Goal: Task Accomplishment & Management: Manage account settings

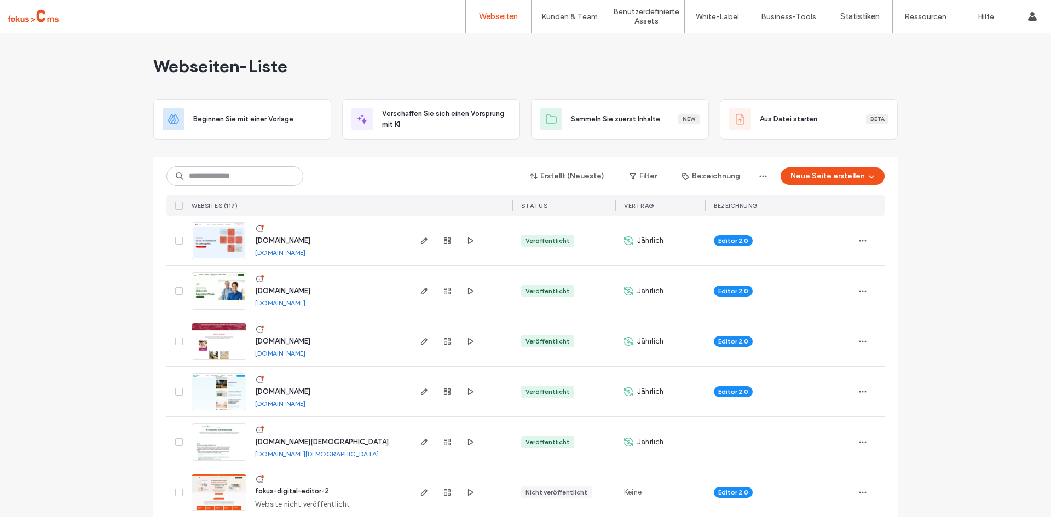
click at [305, 239] on span "karriere.drk-wohnanlagen-mv.de" at bounding box center [282, 240] width 55 height 8
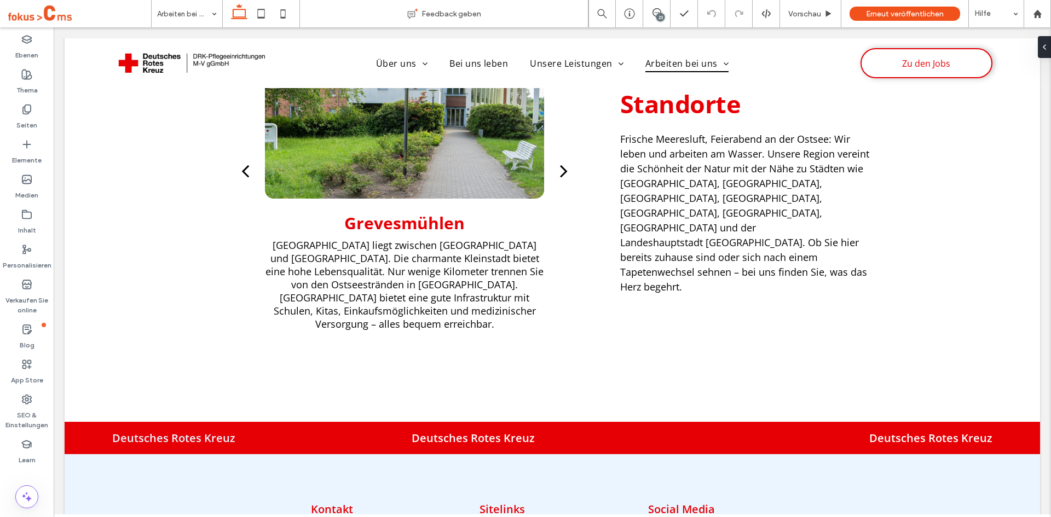
scroll to position [2231, 0]
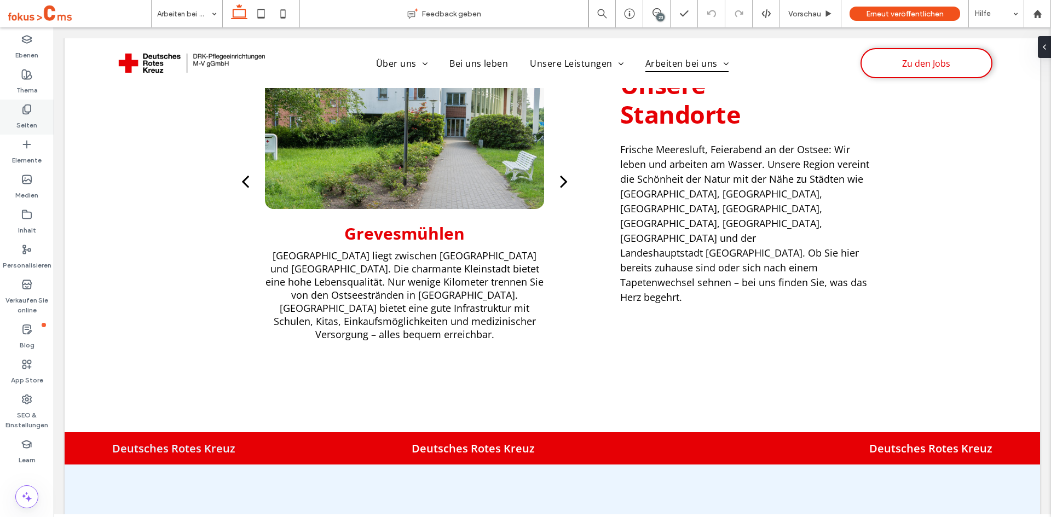
click at [31, 122] on label "Seiten" at bounding box center [26, 122] width 21 height 15
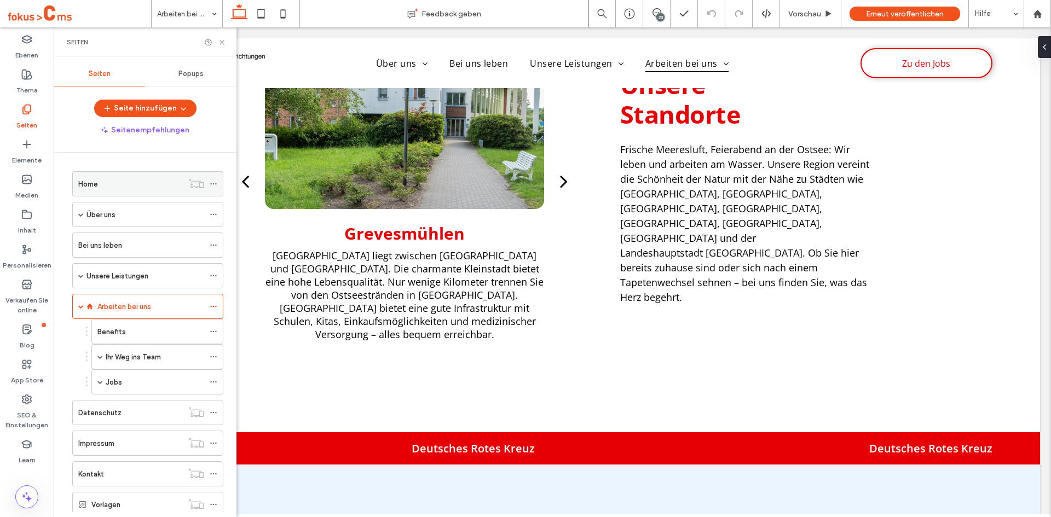
click at [86, 185] on label "Home" at bounding box center [88, 184] width 20 height 19
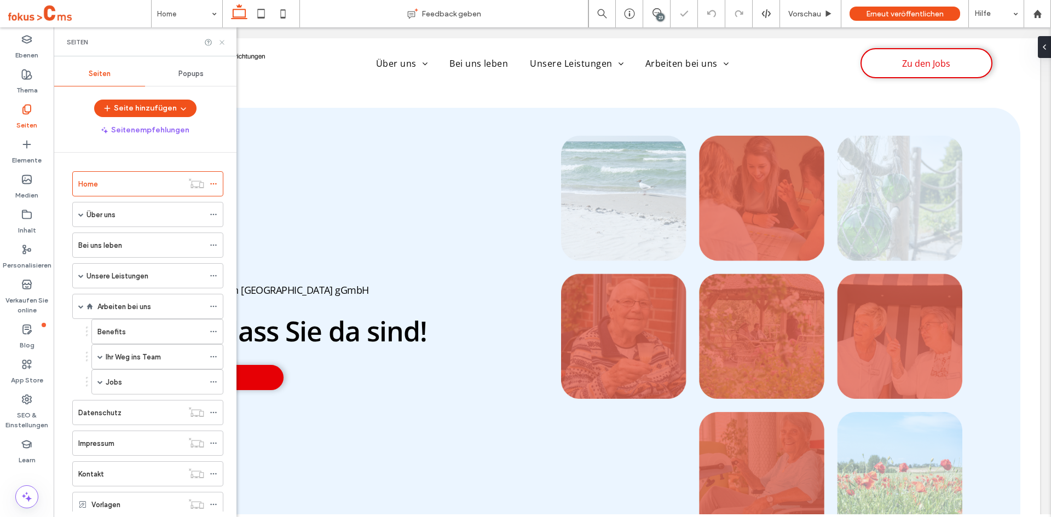
click at [223, 42] on icon at bounding box center [222, 42] width 8 height 8
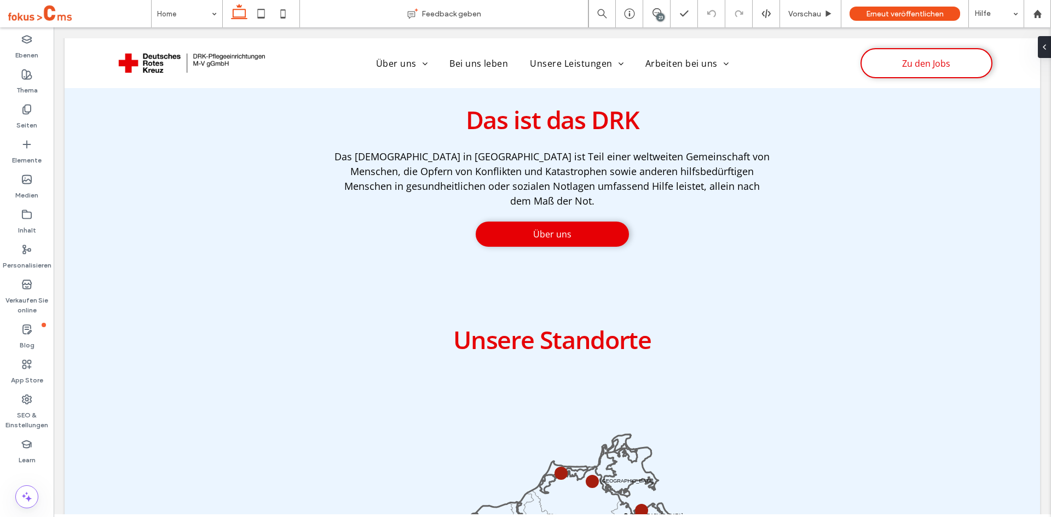
scroll to position [1565, 0]
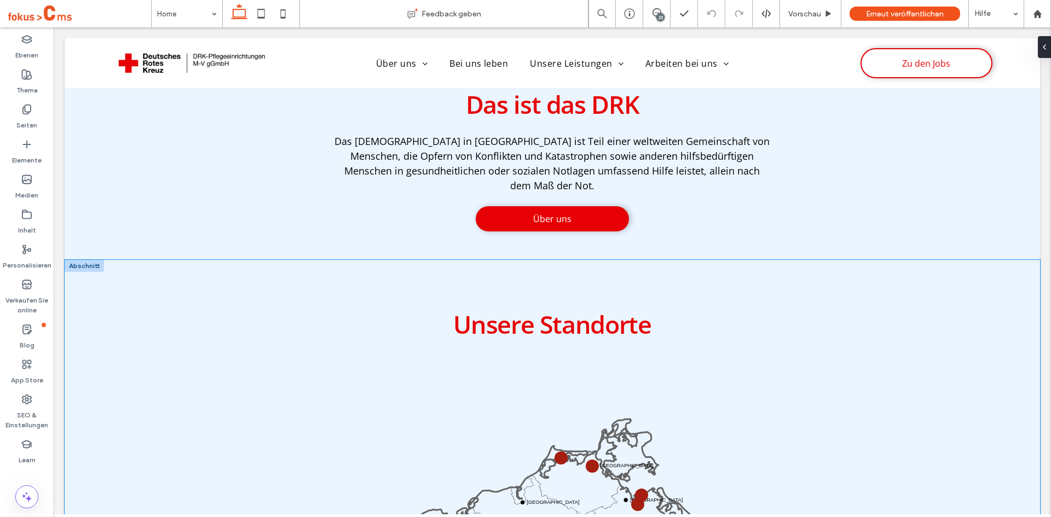
click at [86, 309] on div "Unsere Standorte Wismar Rostock Stralsund Greifswald Neustrelitz Schwerin" at bounding box center [552, 515] width 975 height 511
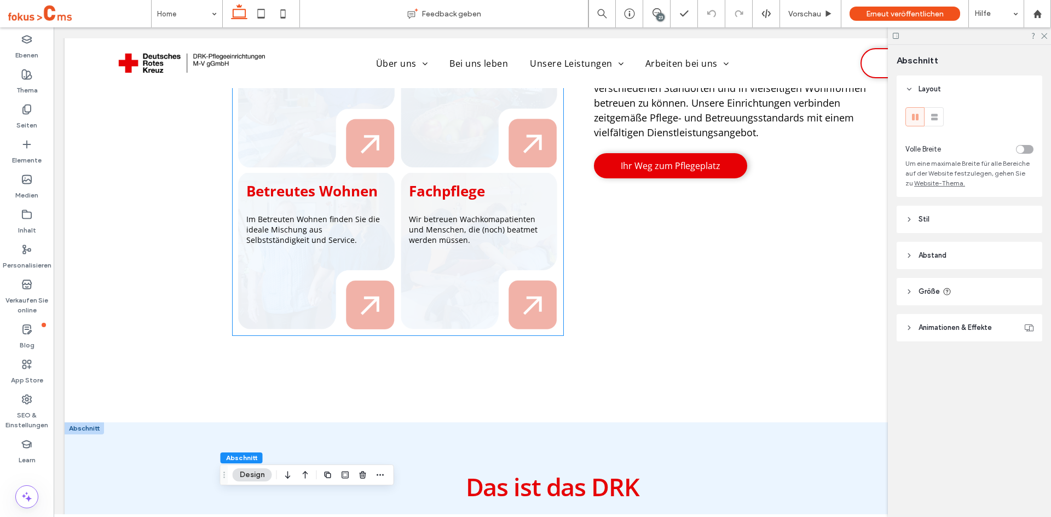
scroll to position [1189, 0]
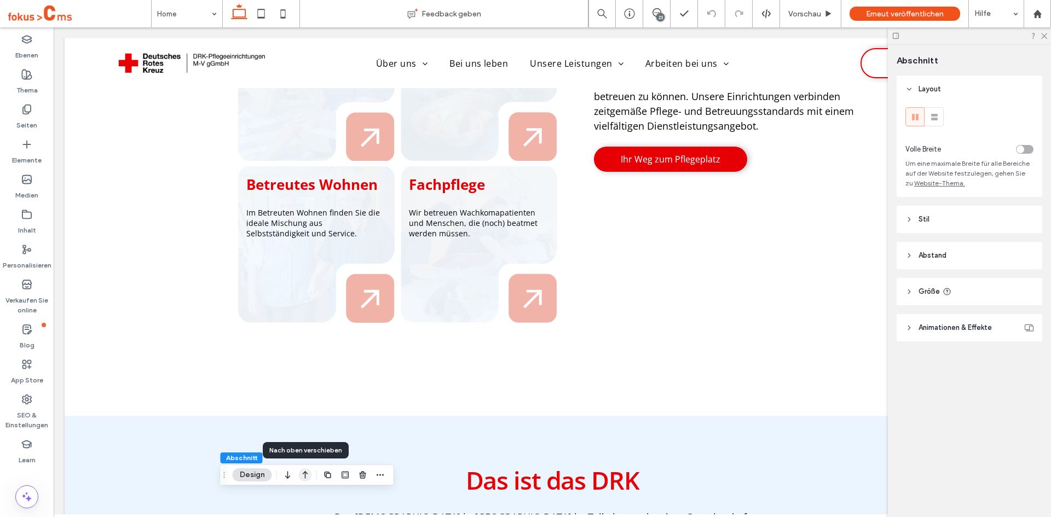
click at [308, 480] on icon "button" at bounding box center [305, 475] width 13 height 20
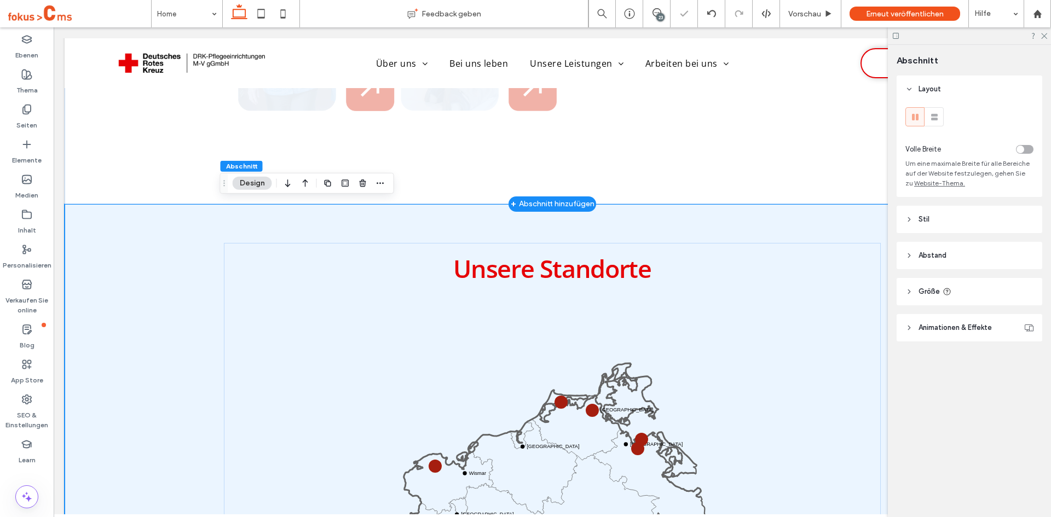
scroll to position [1401, 0]
click at [303, 183] on icon "button" at bounding box center [305, 183] width 13 height 20
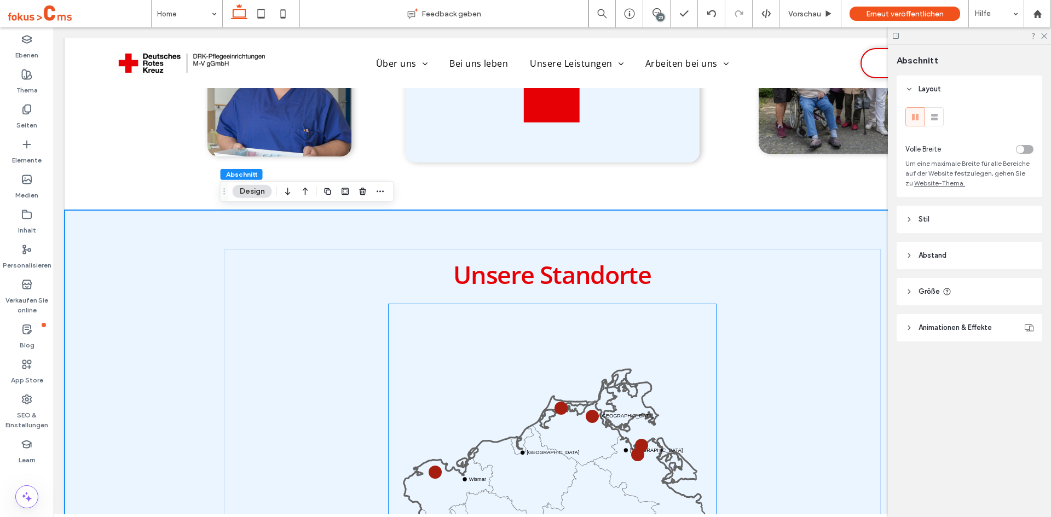
scroll to position [930, 0]
click at [1044, 35] on icon at bounding box center [1043, 35] width 7 height 7
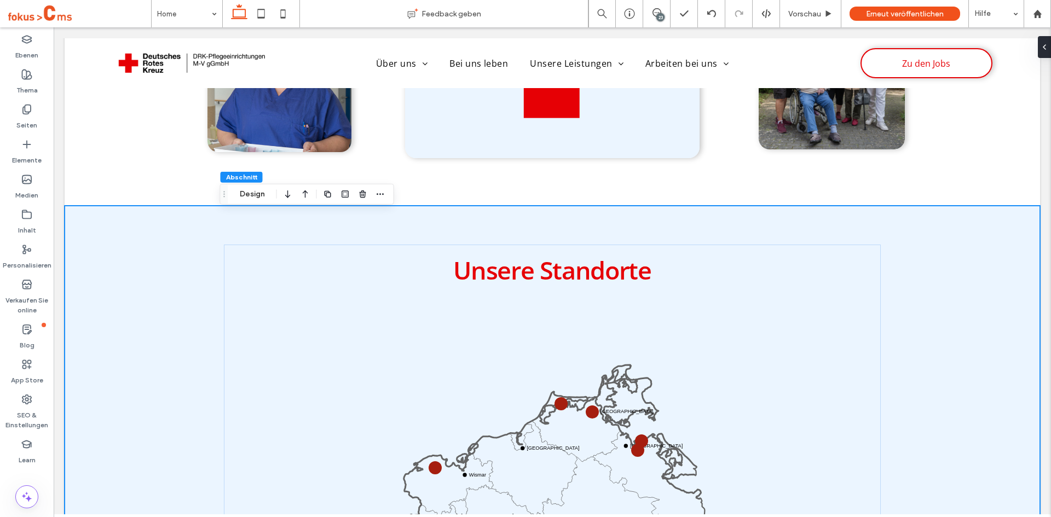
scroll to position [977, 0]
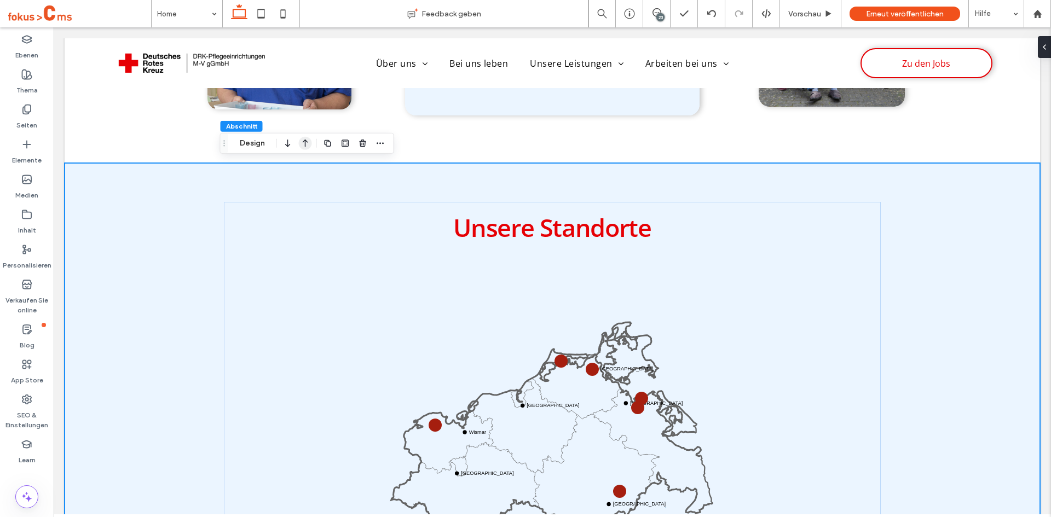
click at [301, 146] on icon "button" at bounding box center [305, 144] width 13 height 20
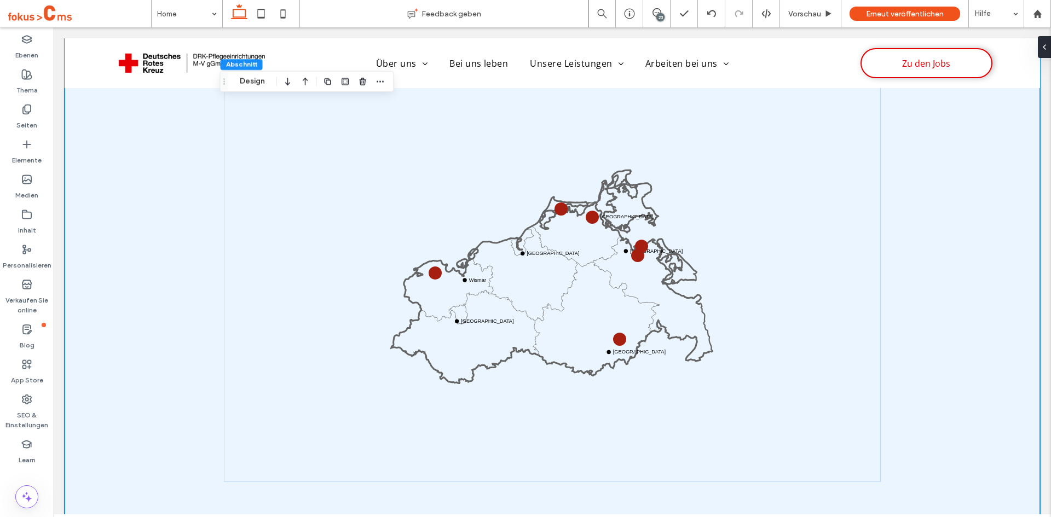
scroll to position [702, 0]
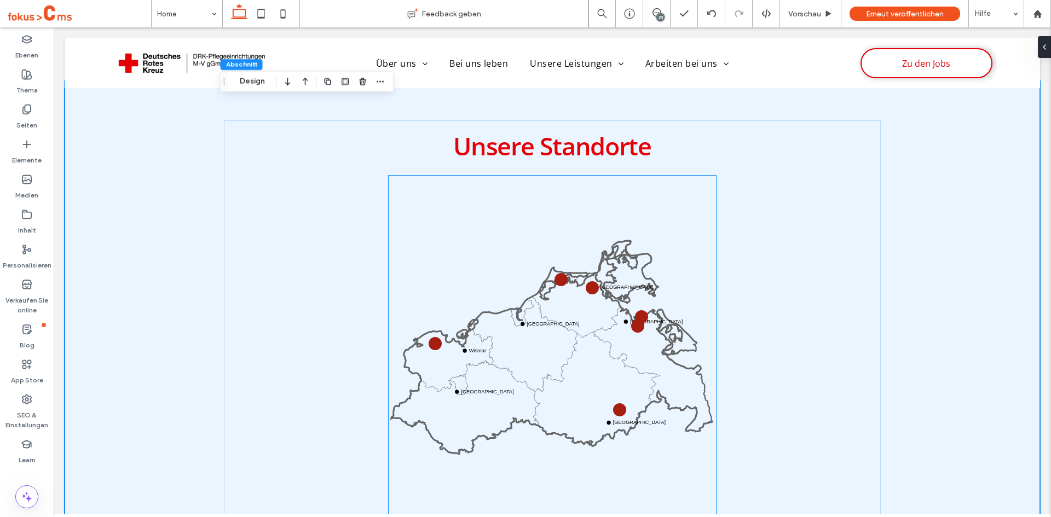
click at [520, 314] on icon at bounding box center [551, 360] width 321 height 186
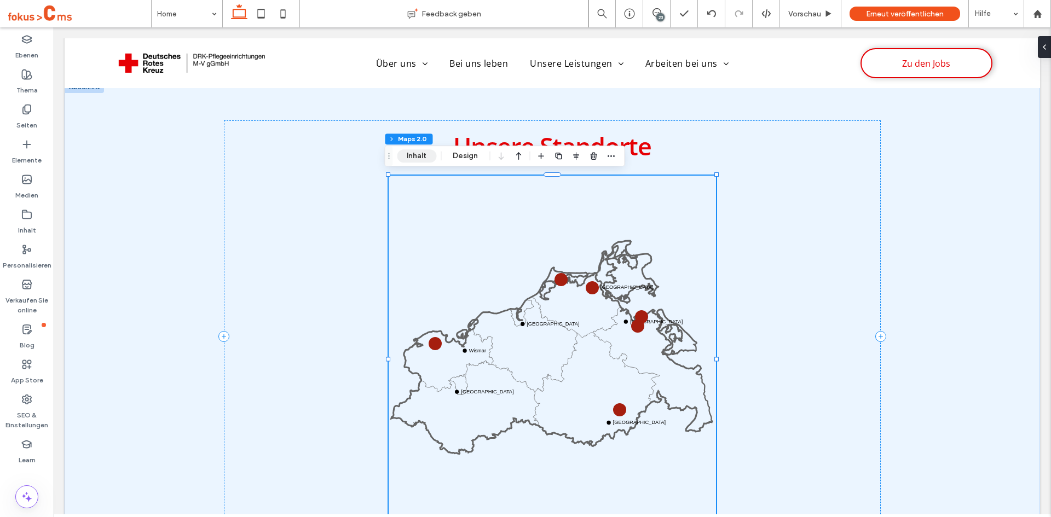
click at [415, 158] on button "Inhalt" at bounding box center [416, 155] width 39 height 13
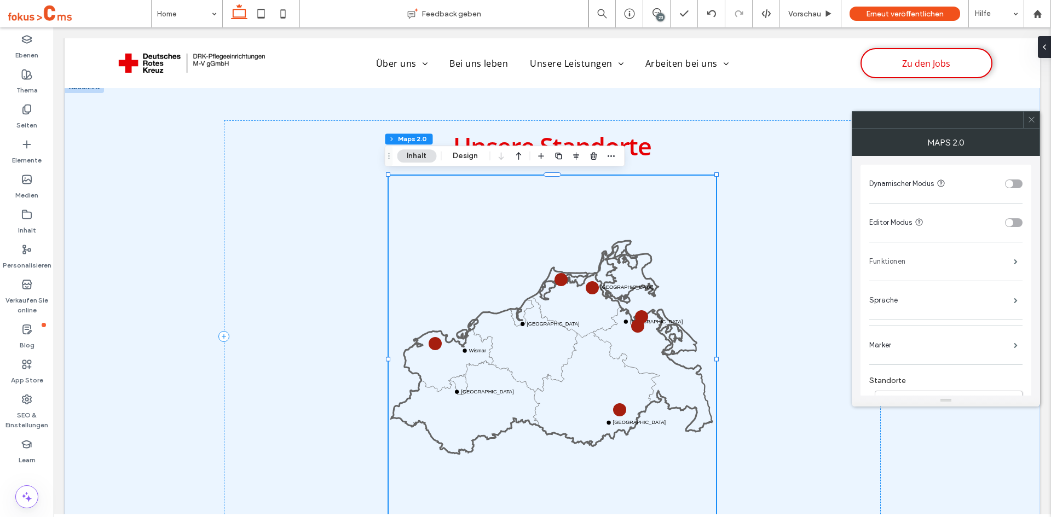
click at [914, 259] on label "Funktionen" at bounding box center [941, 262] width 145 height 22
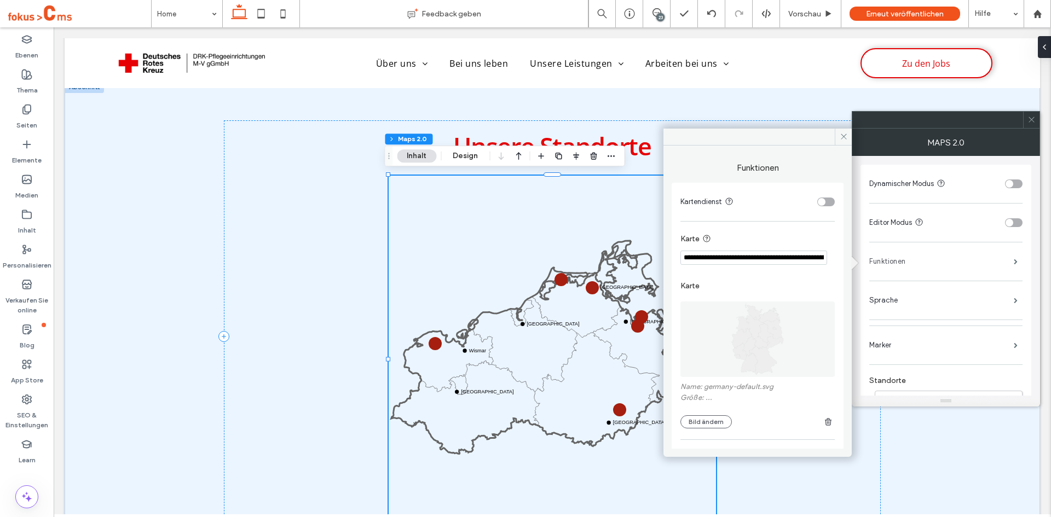
click at [914, 259] on label "Funktionen" at bounding box center [941, 262] width 145 height 22
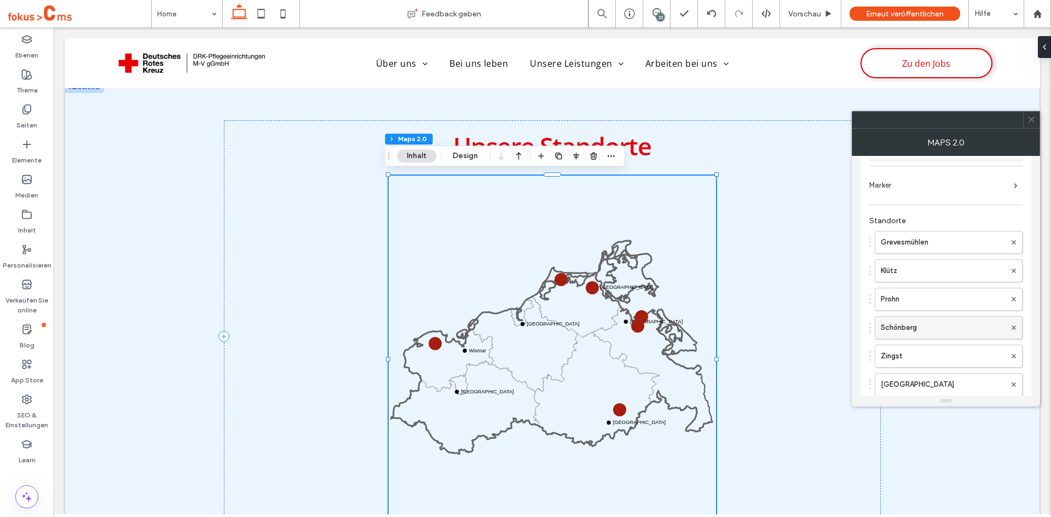
scroll to position [164, 0]
click at [908, 238] on label "Grevesmühlen" at bounding box center [943, 238] width 125 height 22
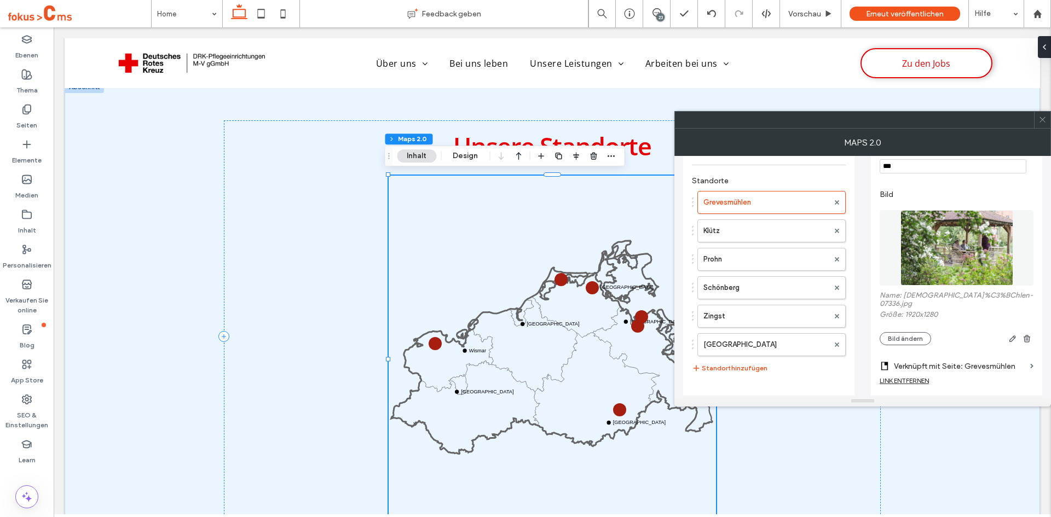
scroll to position [222, 0]
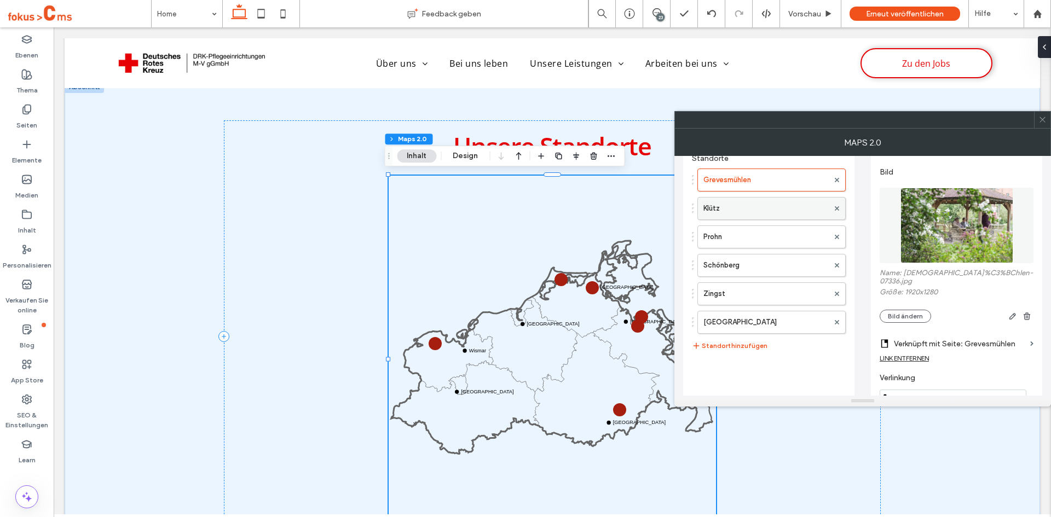
click at [725, 208] on label "Klütz" at bounding box center [765, 209] width 125 height 22
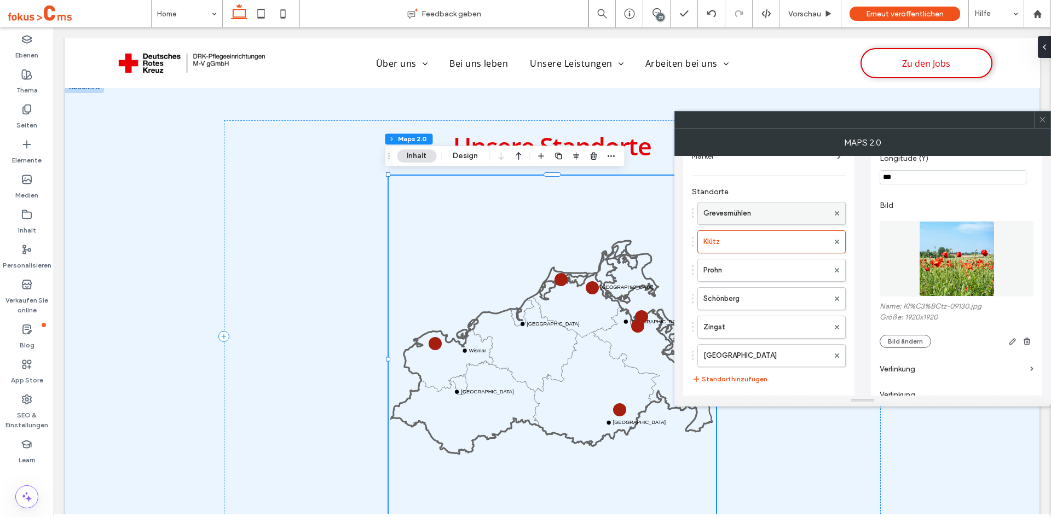
scroll to position [190, 0]
click at [735, 269] on label "Prohn" at bounding box center [765, 269] width 125 height 22
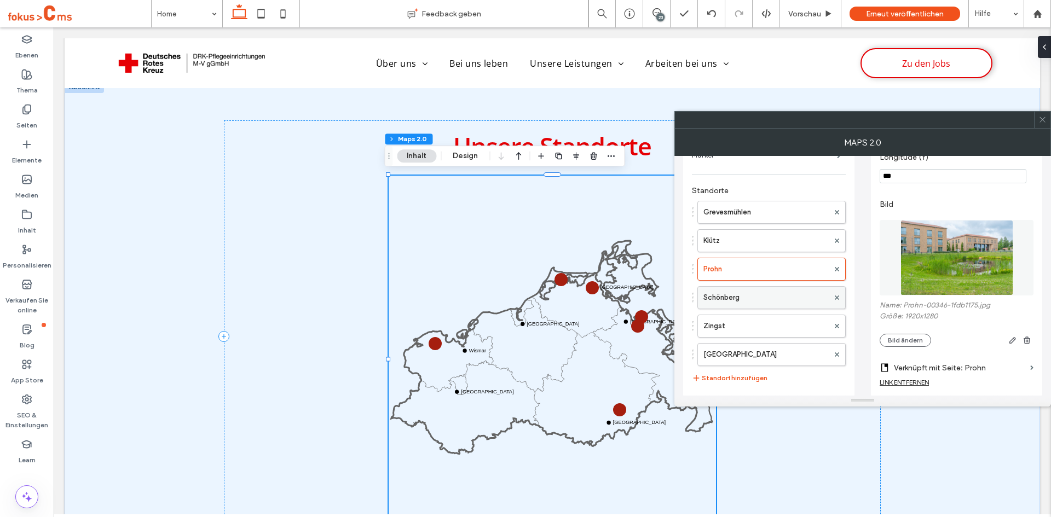
click at [735, 298] on label "Schönberg" at bounding box center [765, 298] width 125 height 22
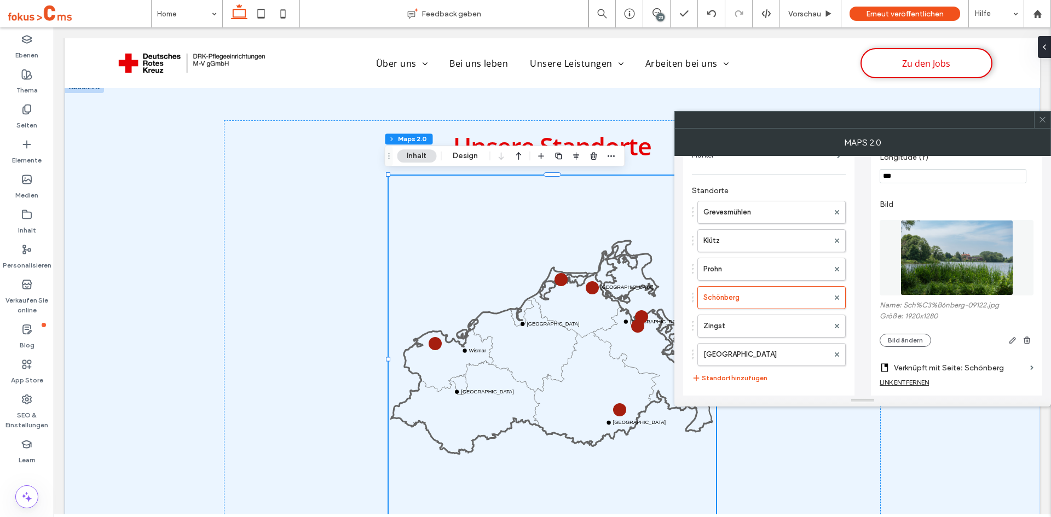
click at [1039, 122] on icon at bounding box center [1042, 119] width 8 height 8
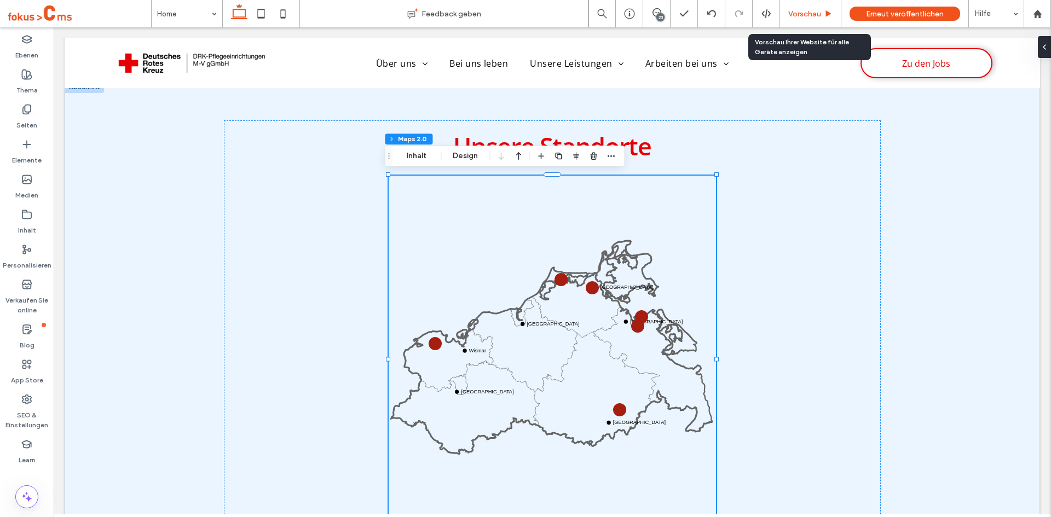
click at [806, 12] on span "Vorschau" at bounding box center [804, 13] width 33 height 9
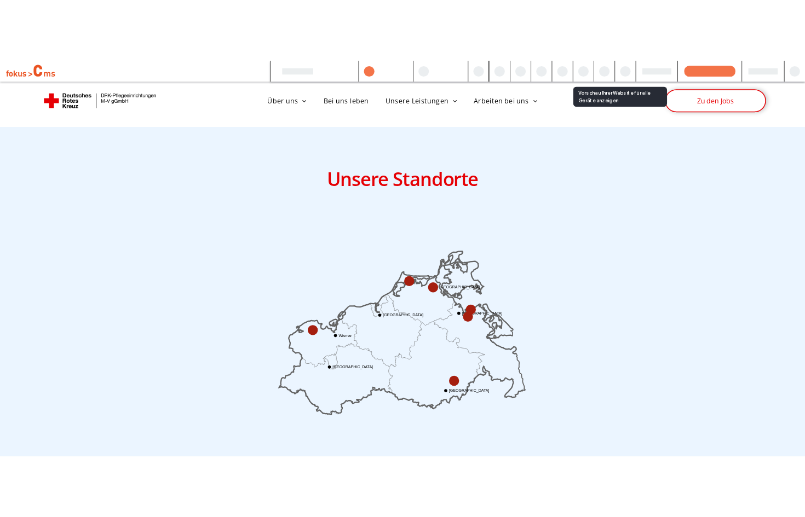
scroll to position [697, 0]
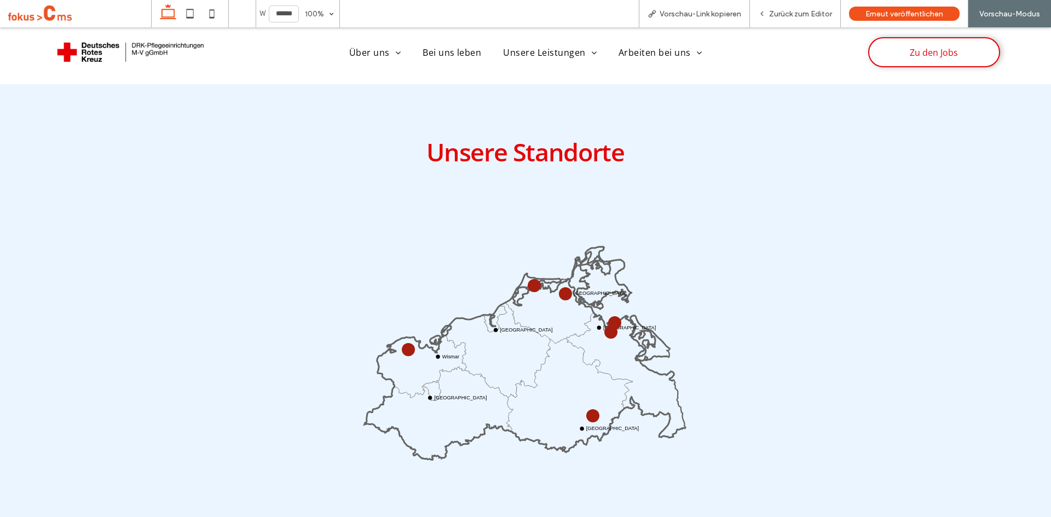
click at [404, 347] on circle at bounding box center [408, 349] width 9 height 9
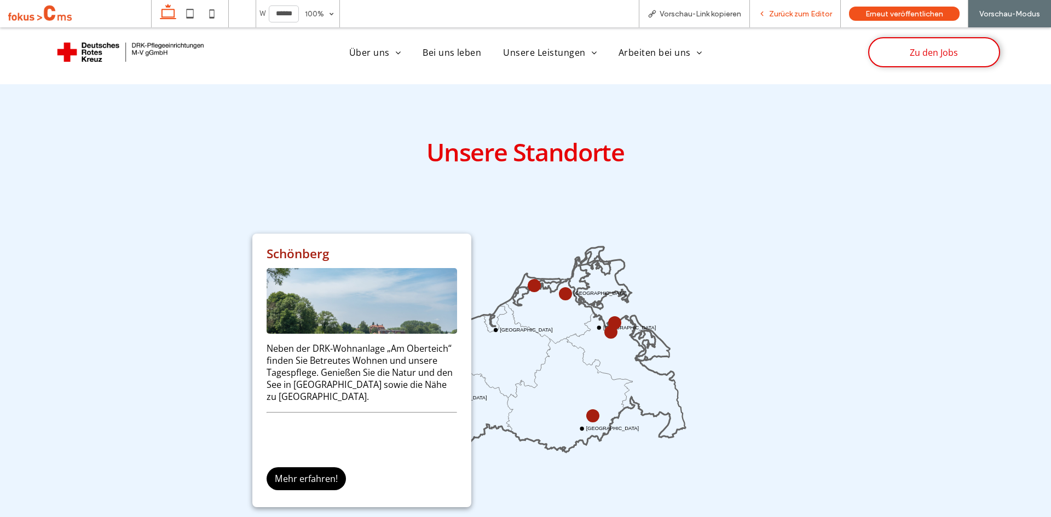
click at [810, 15] on span "Zurück zum Editor" at bounding box center [800, 13] width 63 height 9
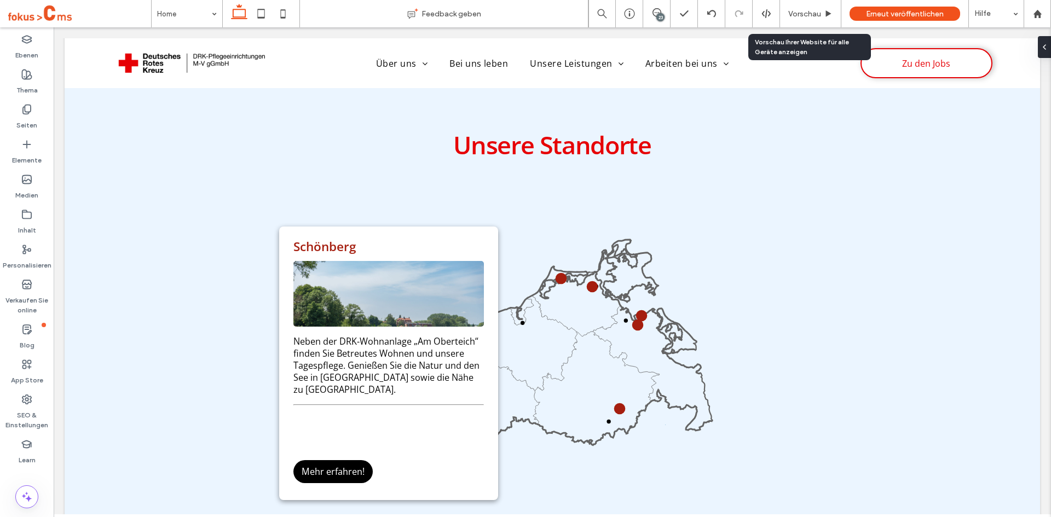
scroll to position [702, 0]
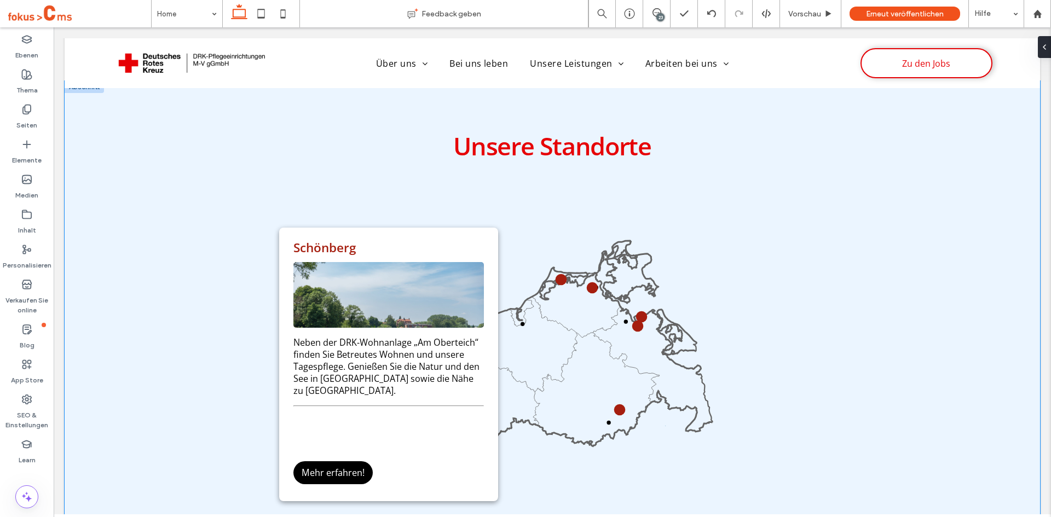
click at [198, 304] on div "Unsere Standorte Wismar Rostock Stralsund Greifswald Neustrelitz Schwerin Schön…" at bounding box center [552, 336] width 975 height 511
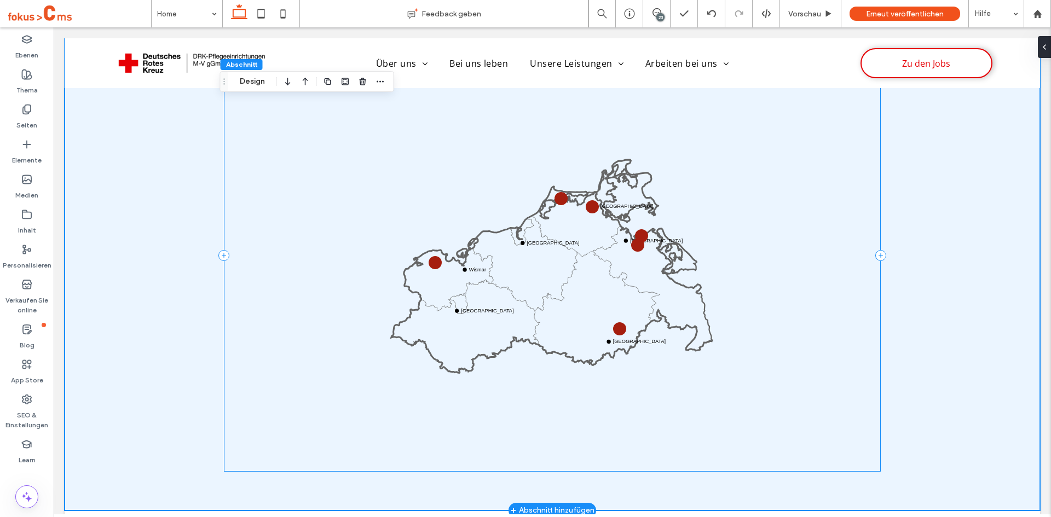
scroll to position [782, 0]
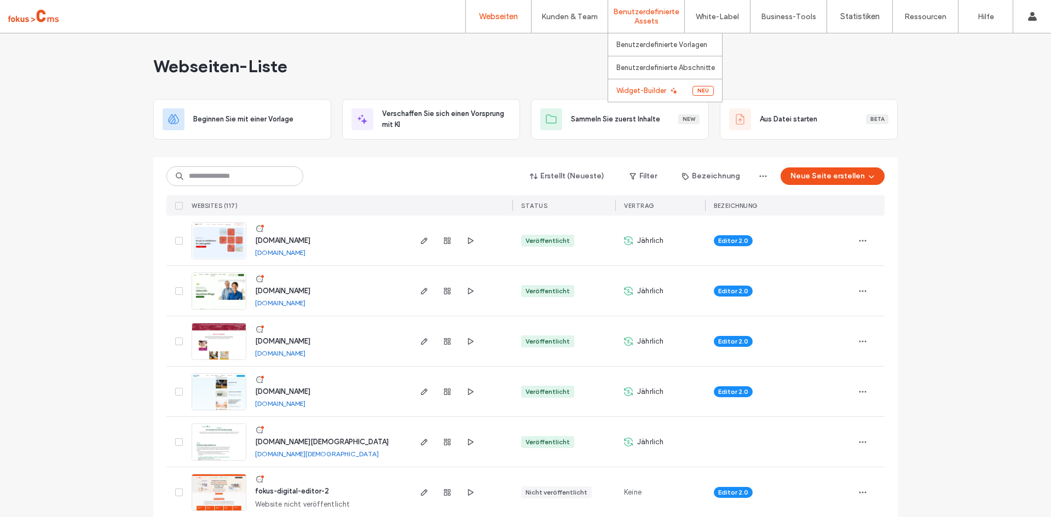
click at [623, 92] on label "Widget-Builder" at bounding box center [641, 90] width 50 height 8
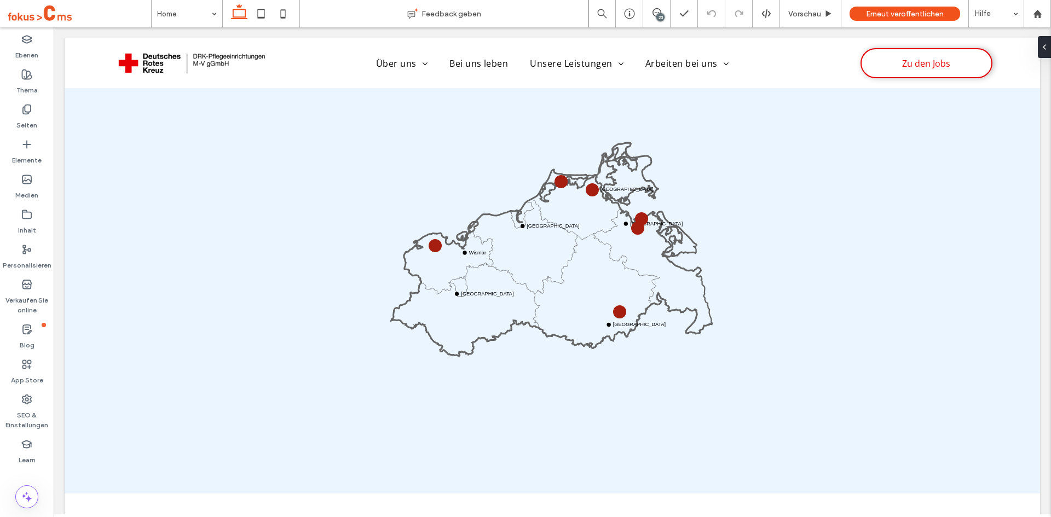
scroll to position [765, 0]
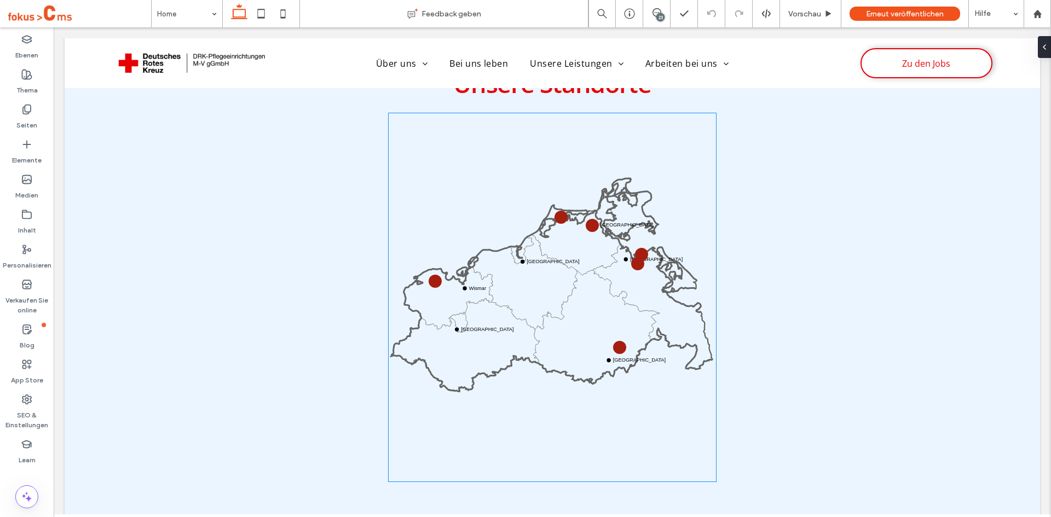
click at [554, 320] on icon at bounding box center [551, 298] width 321 height 186
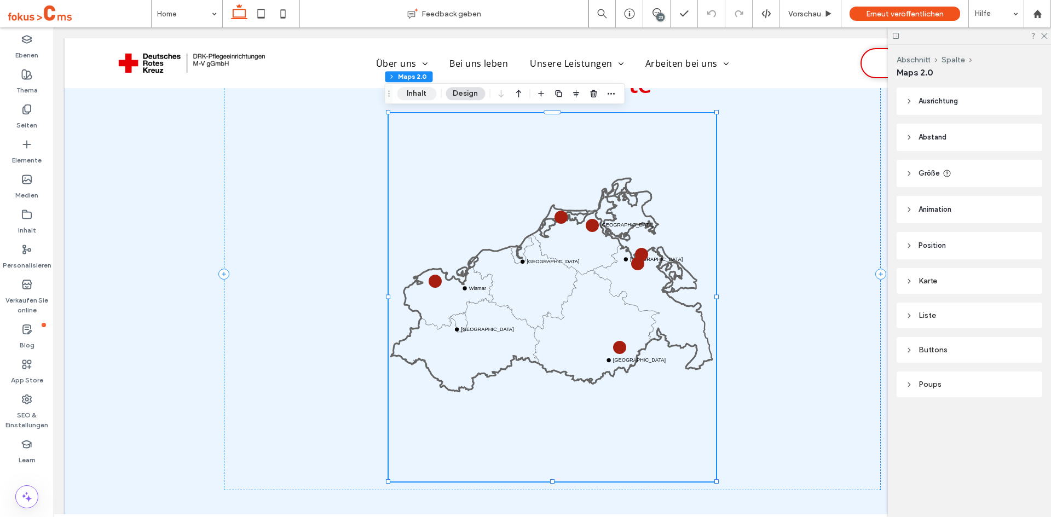
click at [420, 94] on button "Inhalt" at bounding box center [416, 93] width 39 height 13
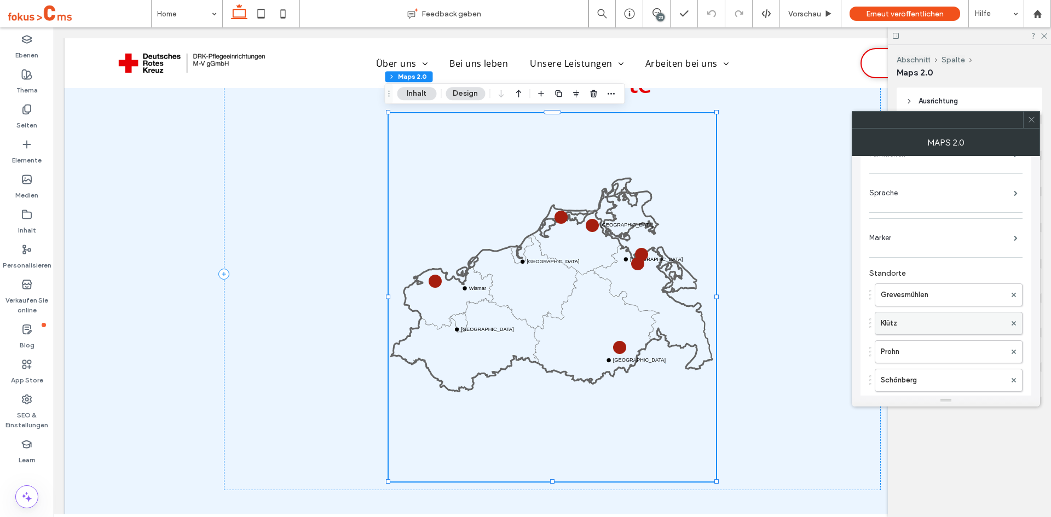
scroll to position [109, 0]
click at [1032, 119] on use at bounding box center [1031, 119] width 5 height 5
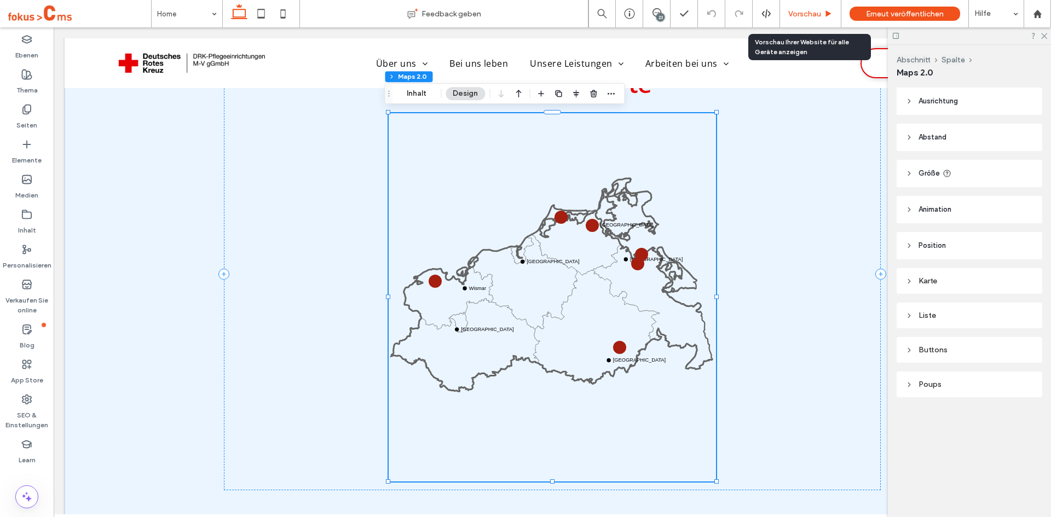
click at [812, 11] on span "Vorschau" at bounding box center [804, 13] width 33 height 9
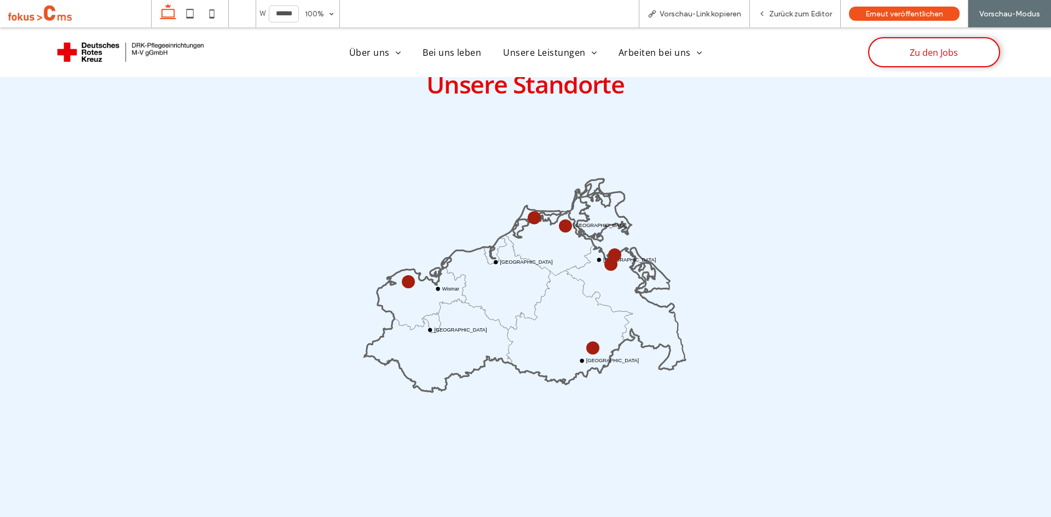
scroll to position [766, 0]
click at [403, 278] on circle at bounding box center [407, 280] width 9 height 9
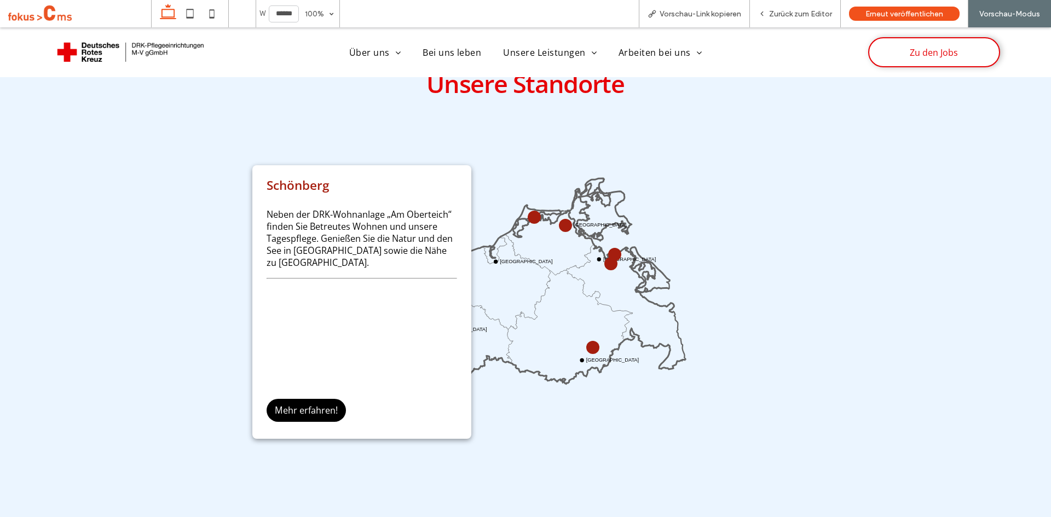
click at [546, 146] on icon "Wismar Rostock Stralsund Greifswald Neustrelitz Schwerin" at bounding box center [525, 304] width 327 height 327
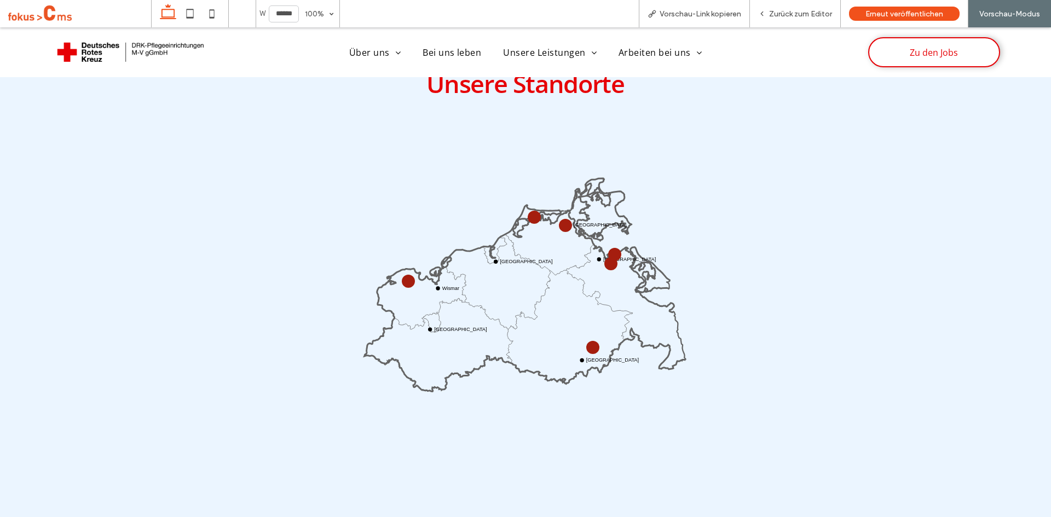
click at [588, 343] on circle at bounding box center [592, 347] width 9 height 9
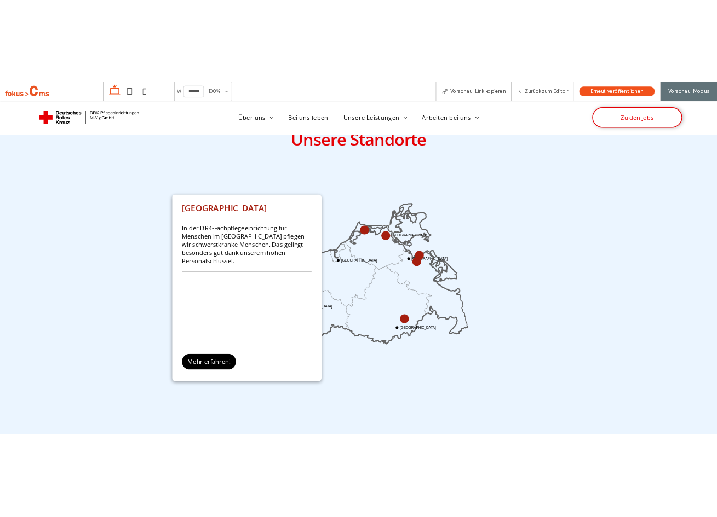
scroll to position [710, 0]
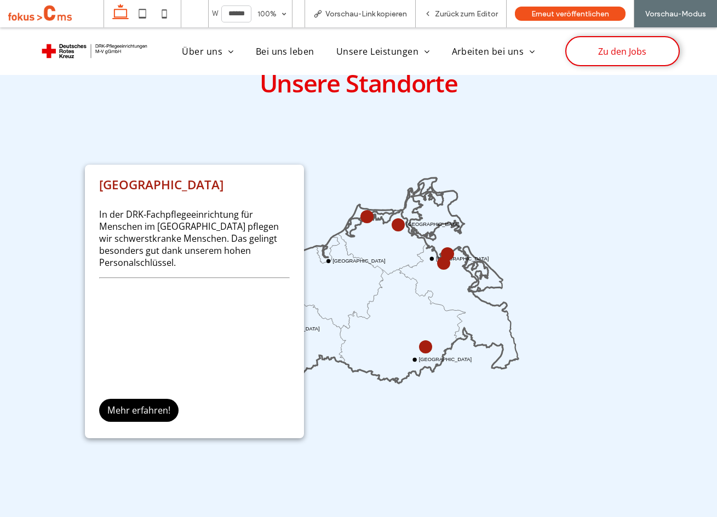
click at [612, 333] on div "Unsere Standorte Wismar Rostock Stralsund Greifswald Neustrelitz Schwerin Neust…" at bounding box center [358, 273] width 657 height 432
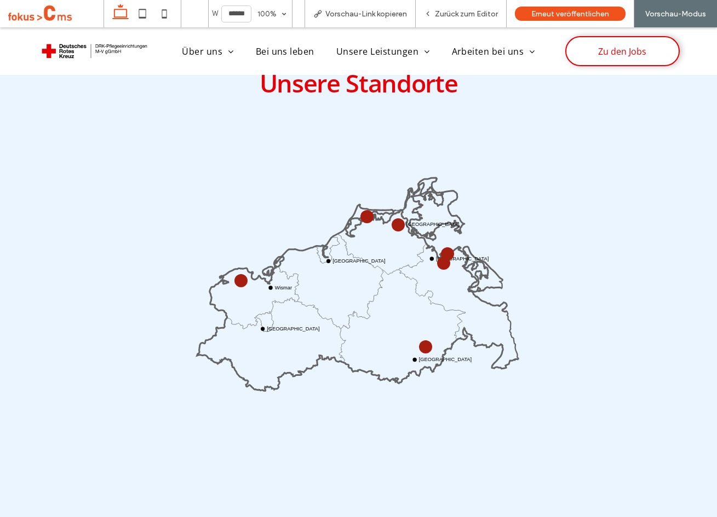
click at [394, 222] on circle at bounding box center [398, 225] width 9 height 9
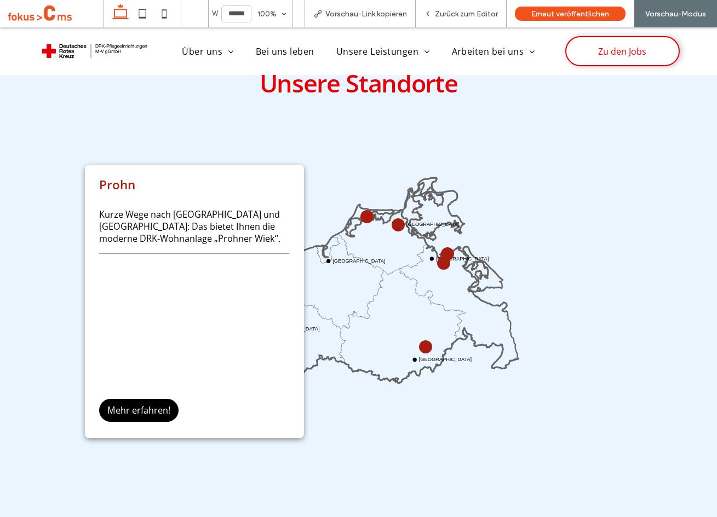
click at [454, 481] on div "Wismar Rostock Stralsund Greifswald Neustrelitz Schwerin Prohn Kurze Wege nach …" at bounding box center [357, 324] width 327 height 368
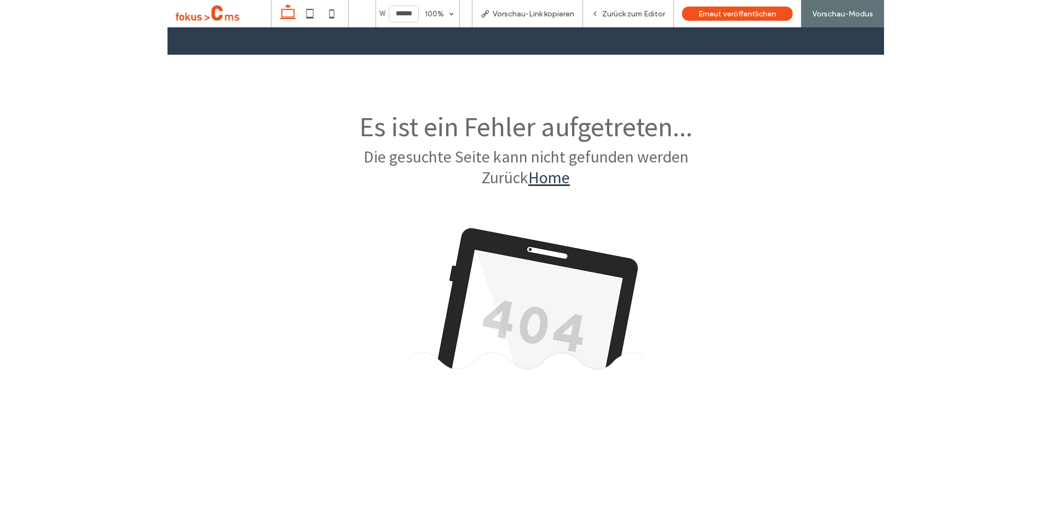
scroll to position [0, 0]
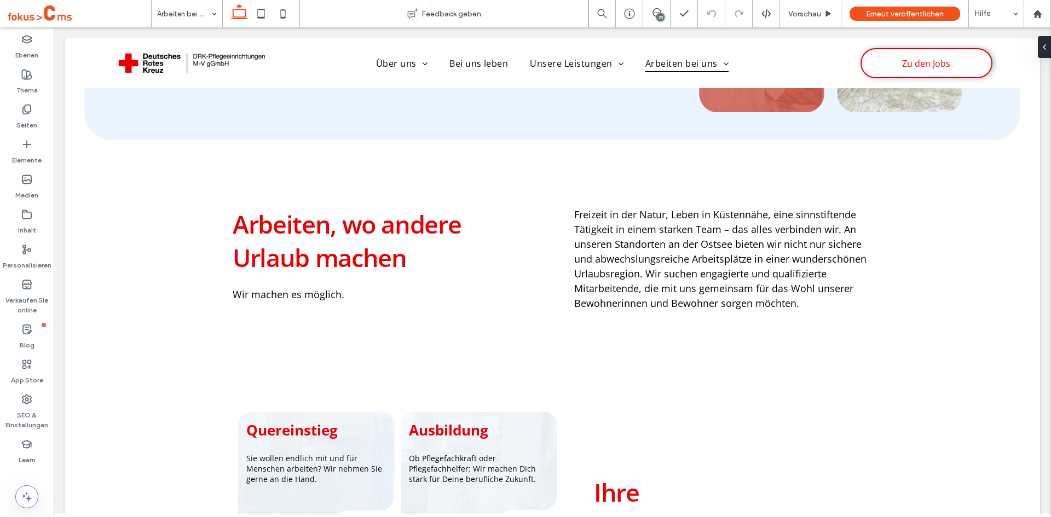
scroll to position [493, 0]
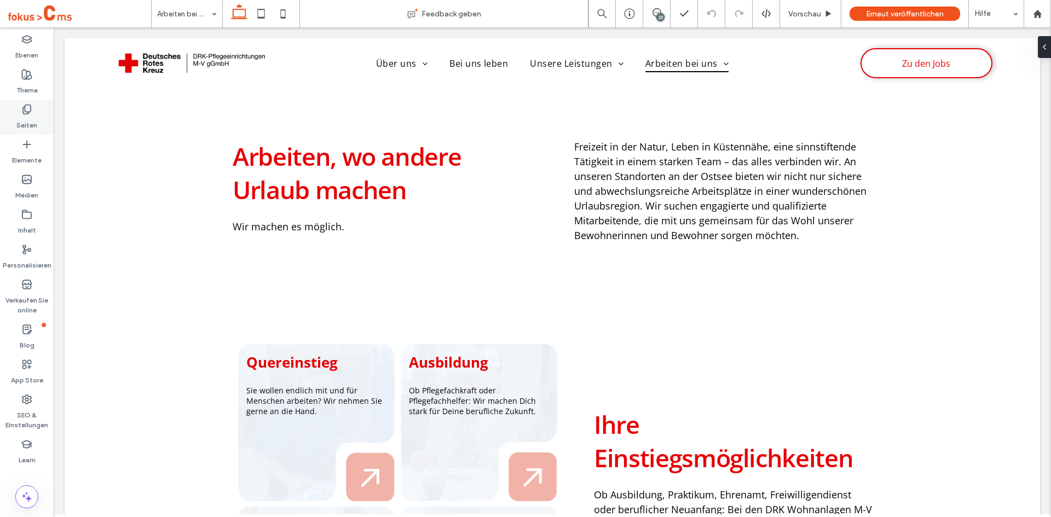
click at [36, 111] on div "Seiten" at bounding box center [27, 117] width 54 height 35
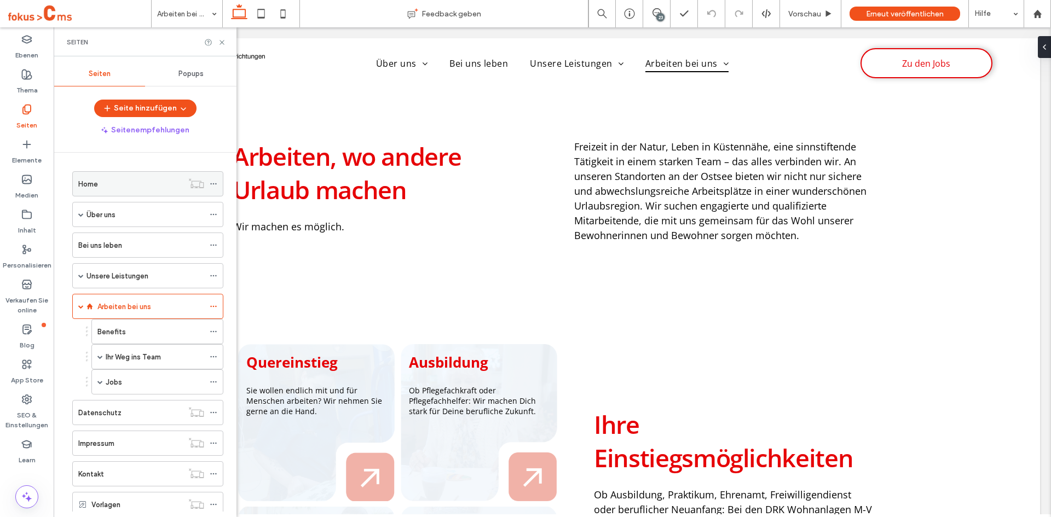
click at [112, 184] on div "Home" at bounding box center [130, 183] width 105 height 11
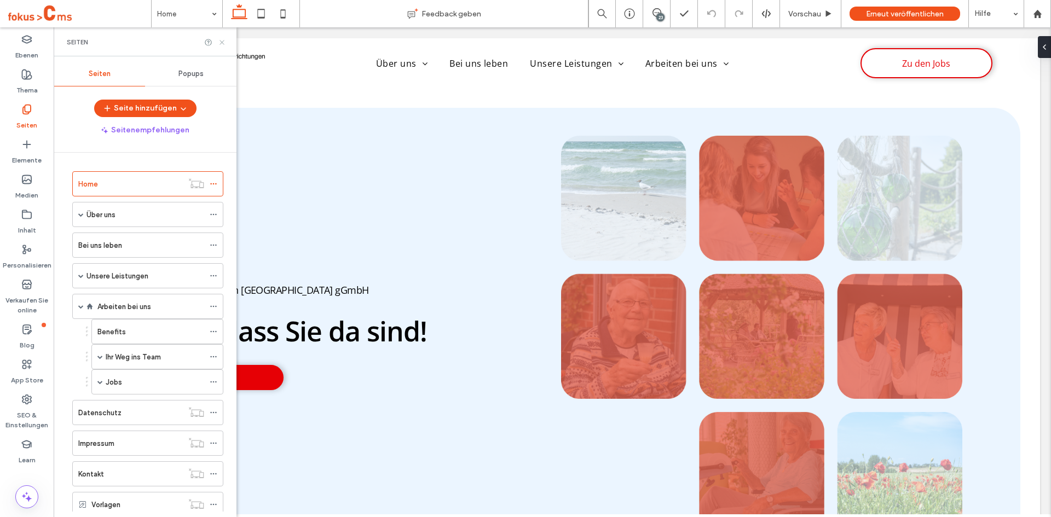
click at [223, 41] on icon at bounding box center [222, 42] width 8 height 8
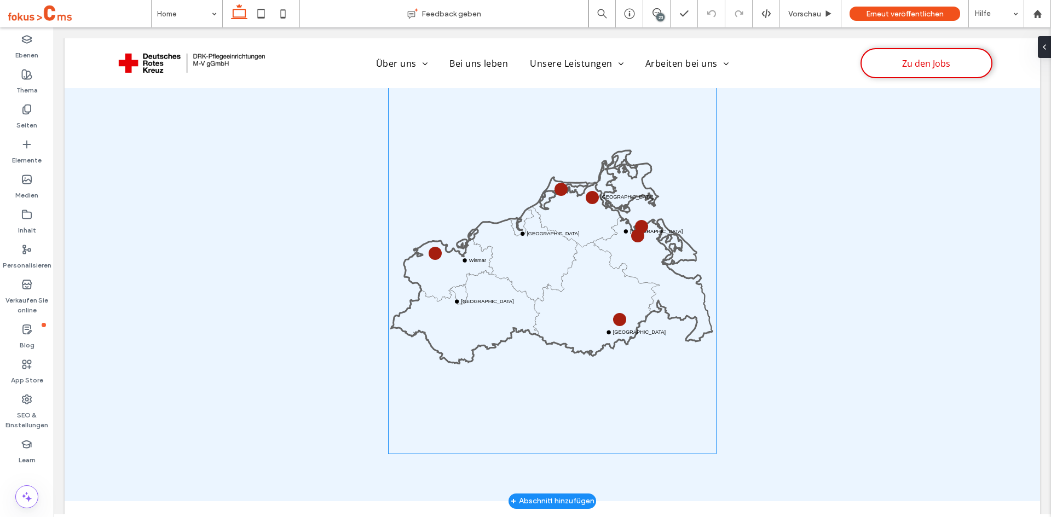
scroll to position [793, 0]
click at [533, 265] on icon at bounding box center [551, 269] width 321 height 186
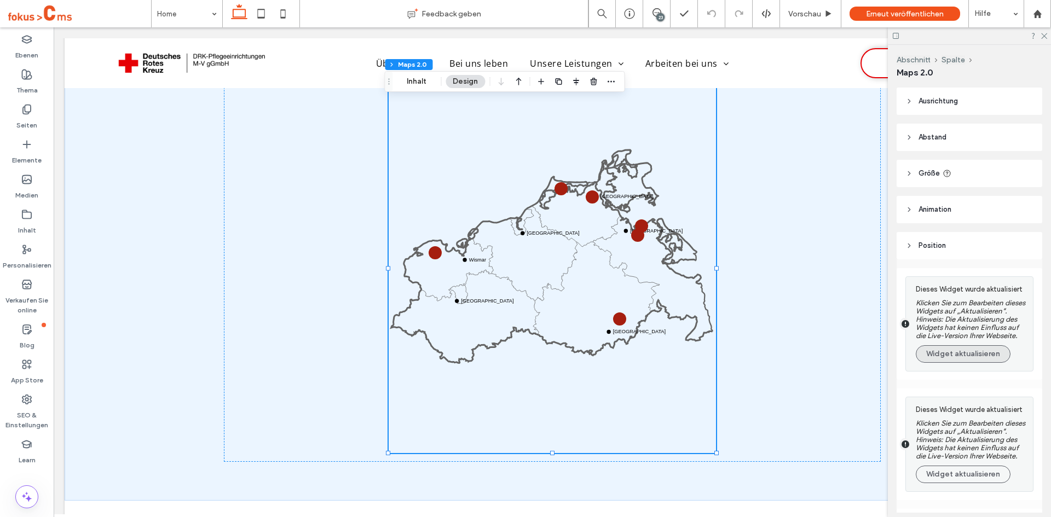
click at [984, 363] on button "Widget aktualisieren" at bounding box center [963, 354] width 95 height 18
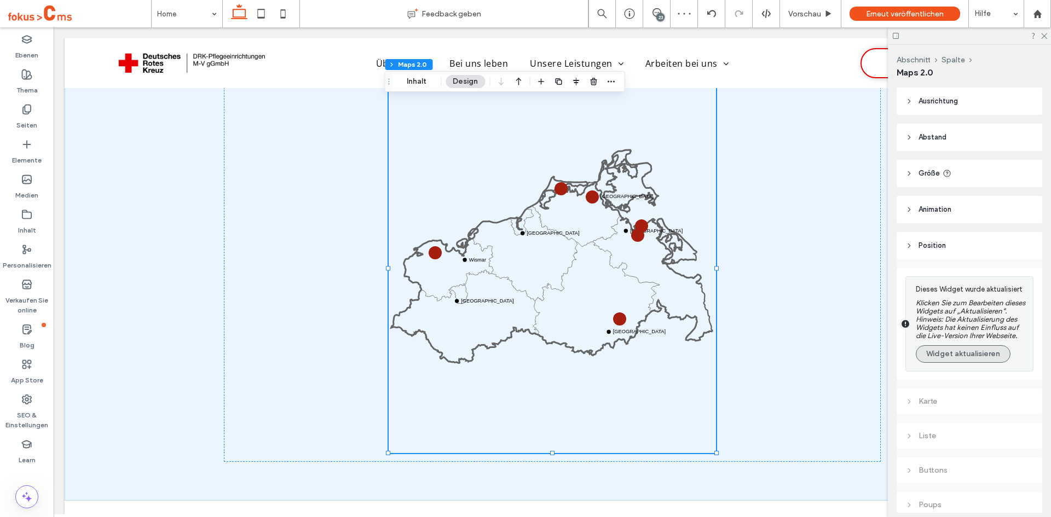
click at [968, 363] on button "Widget aktualisieren" at bounding box center [963, 354] width 95 height 18
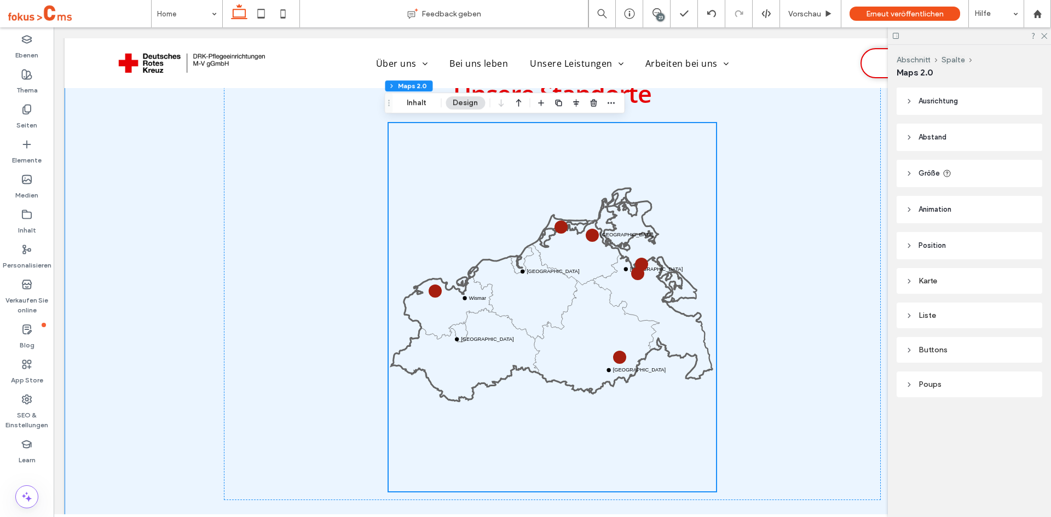
scroll to position [755, 0]
click at [796, 10] on span "Vorschau" at bounding box center [804, 13] width 33 height 9
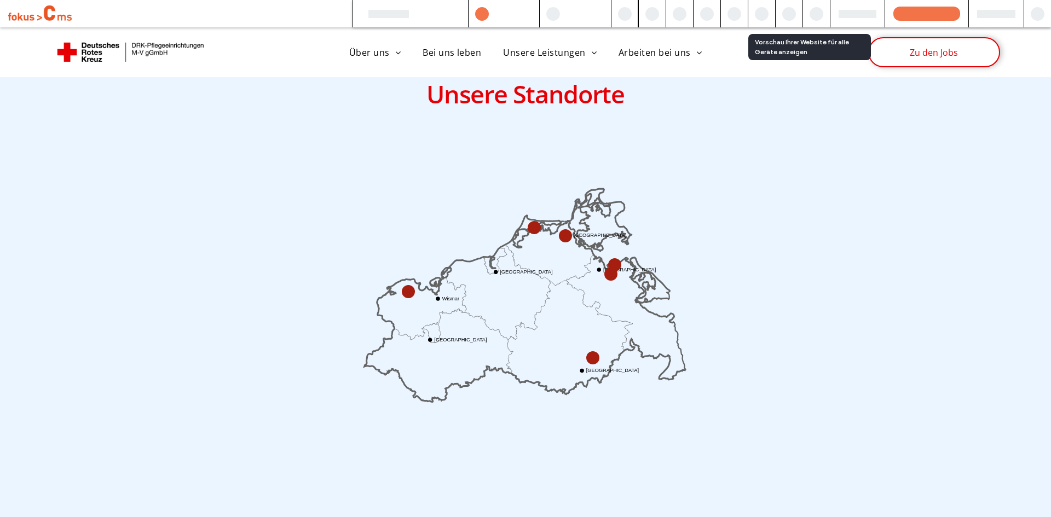
scroll to position [754, 0]
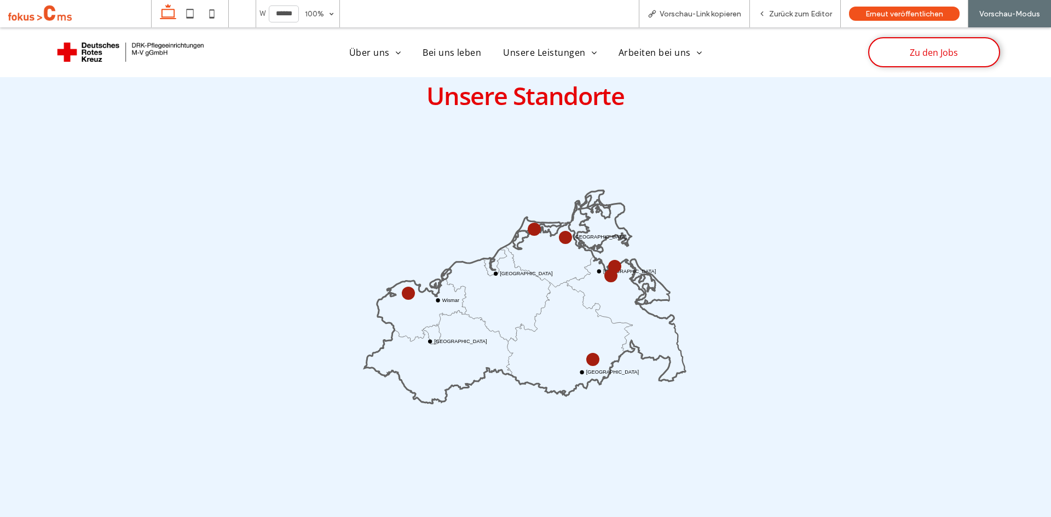
click at [562, 234] on circle at bounding box center [565, 237] width 9 height 9
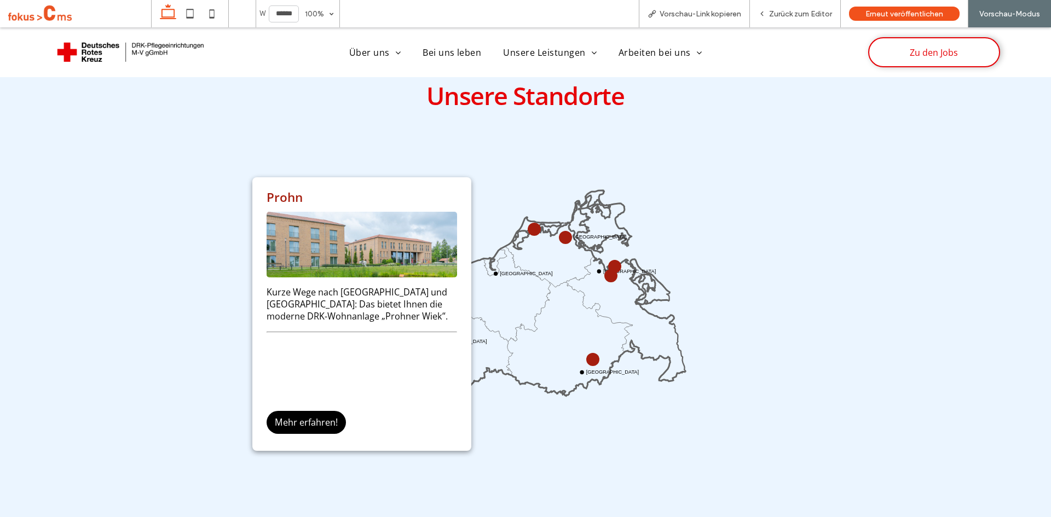
click at [831, 276] on div "Unsere Standorte Wismar [GEOGRAPHIC_DATA] Stralsund [GEOGRAPHIC_DATA] [GEOGRAPH…" at bounding box center [525, 286] width 657 height 432
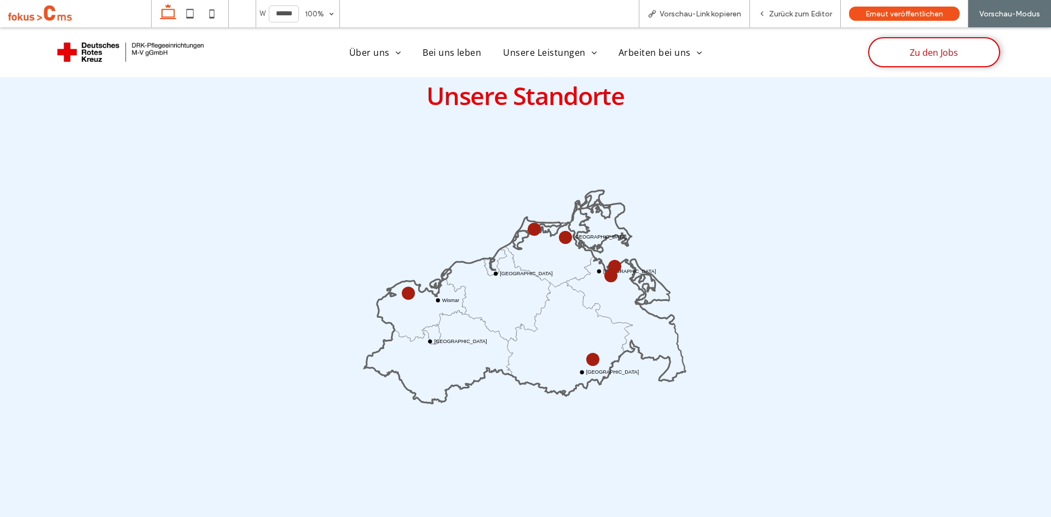
click at [530, 225] on circle at bounding box center [534, 229] width 9 height 9
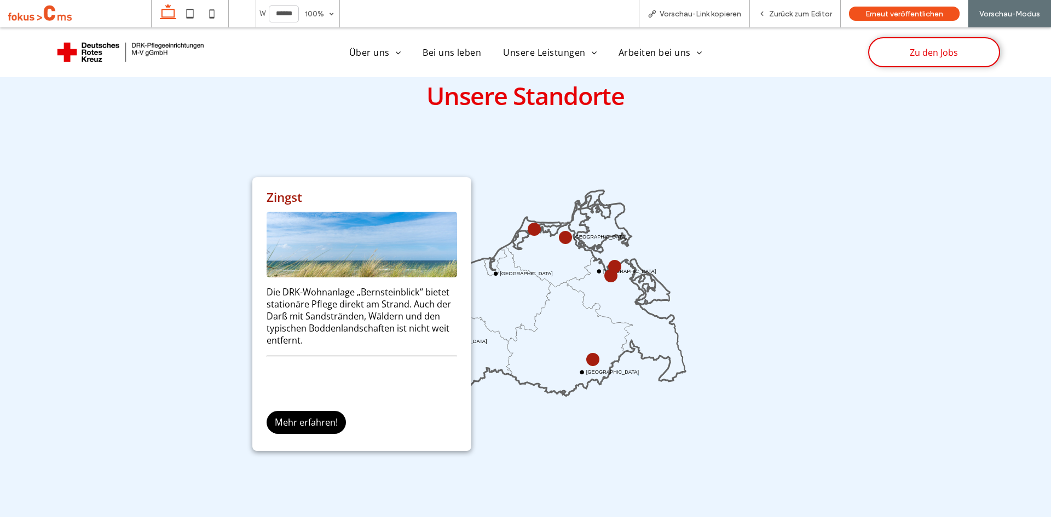
click at [793, 280] on div "Unsere Standorte Wismar [GEOGRAPHIC_DATA] [GEOGRAPHIC_DATA] [GEOGRAPHIC_DATA] […" at bounding box center [525, 286] width 657 height 432
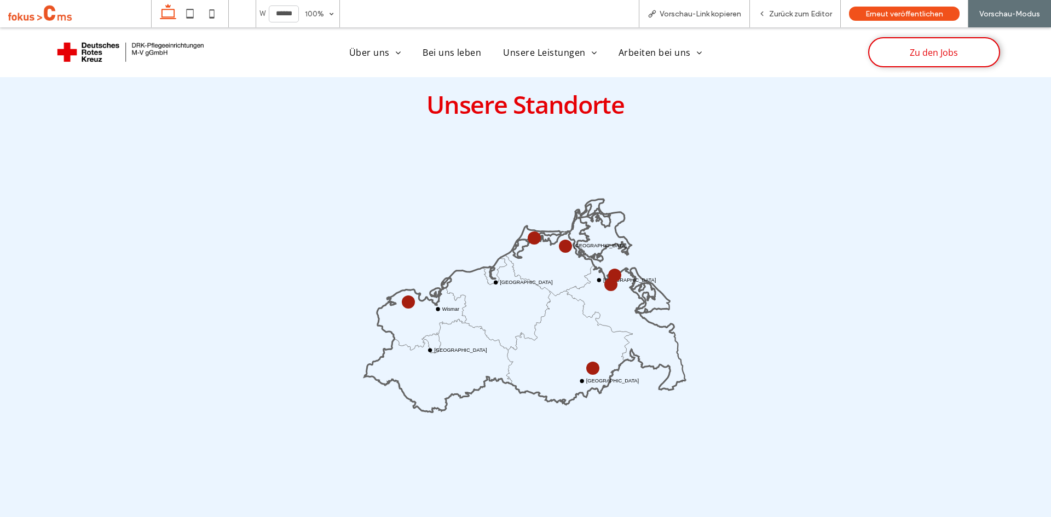
click at [404, 303] on circle at bounding box center [408, 301] width 9 height 9
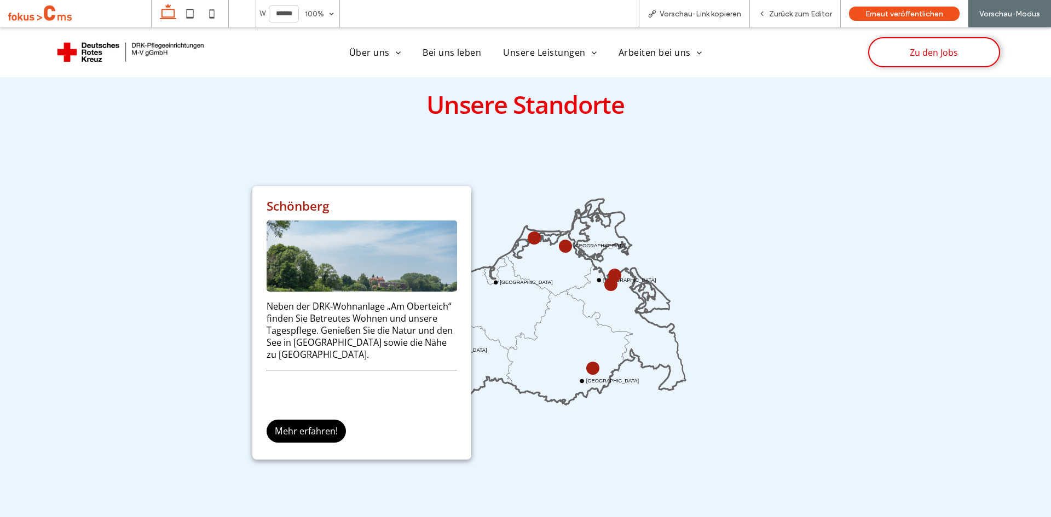
click at [530, 235] on circle at bounding box center [534, 237] width 9 height 9
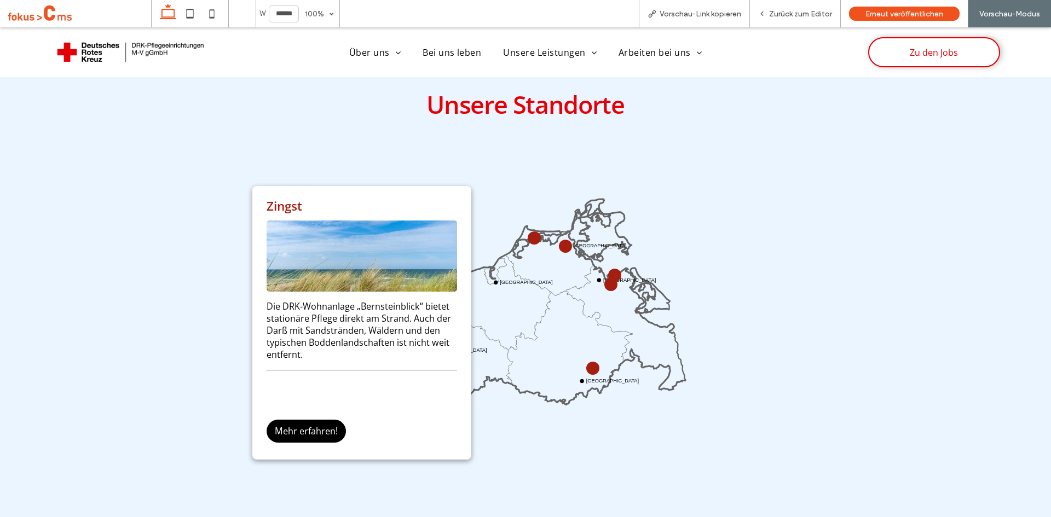
click at [562, 246] on circle at bounding box center [565, 245] width 9 height 9
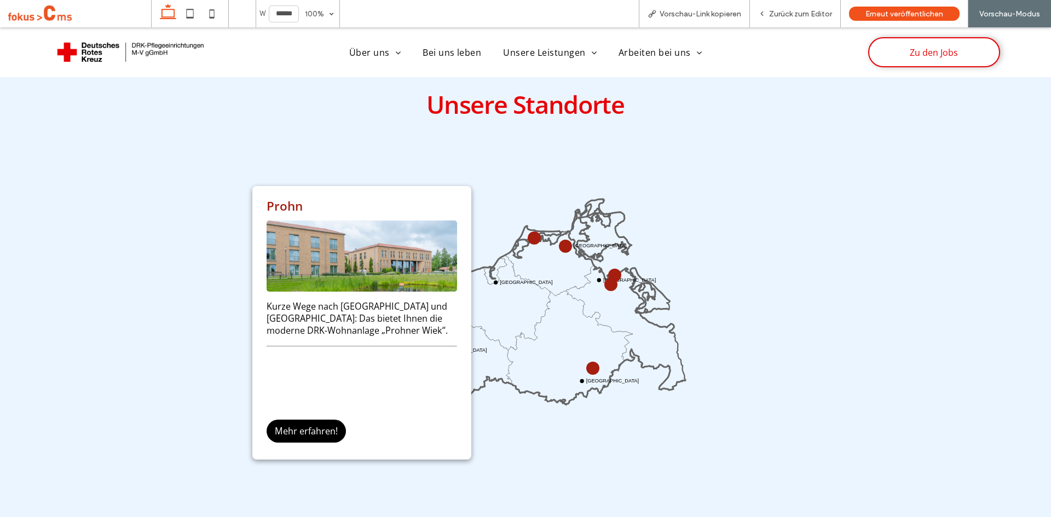
click at [612, 269] on icon "Wismar [GEOGRAPHIC_DATA] Stralsund [GEOGRAPHIC_DATA] [GEOGRAPHIC_DATA] [GEOGRAP…" at bounding box center [525, 324] width 327 height 327
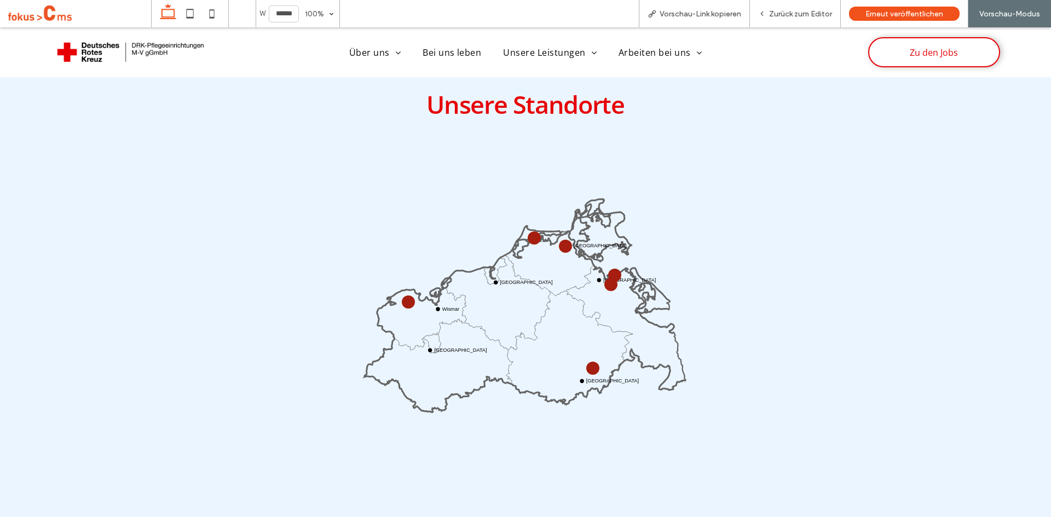
click at [610, 275] on circle at bounding box center [614, 274] width 9 height 9
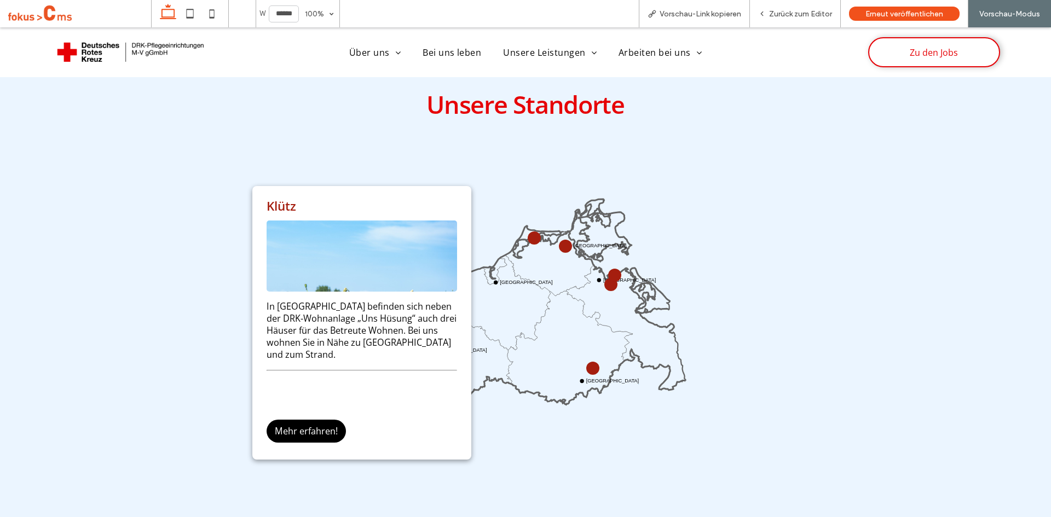
click at [606, 283] on circle at bounding box center [610, 284] width 13 height 13
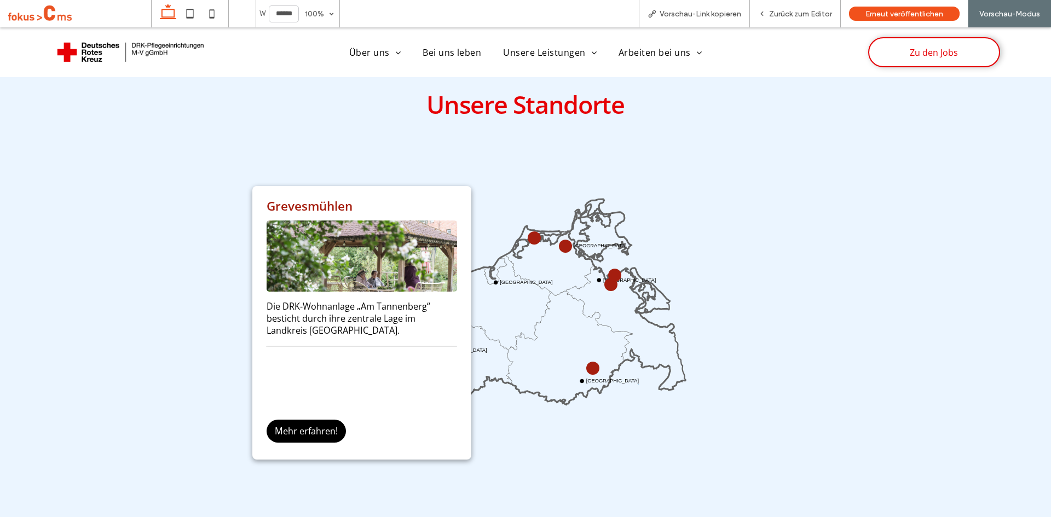
click at [611, 272] on circle at bounding box center [614, 274] width 9 height 9
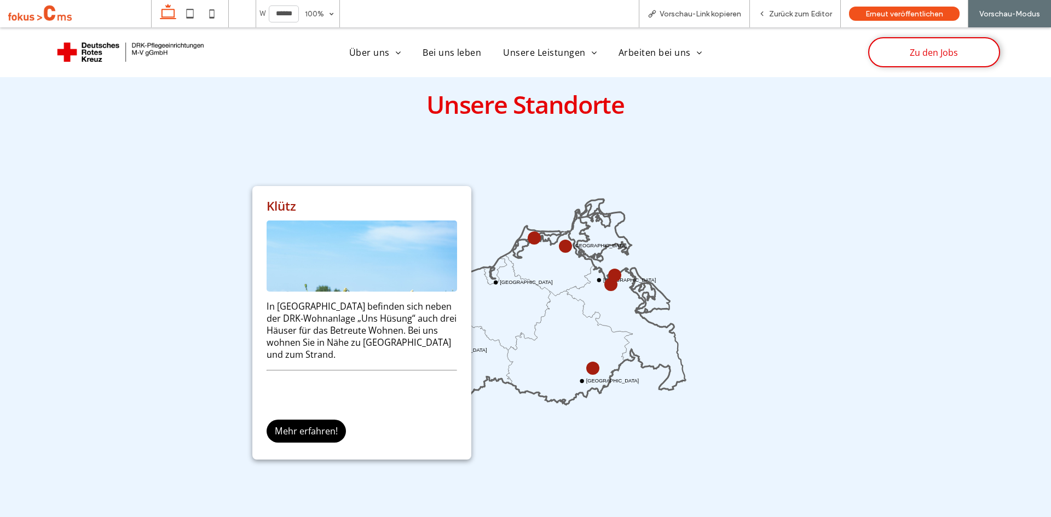
click at [605, 281] on circle at bounding box center [610, 284] width 11 height 11
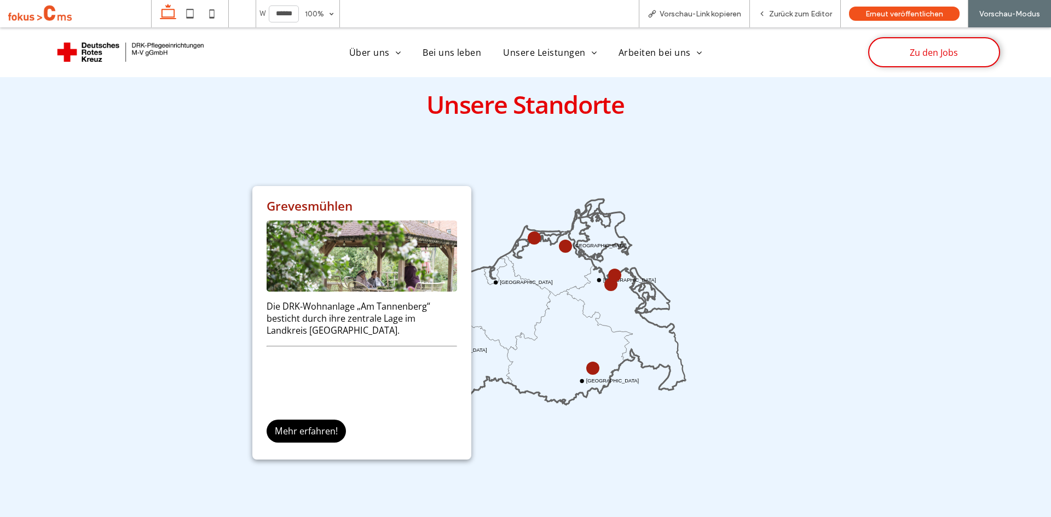
click at [588, 363] on circle at bounding box center [592, 367] width 11 height 11
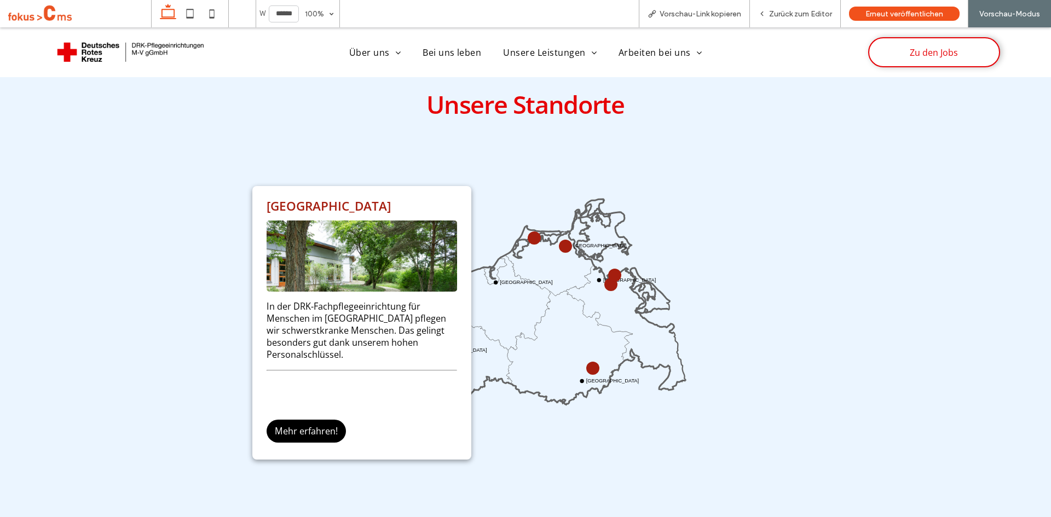
click at [773, 428] on div "Unsere Standorte Wismar Rostock Stralsund [GEOGRAPHIC_DATA] Neustrelitz [GEOGRA…" at bounding box center [525, 295] width 657 height 432
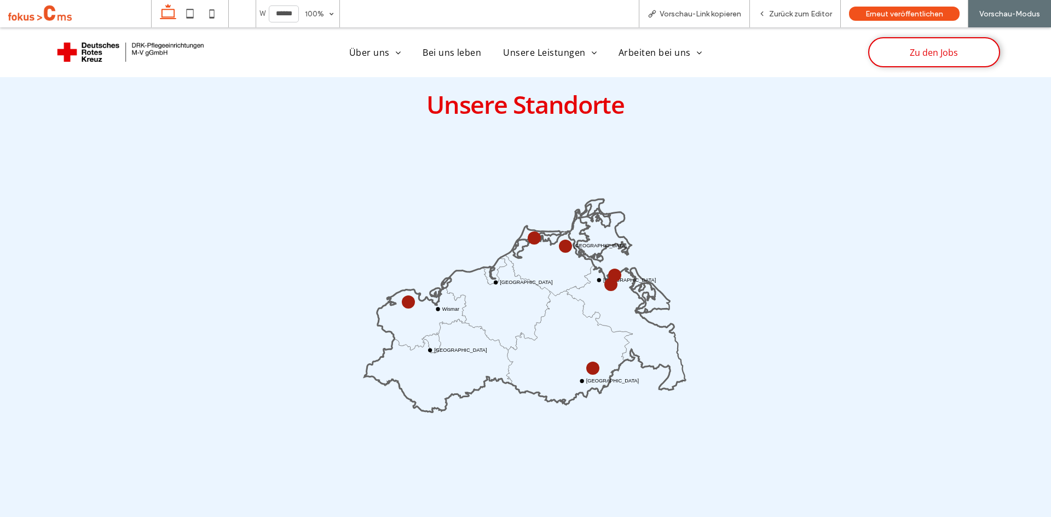
click at [606, 282] on circle at bounding box center [610, 284] width 9 height 9
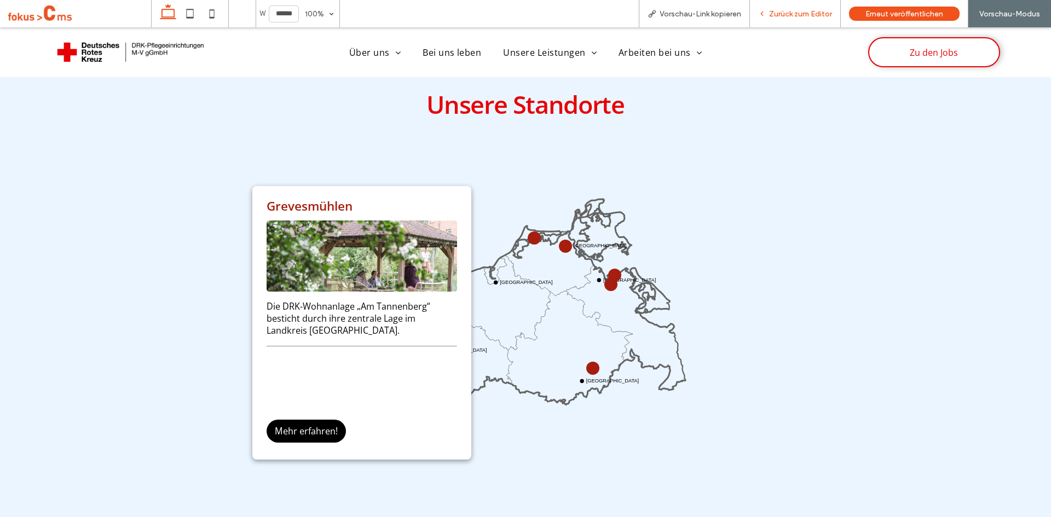
click at [809, 15] on span "Zurück zum Editor" at bounding box center [800, 13] width 63 height 9
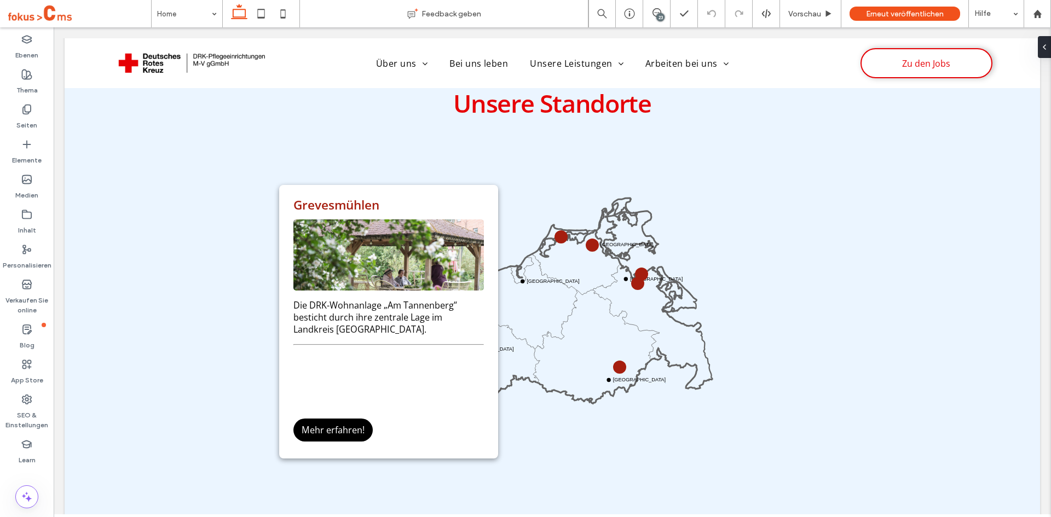
scroll to position [753, 0]
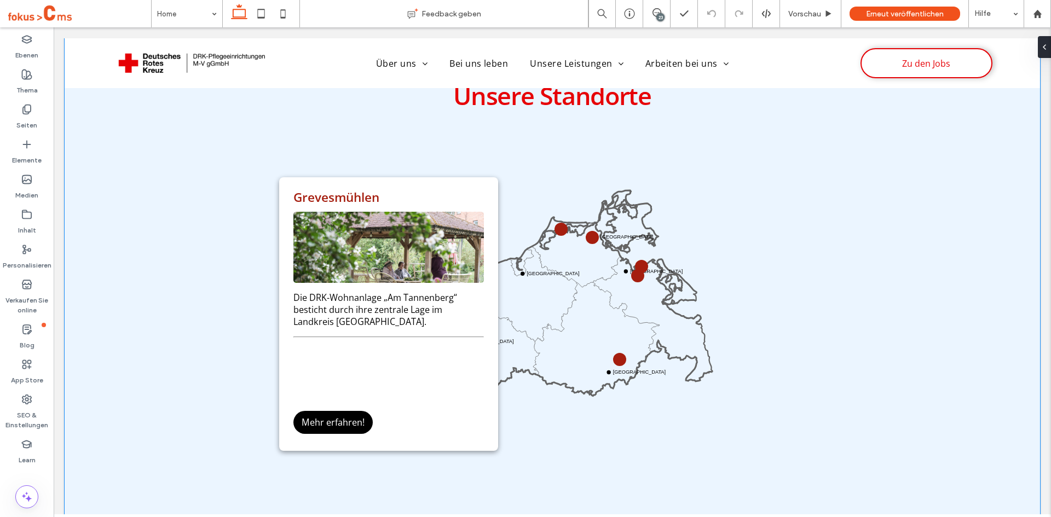
click at [986, 277] on div "Unsere Standorte Wismar Rostock [GEOGRAPHIC_DATA] [GEOGRAPHIC_DATA] [GEOGRAPHIC…" at bounding box center [552, 286] width 975 height 511
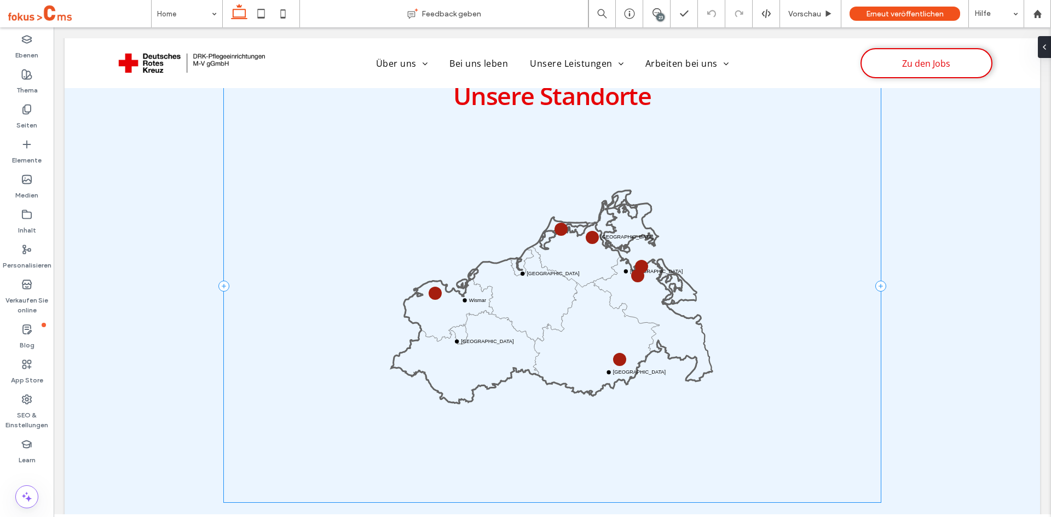
scroll to position [479, 0]
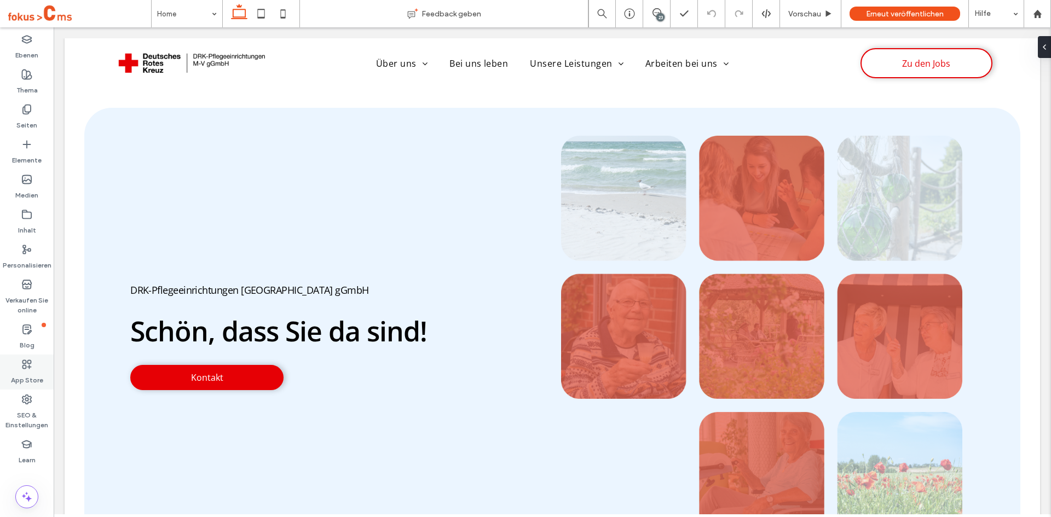
click at [27, 359] on icon at bounding box center [26, 364] width 11 height 11
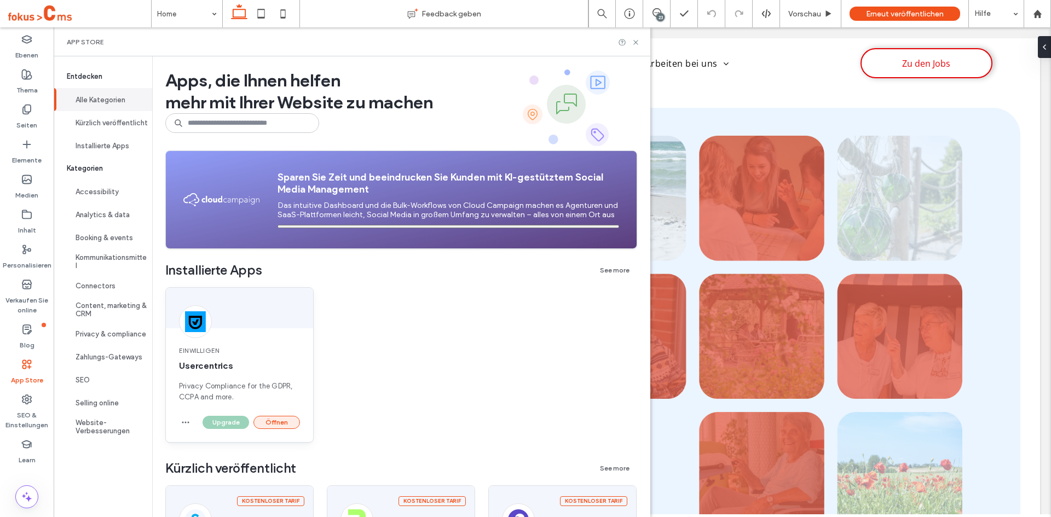
click at [279, 417] on button "Öffnen" at bounding box center [276, 422] width 47 height 13
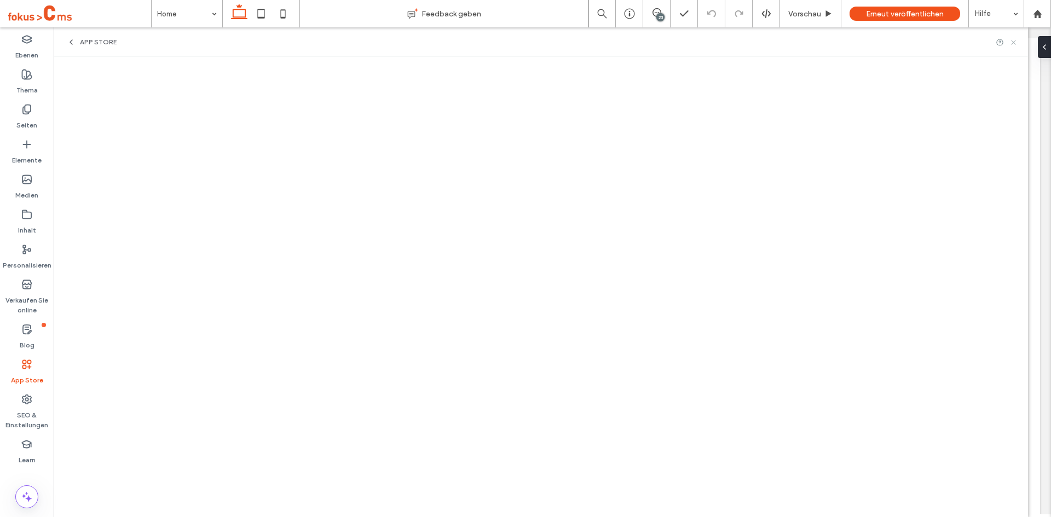
click at [1014, 44] on icon at bounding box center [1013, 42] width 8 height 8
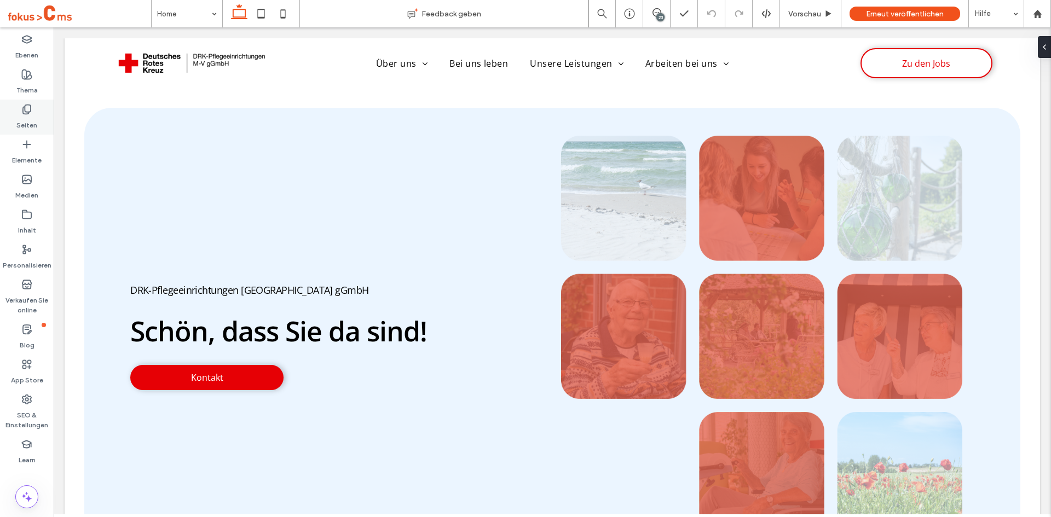
click at [27, 123] on label "Seiten" at bounding box center [26, 122] width 21 height 15
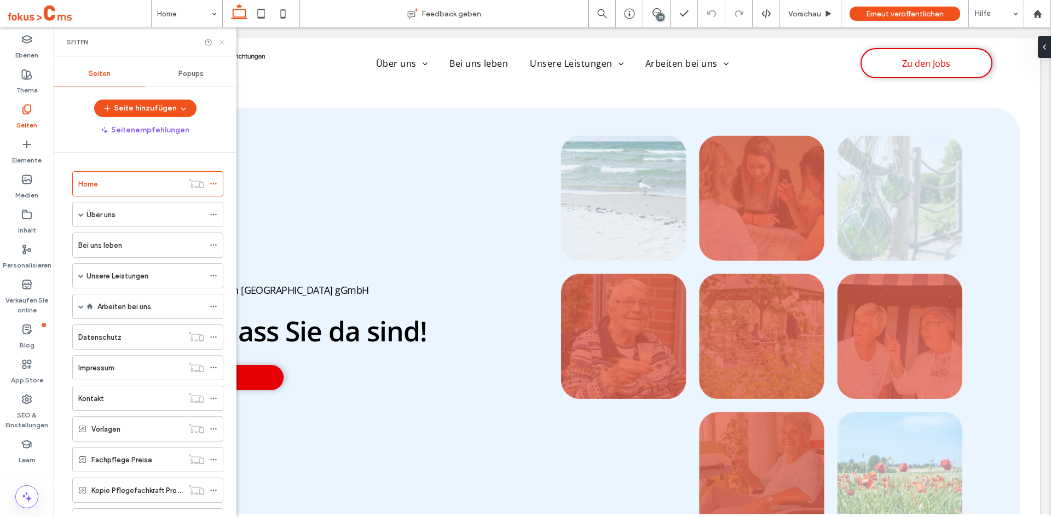
click at [223, 44] on icon at bounding box center [222, 42] width 8 height 8
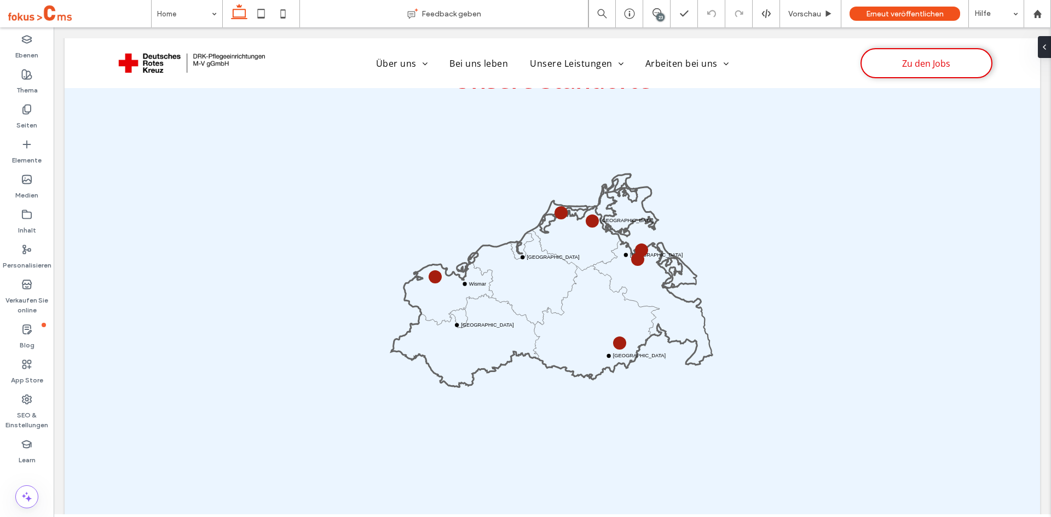
scroll to position [758, 0]
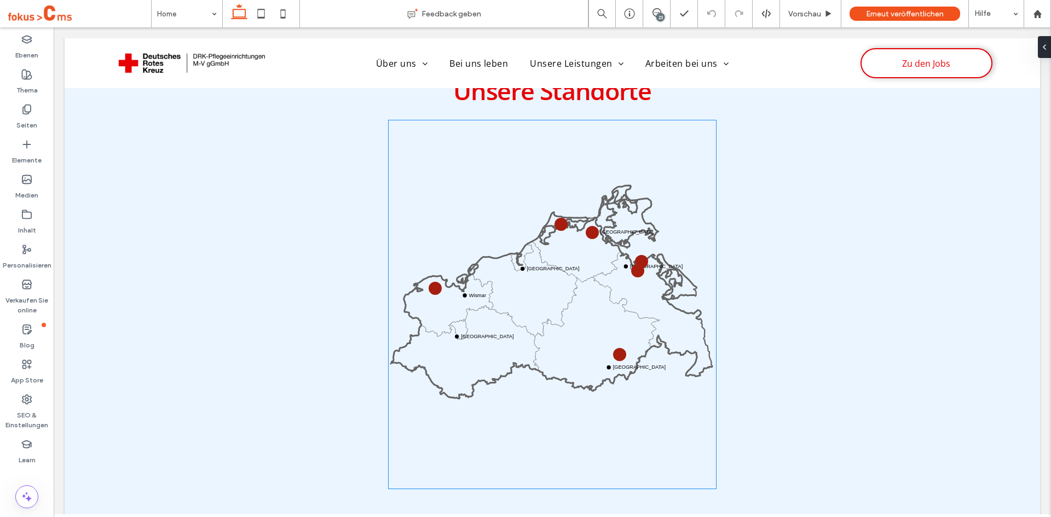
click at [519, 334] on icon at bounding box center [551, 305] width 321 height 186
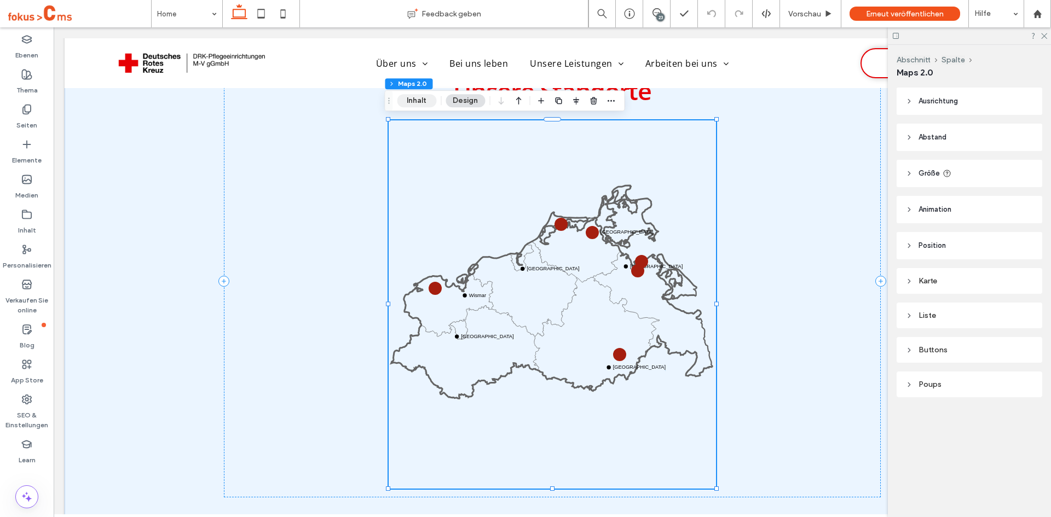
drag, startPoint x: 418, startPoint y: 103, endPoint x: 759, endPoint y: 197, distance: 353.8
click at [418, 103] on button "Inhalt" at bounding box center [416, 100] width 39 height 13
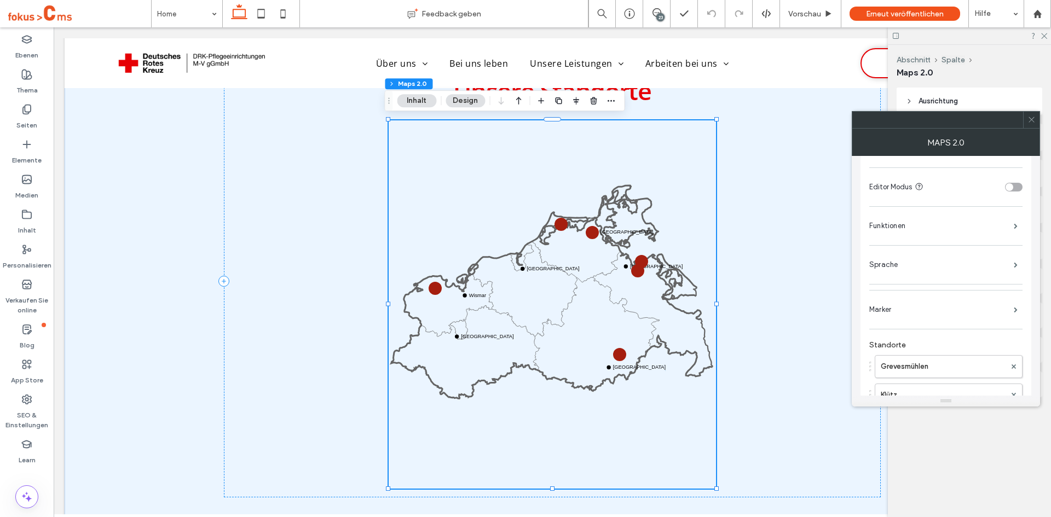
scroll to position [195, 0]
click at [915, 205] on label "Grevesmühlen" at bounding box center [943, 207] width 125 height 22
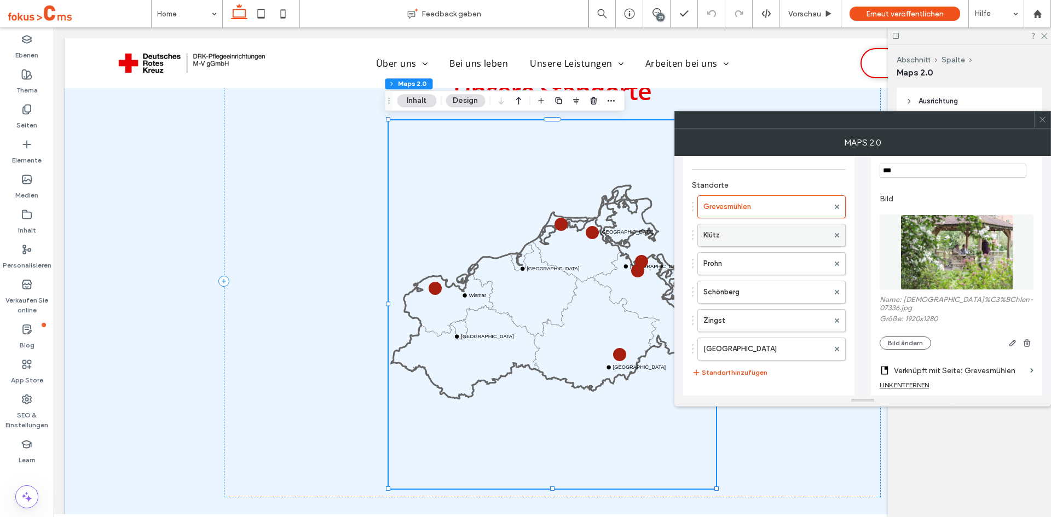
click at [719, 233] on label "Klütz" at bounding box center [765, 235] width 125 height 22
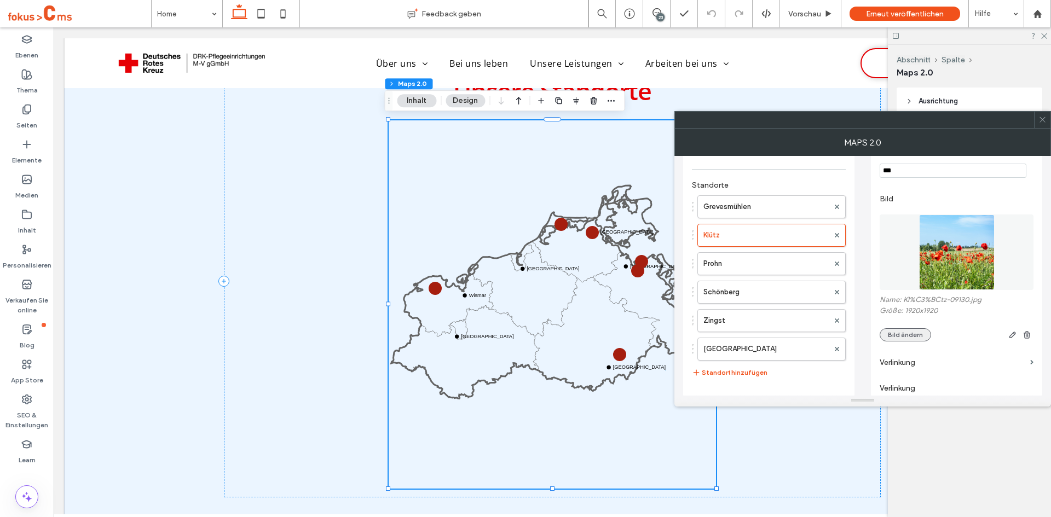
click at [902, 337] on button "Bild ändern" at bounding box center [905, 334] width 51 height 13
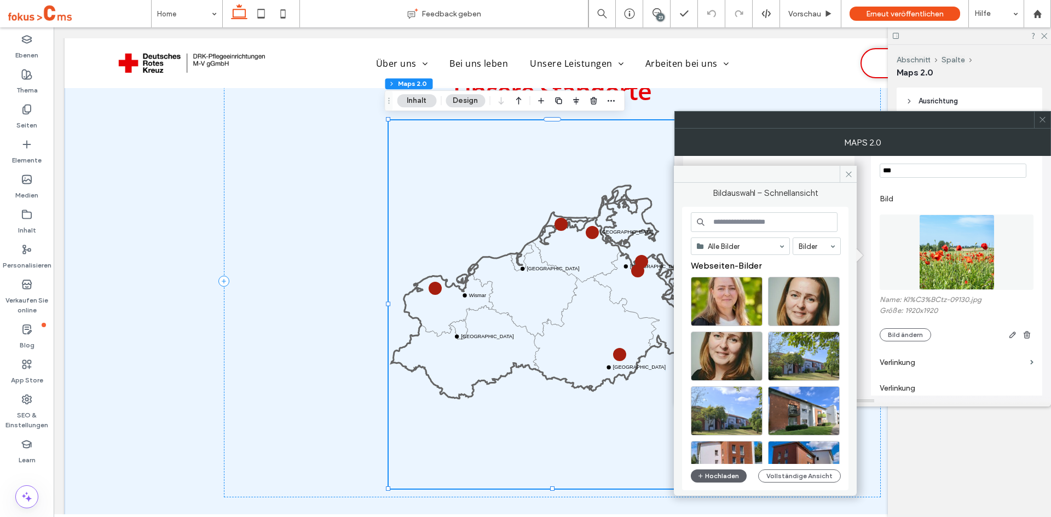
click at [749, 221] on input at bounding box center [764, 222] width 147 height 20
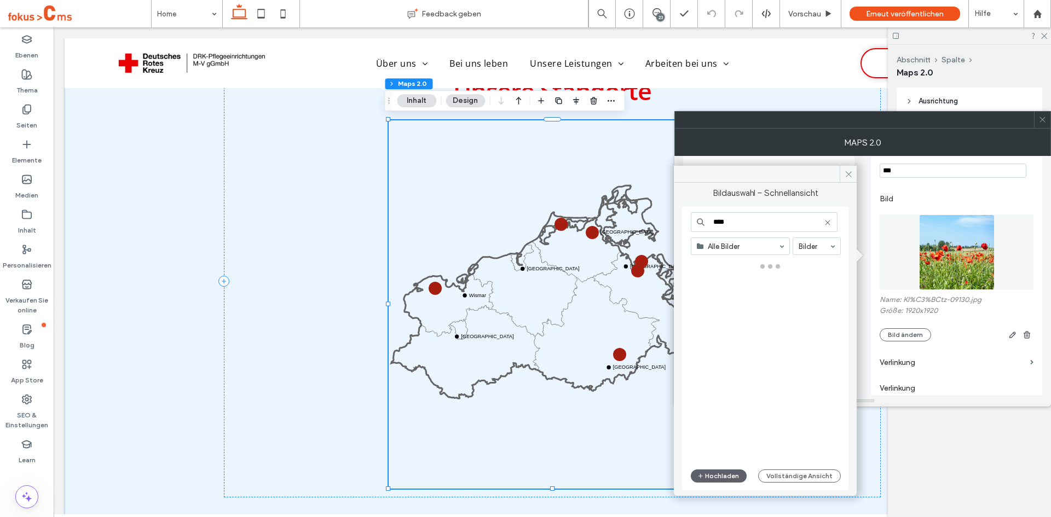
type input "*****"
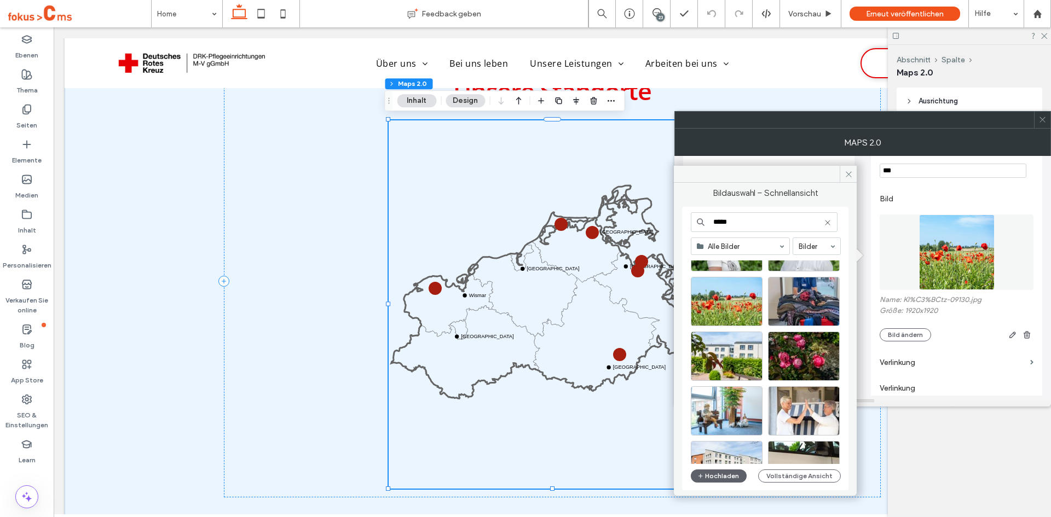
scroll to position [109, 0]
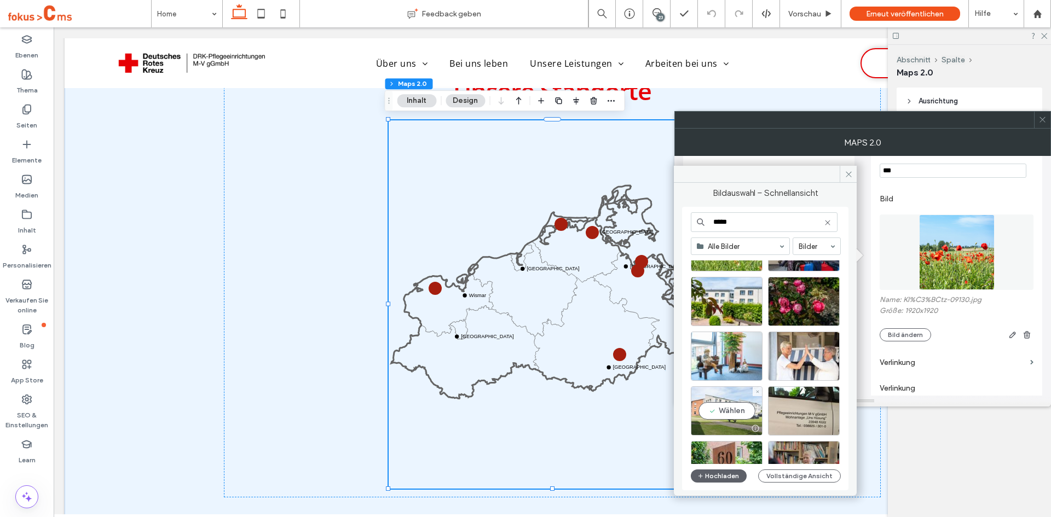
click at [718, 410] on div "Wählen" at bounding box center [727, 410] width 72 height 49
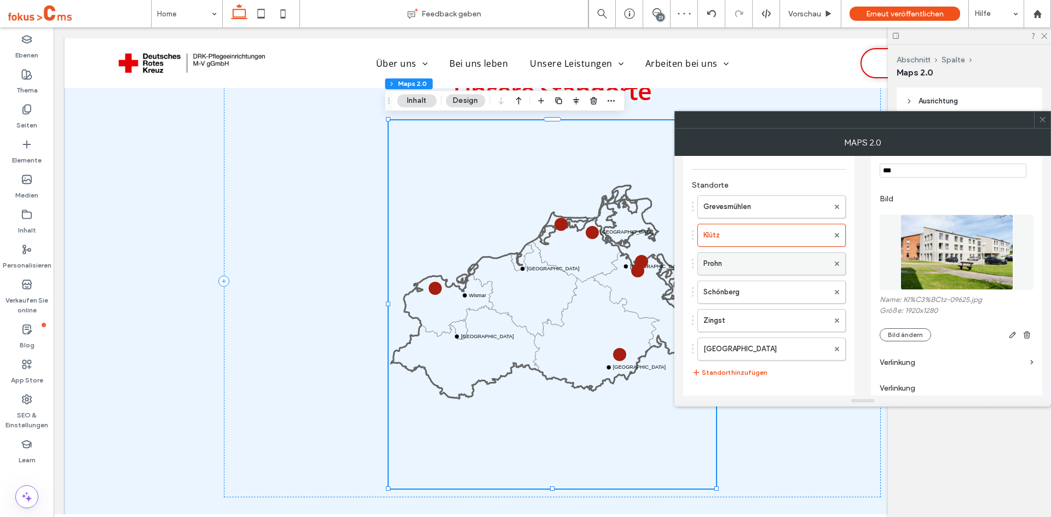
click at [762, 260] on label "Prohn" at bounding box center [765, 264] width 125 height 22
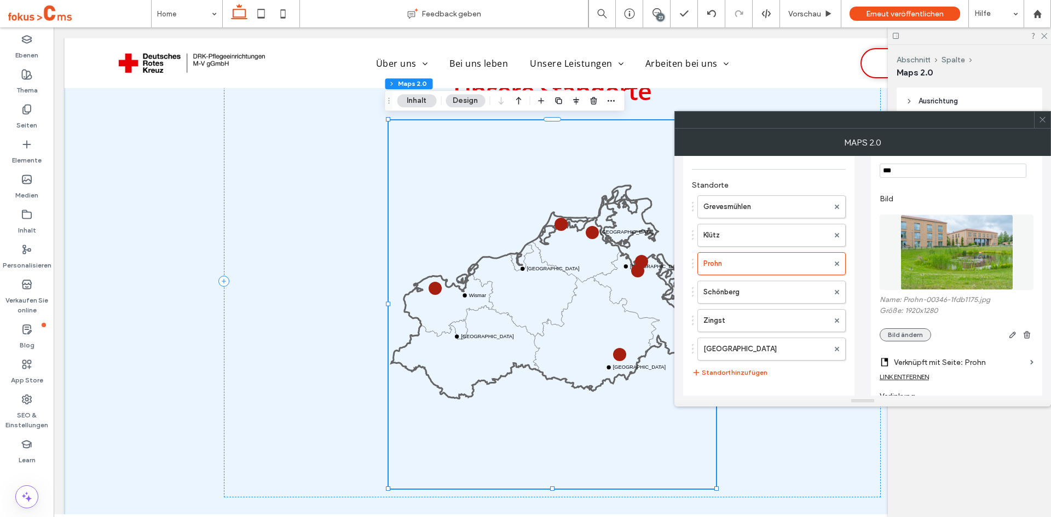
click at [904, 337] on button "Bild ändern" at bounding box center [905, 334] width 51 height 13
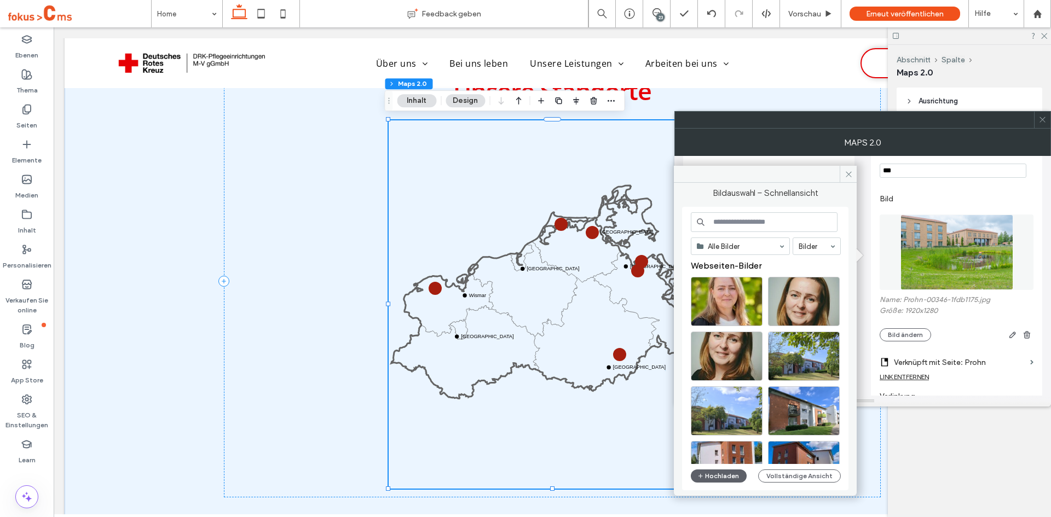
click at [752, 221] on input at bounding box center [764, 222] width 147 height 20
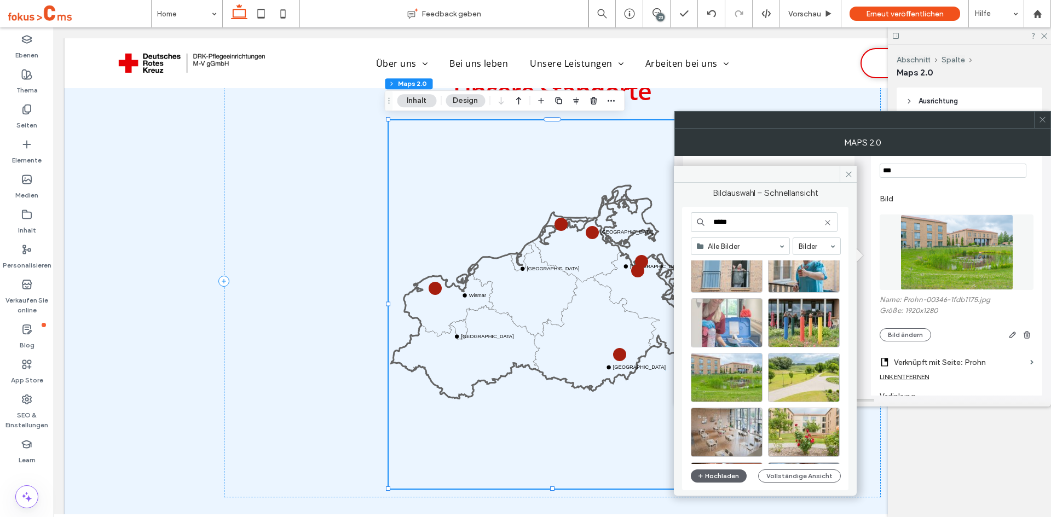
scroll to position [107, 0]
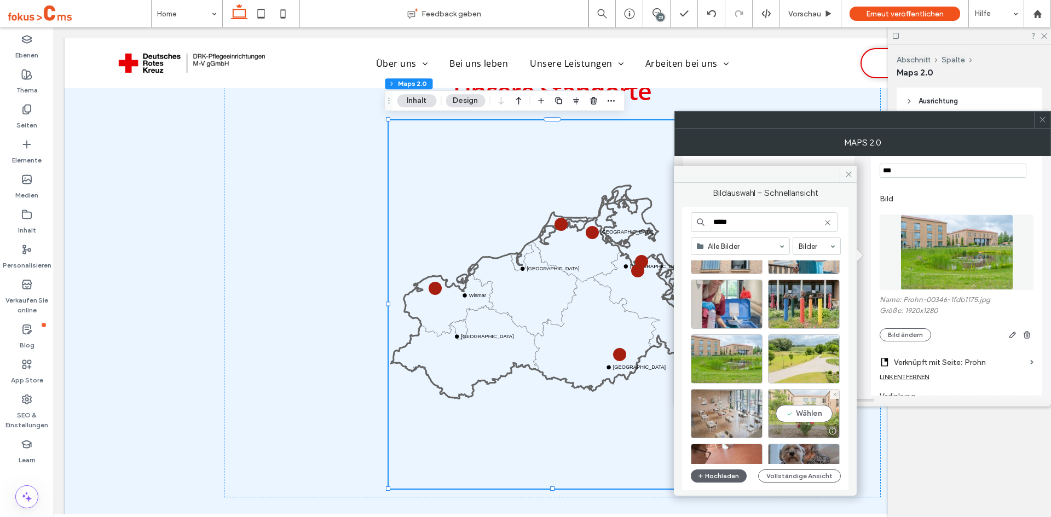
type input "*****"
click at [796, 411] on div "Wählen" at bounding box center [804, 413] width 72 height 49
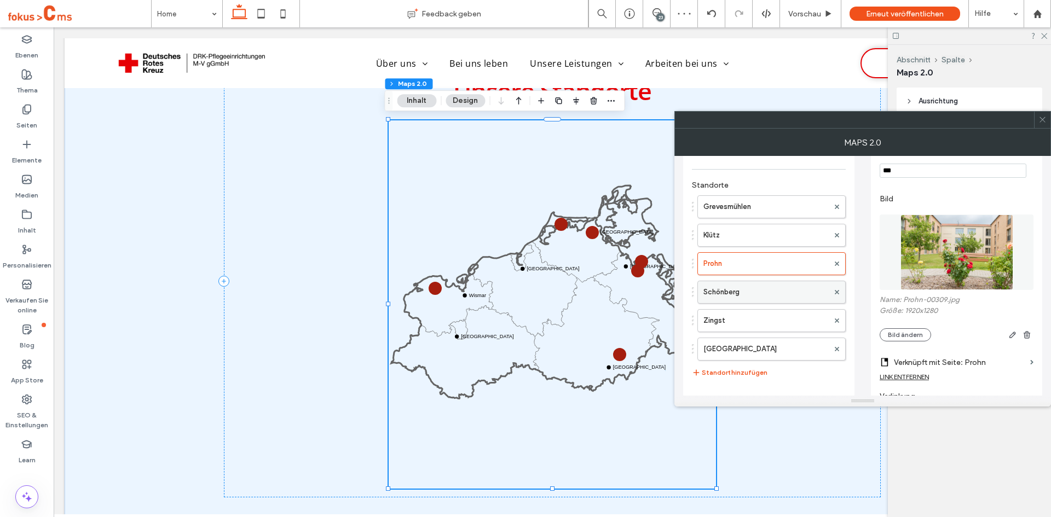
click at [728, 290] on label "Schönberg" at bounding box center [765, 292] width 125 height 22
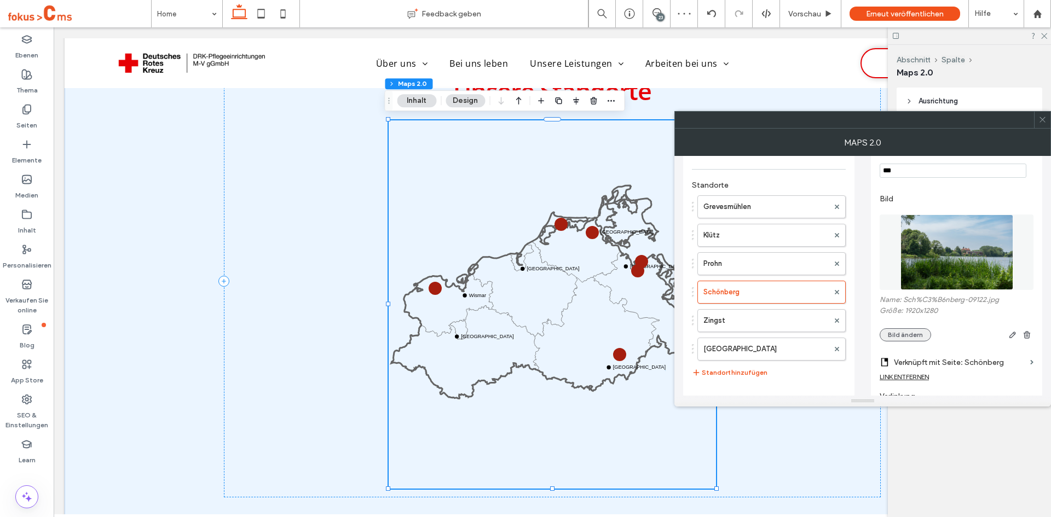
click at [905, 339] on button "Bild ändern" at bounding box center [905, 334] width 51 height 13
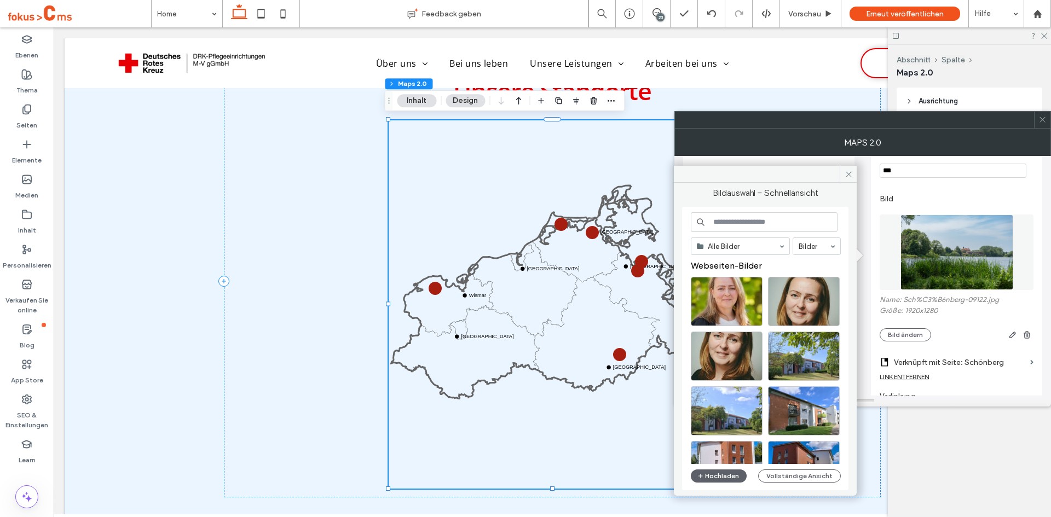
click at [896, 196] on label "Bild" at bounding box center [957, 199] width 154 height 20
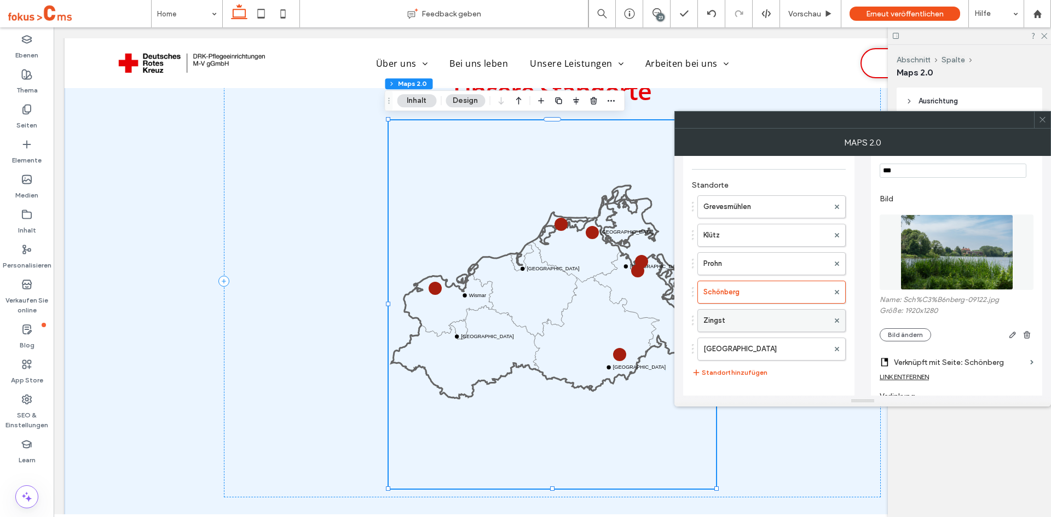
click at [720, 327] on label "Zingst" at bounding box center [765, 321] width 125 height 22
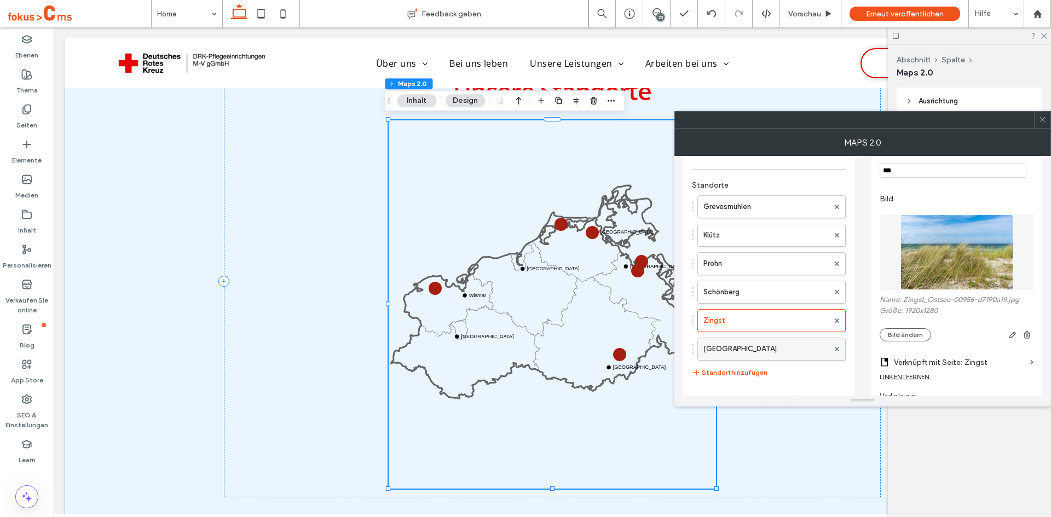
click at [724, 347] on label "[GEOGRAPHIC_DATA]" at bounding box center [765, 349] width 125 height 22
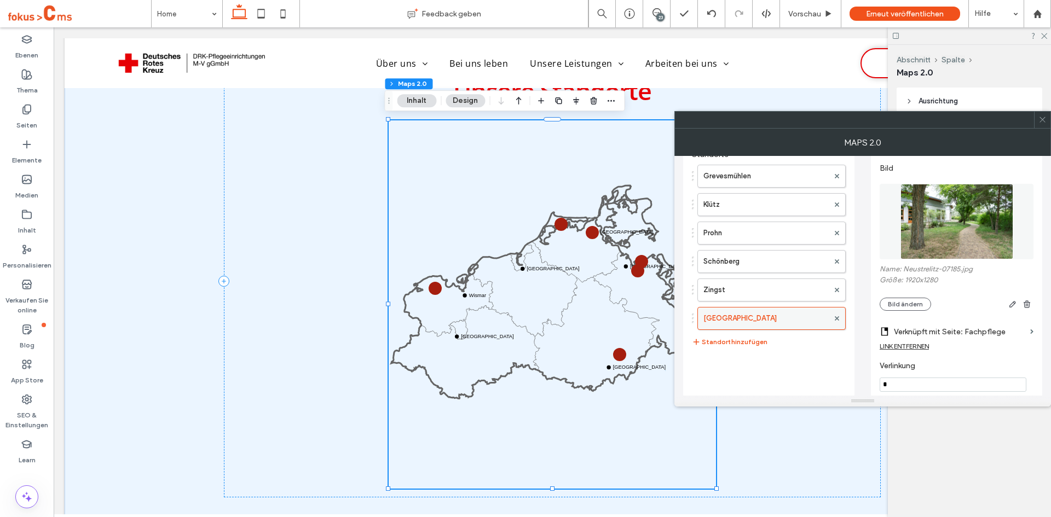
scroll to position [220, 0]
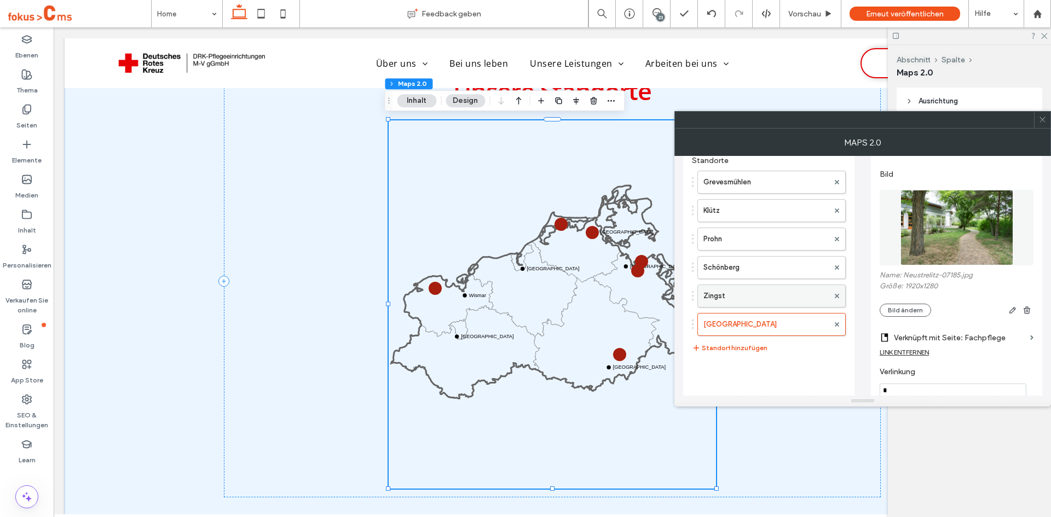
click at [725, 290] on label "Zingst" at bounding box center [765, 296] width 125 height 22
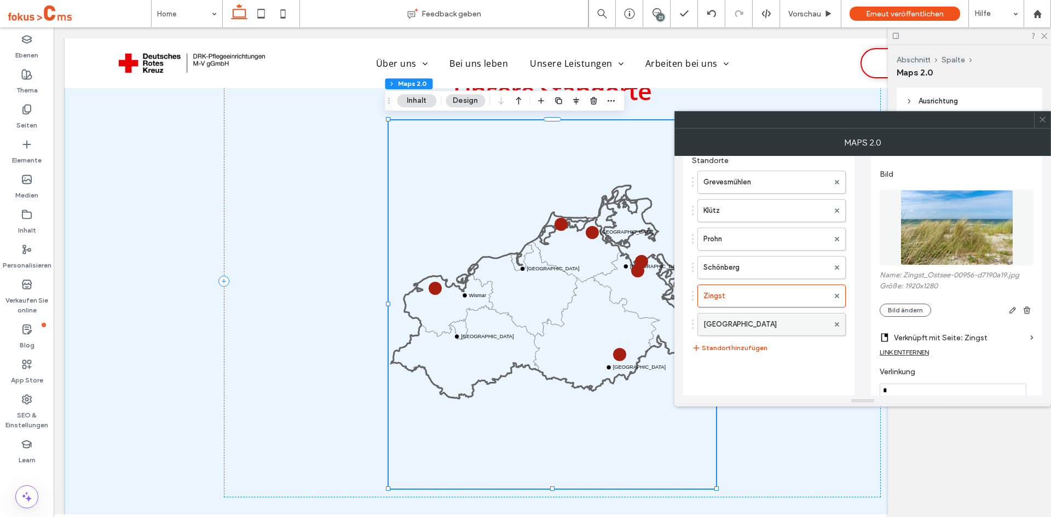
click at [732, 328] on label "[GEOGRAPHIC_DATA]" at bounding box center [765, 325] width 125 height 22
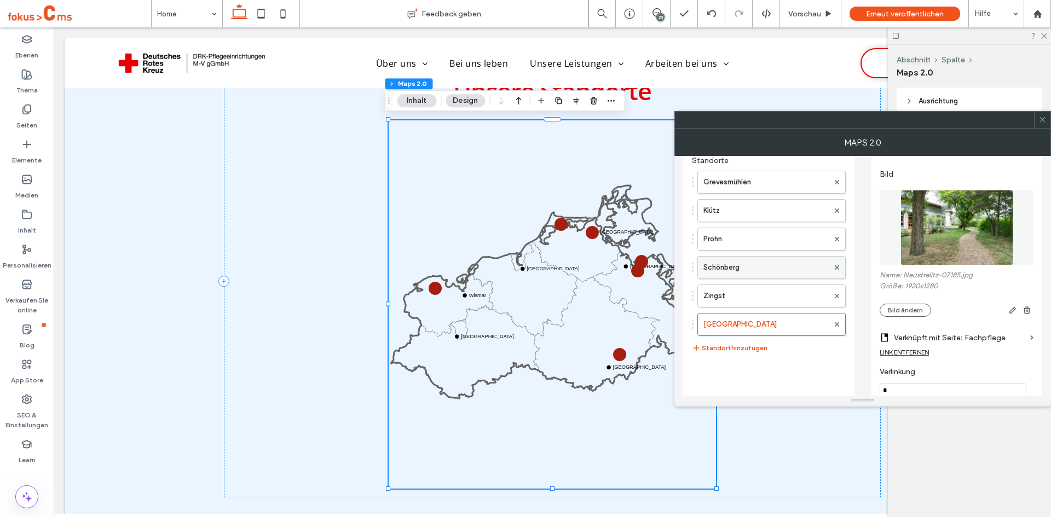
click at [744, 273] on label "Schönberg" at bounding box center [765, 268] width 125 height 22
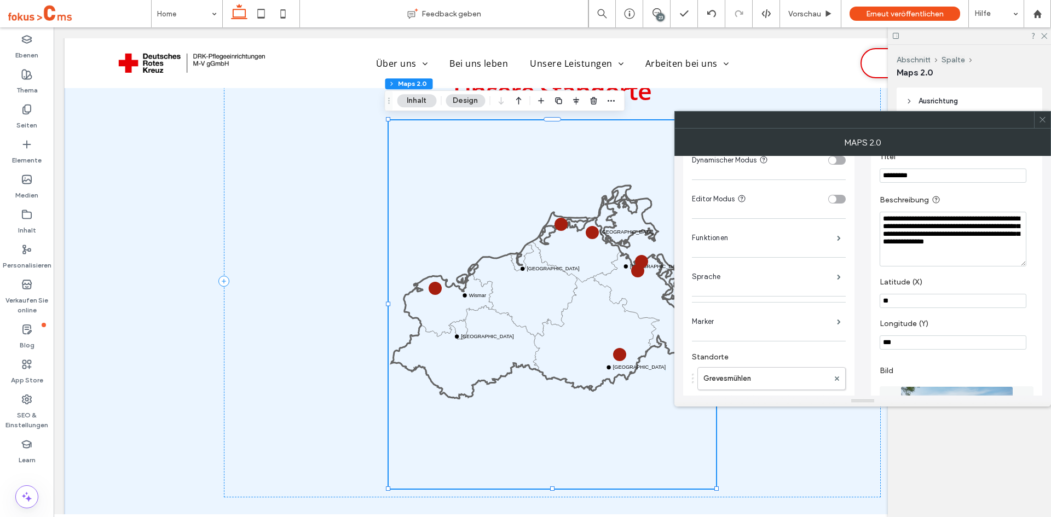
scroll to position [24, 0]
click at [1044, 125] on span at bounding box center [1042, 120] width 8 height 16
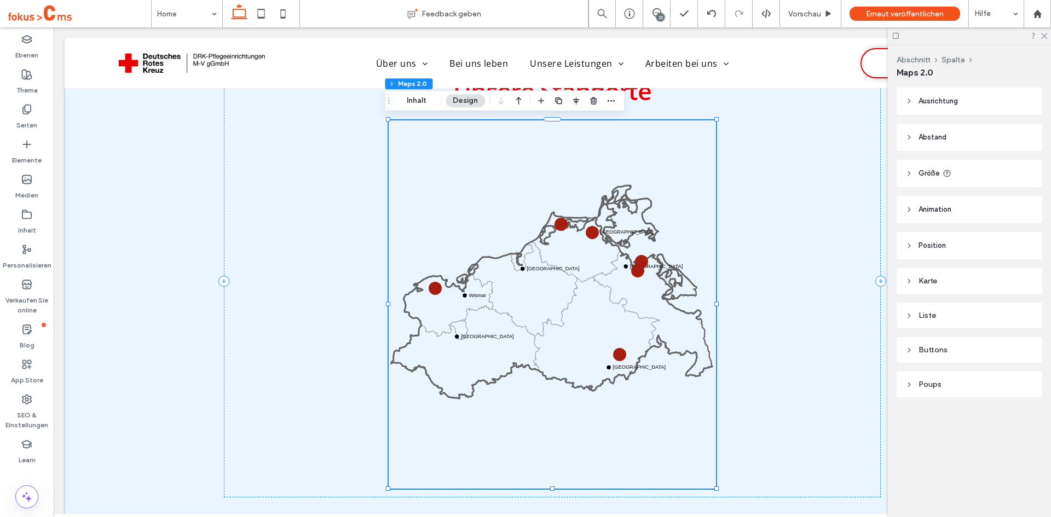
click at [990, 465] on div "Abschnitt Spalte Maps 2.0 Ausrichtung Abstand Innenabstand (inner Abstand) 0px …" at bounding box center [969, 281] width 163 height 472
click at [1043, 37] on use at bounding box center [1044, 36] width 6 height 6
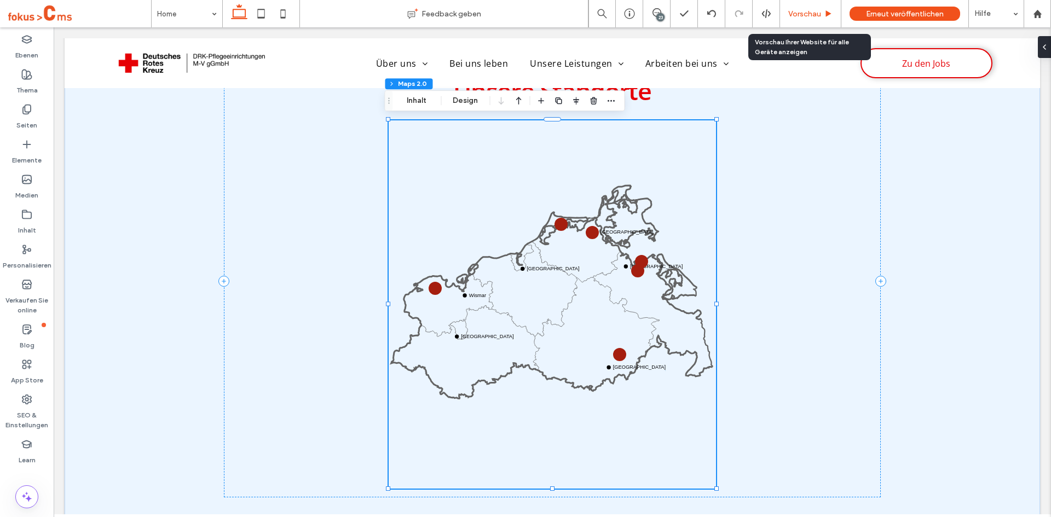
click at [808, 8] on div "Vorschau" at bounding box center [810, 13] width 61 height 27
click at [799, 16] on span "Vorschau" at bounding box center [804, 13] width 33 height 9
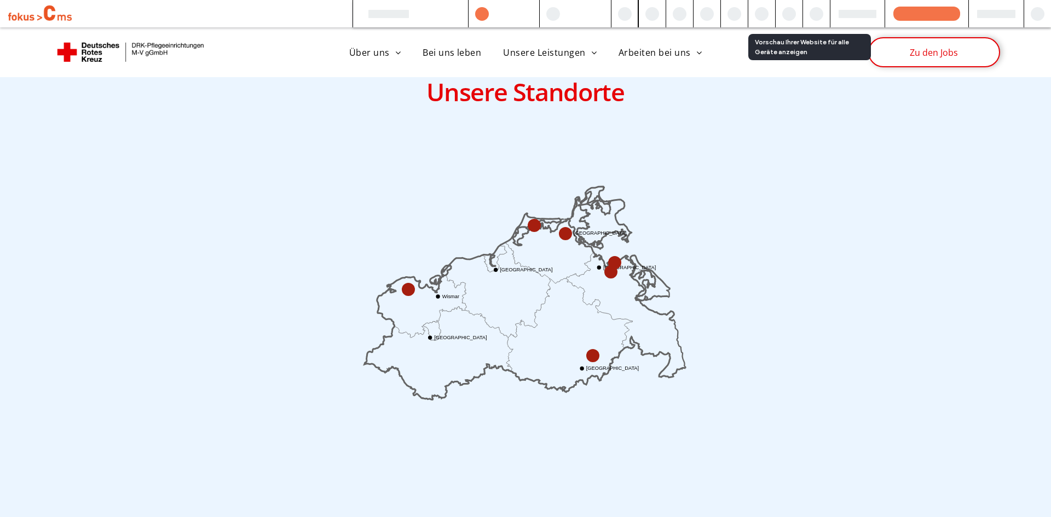
scroll to position [759, 0]
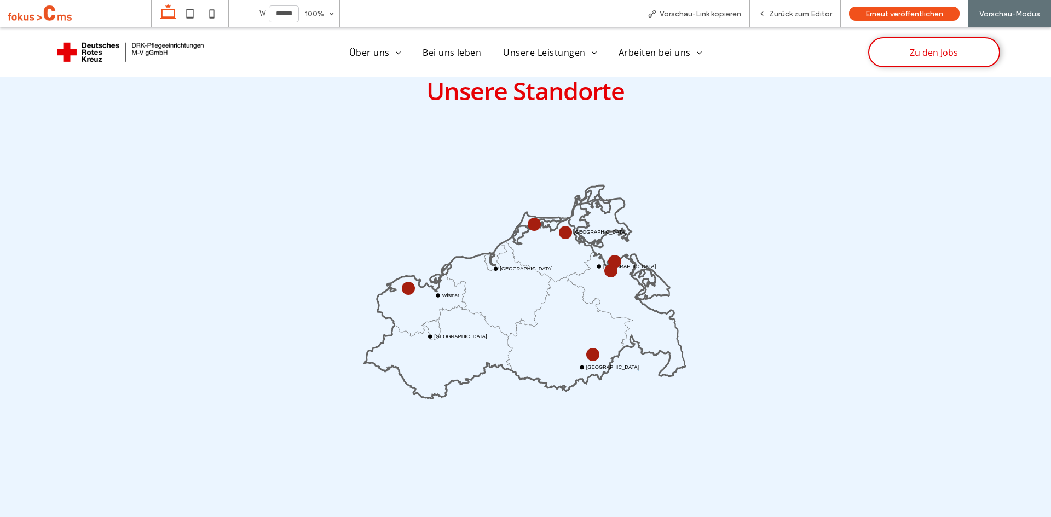
click at [406, 286] on circle at bounding box center [408, 288] width 12 height 12
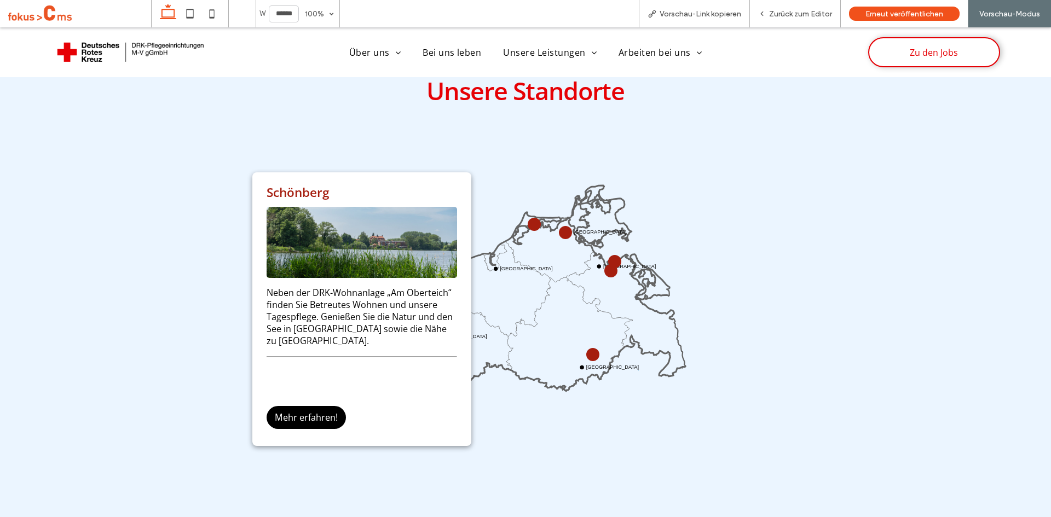
click at [531, 219] on circle at bounding box center [534, 223] width 9 height 9
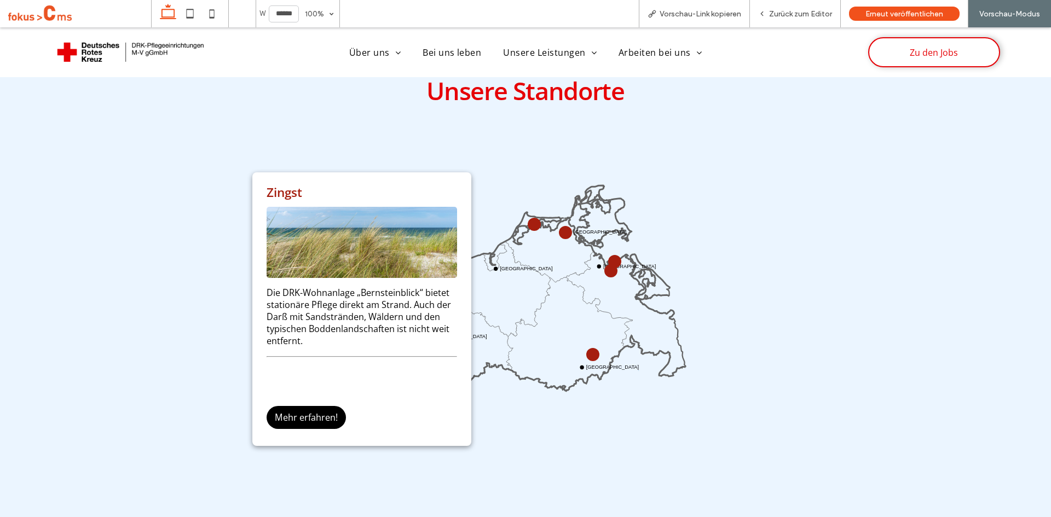
click at [561, 231] on circle at bounding box center [565, 232] width 9 height 9
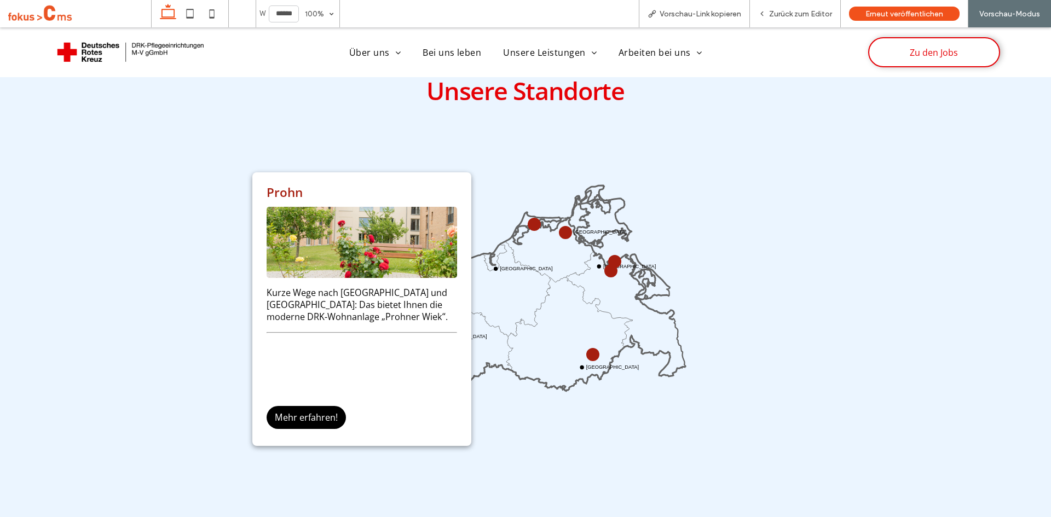
click at [610, 256] on circle at bounding box center [614, 261] width 11 height 11
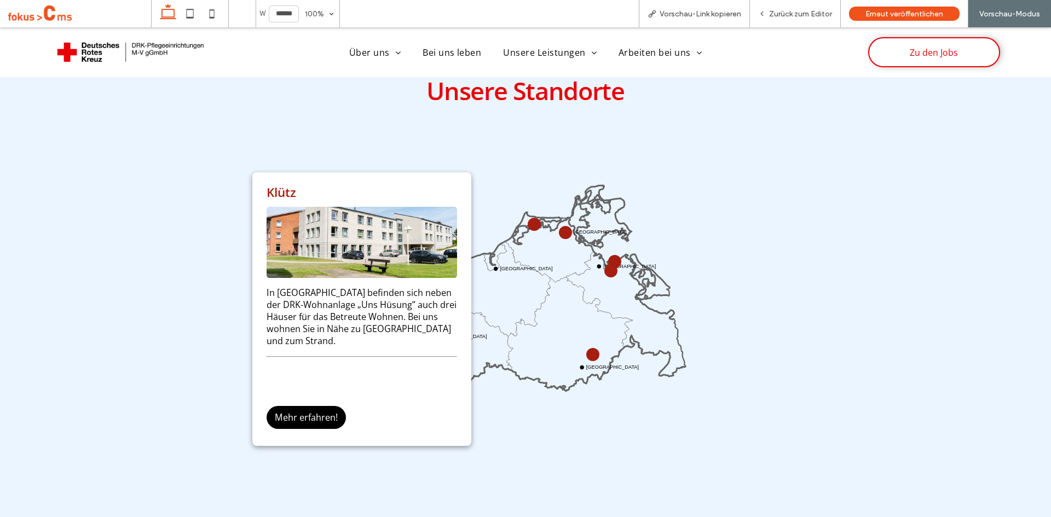
click at [606, 270] on circle at bounding box center [610, 271] width 9 height 9
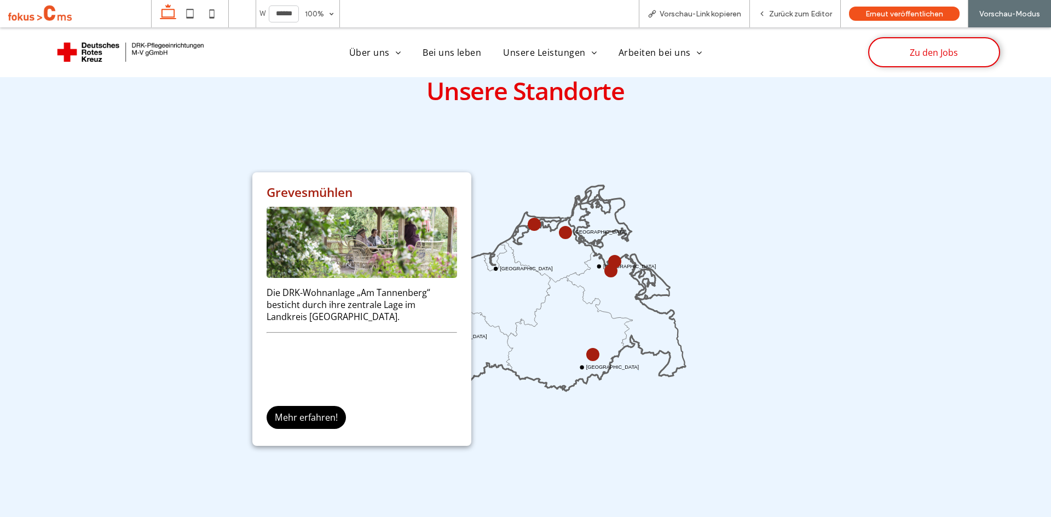
click at [587, 353] on circle at bounding box center [592, 354] width 13 height 13
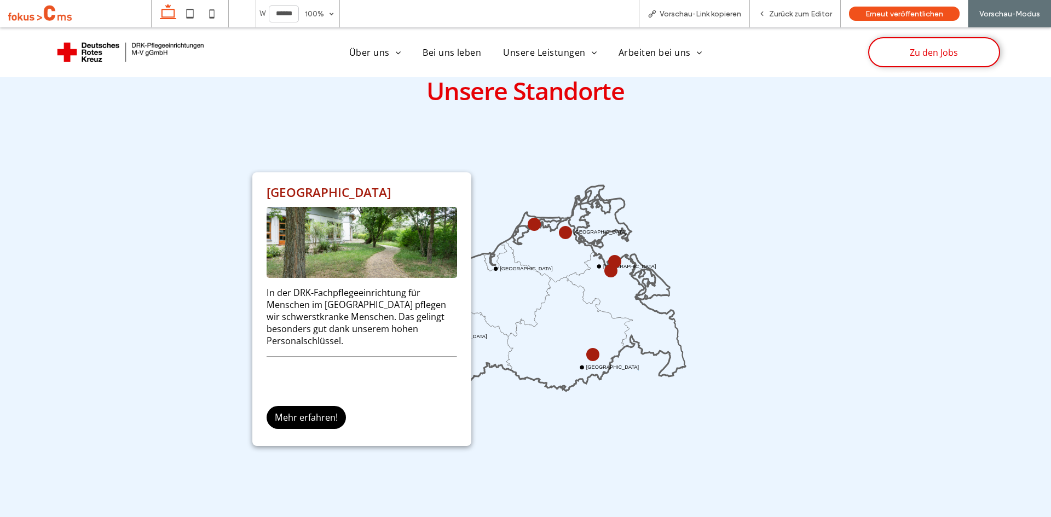
click at [608, 272] on circle at bounding box center [610, 270] width 11 height 11
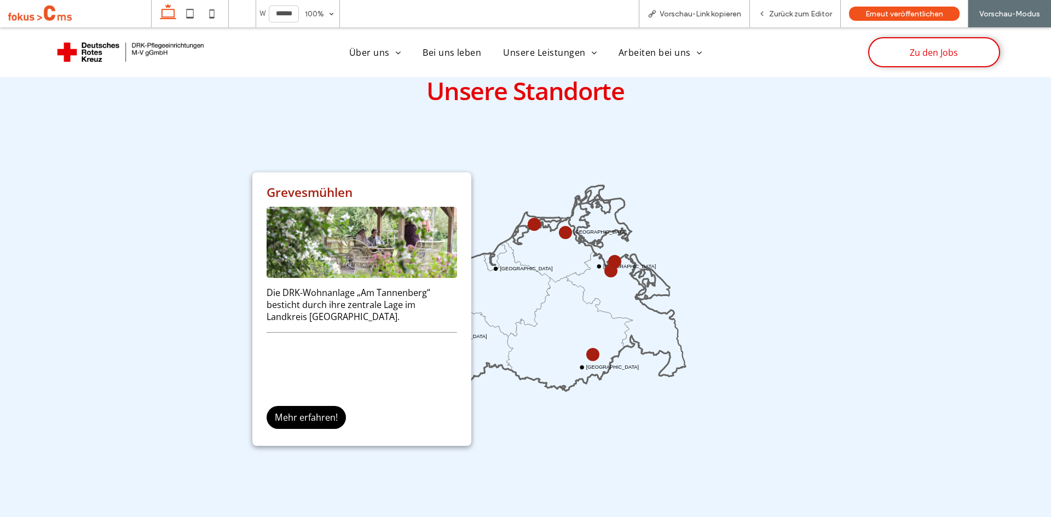
click at [610, 257] on circle at bounding box center [615, 261] width 13 height 13
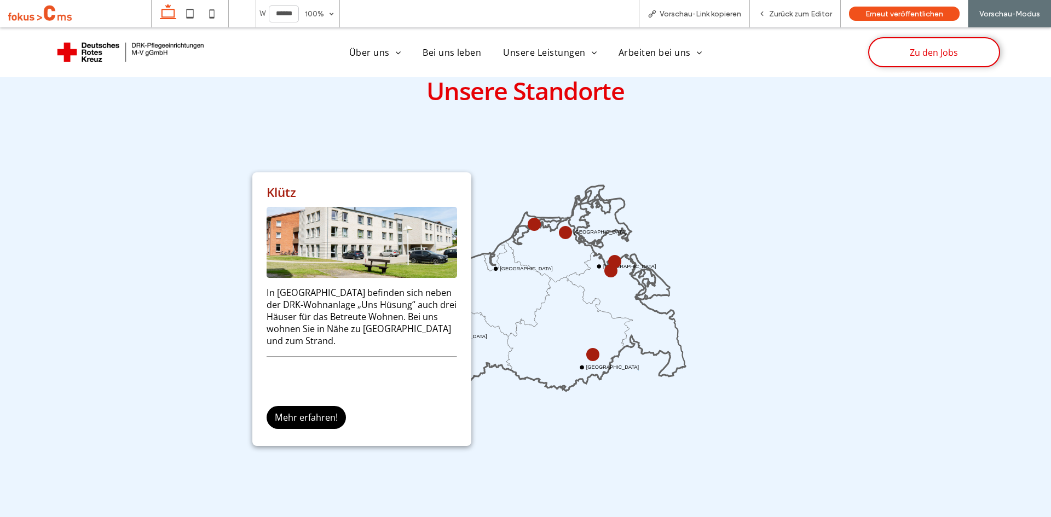
click at [559, 229] on circle at bounding box center [565, 232] width 13 height 13
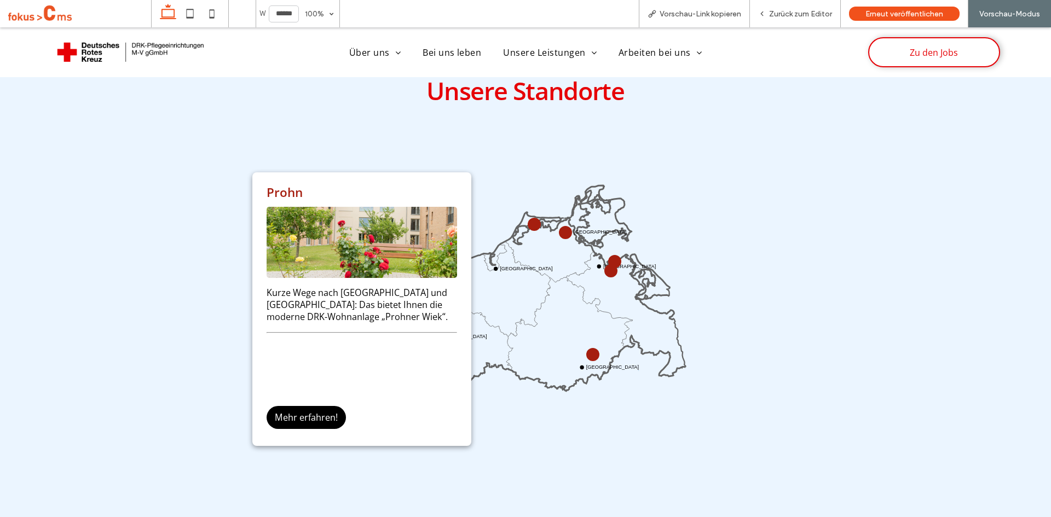
click at [530, 221] on circle at bounding box center [534, 224] width 9 height 9
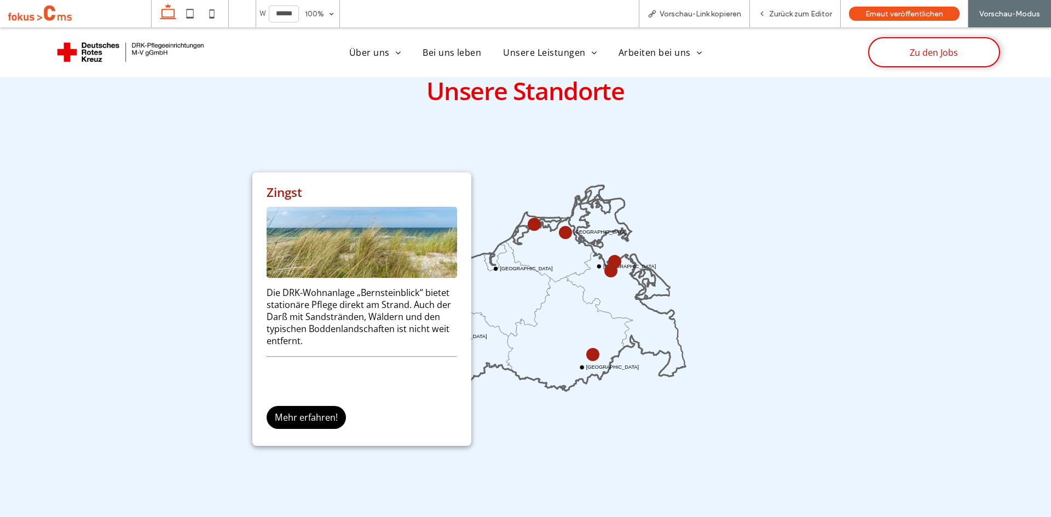
click at [510, 447] on icon "Wismar Rostock Stralsund Greifswald Neustrelitz Schwerin" at bounding box center [525, 311] width 327 height 327
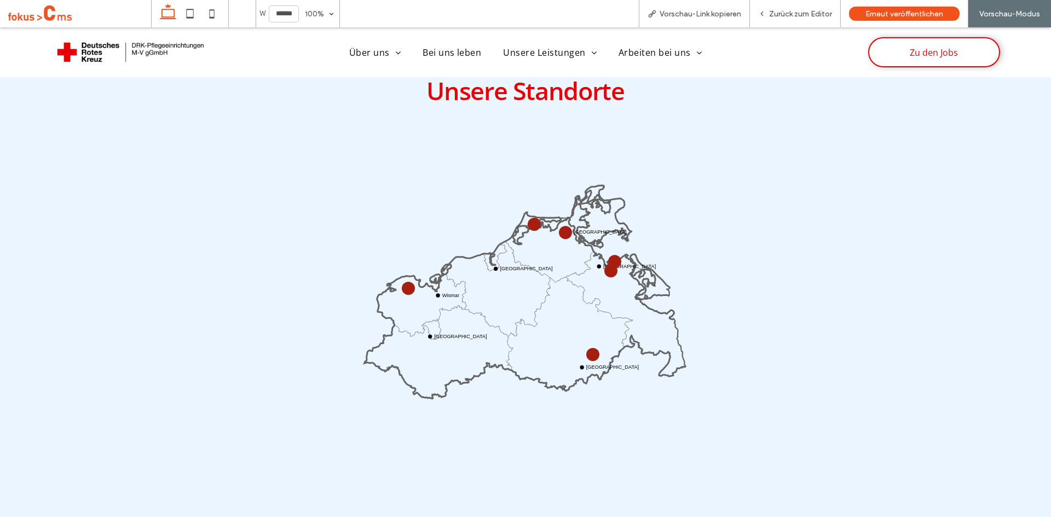
click at [405, 284] on circle at bounding box center [408, 289] width 10 height 10
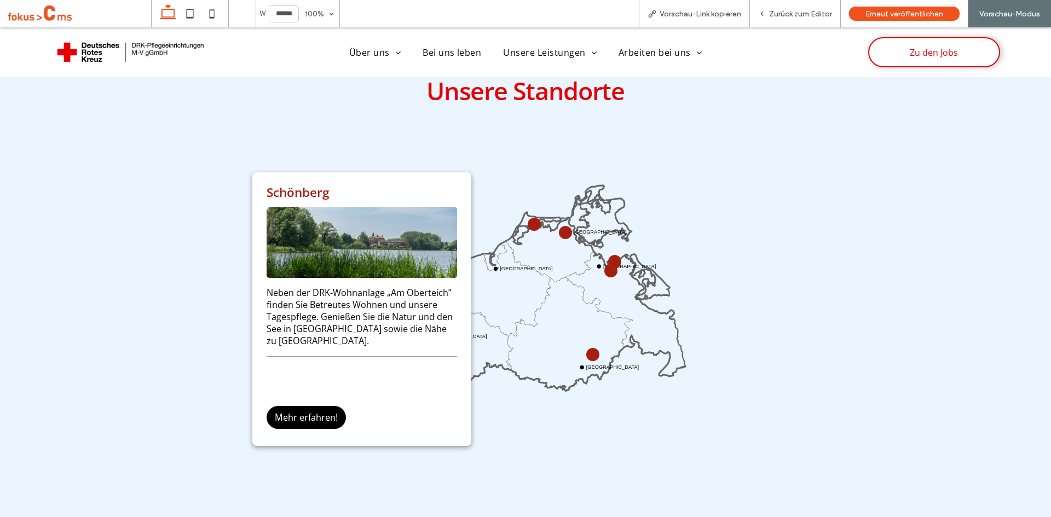
click at [197, 278] on div "Unsere Standorte Wismar Rostock Stralsund Greifswald Neustrelitz Schwerin Schön…" at bounding box center [525, 281] width 657 height 432
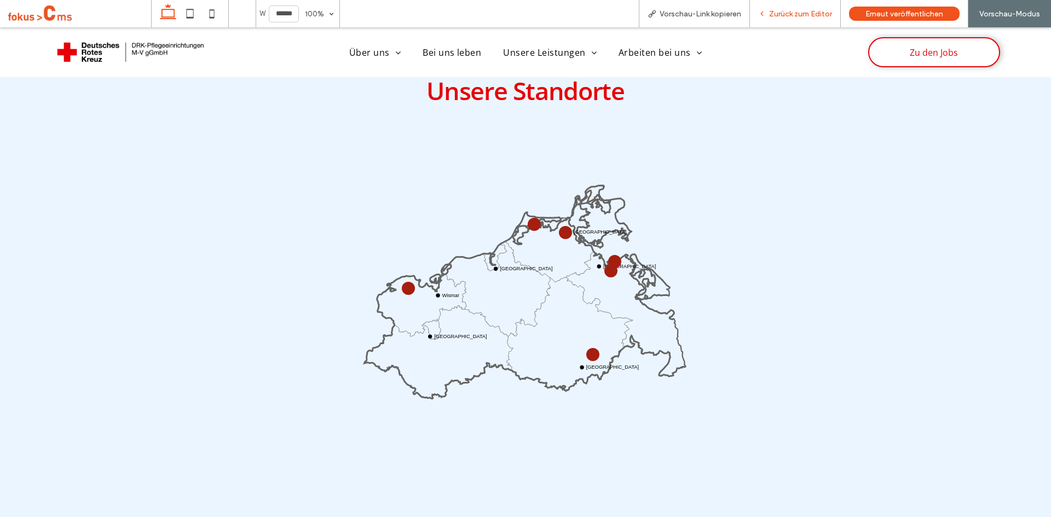
click at [784, 13] on span "Zurück zum Editor" at bounding box center [800, 13] width 63 height 9
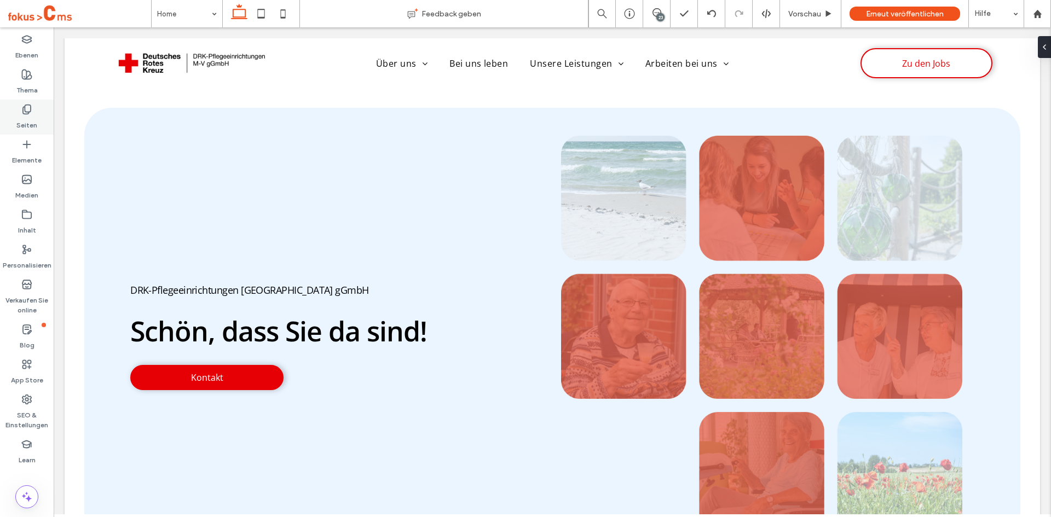
click at [27, 113] on icon at bounding box center [26, 109] width 11 height 11
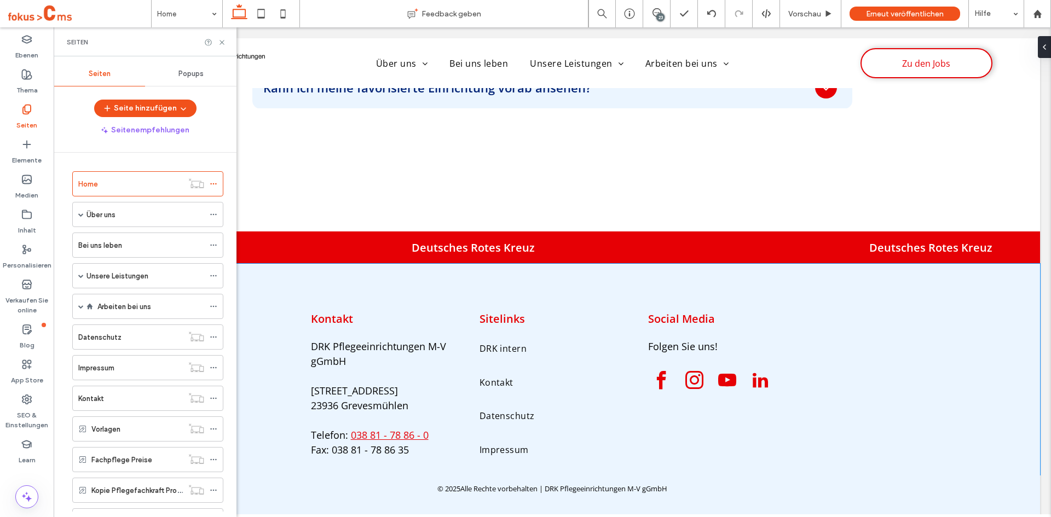
scroll to position [2863, 0]
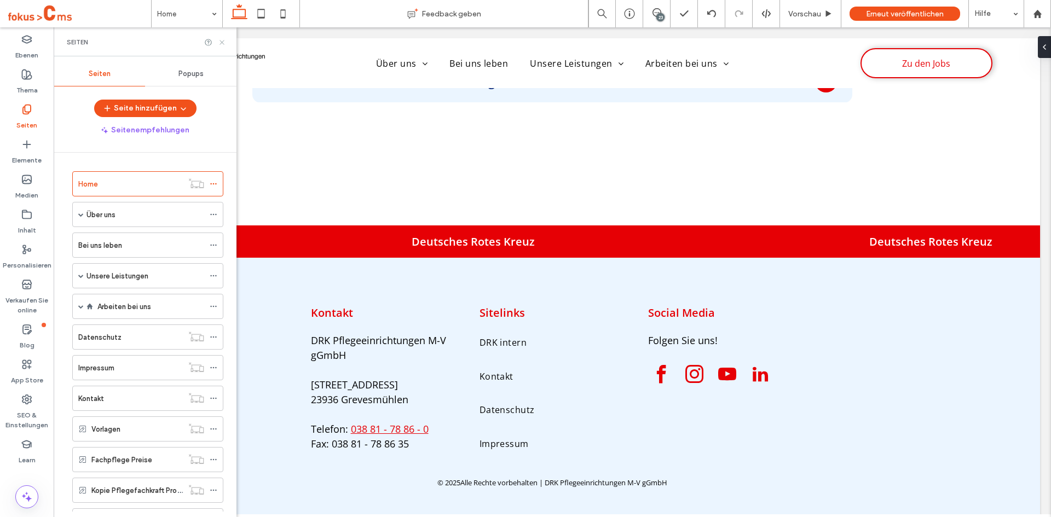
click at [225, 42] on icon at bounding box center [222, 42] width 8 height 8
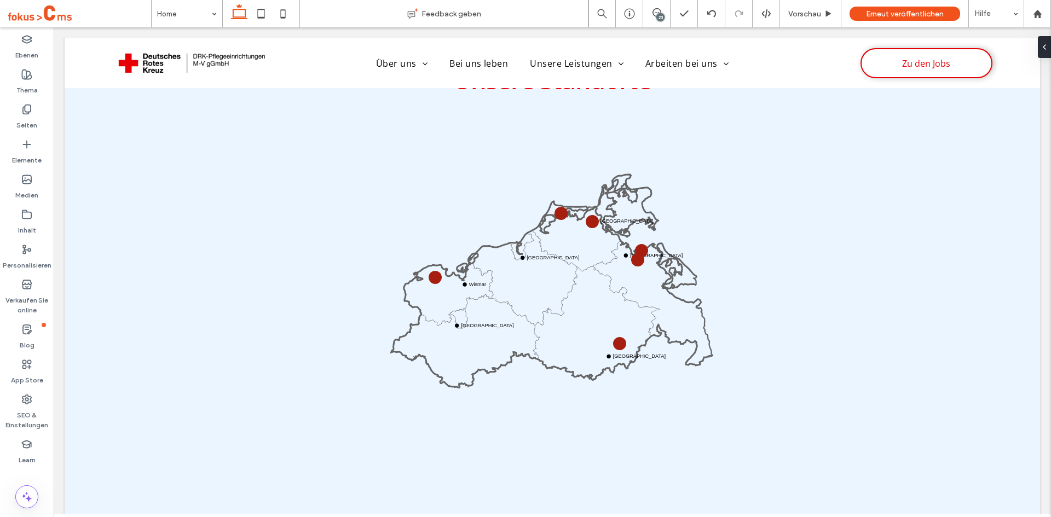
scroll to position [765, 0]
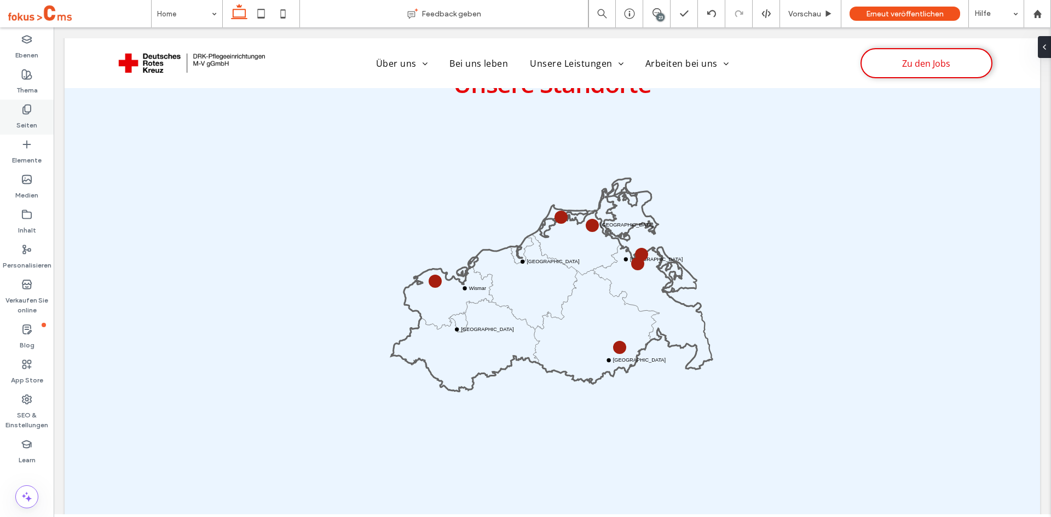
click at [31, 114] on div "Seiten" at bounding box center [27, 117] width 54 height 35
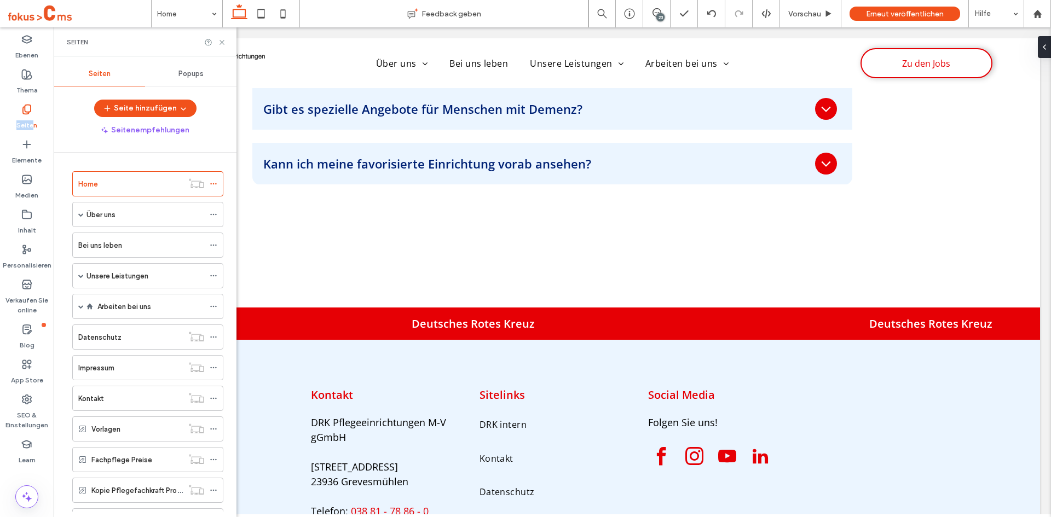
scroll to position [2863, 0]
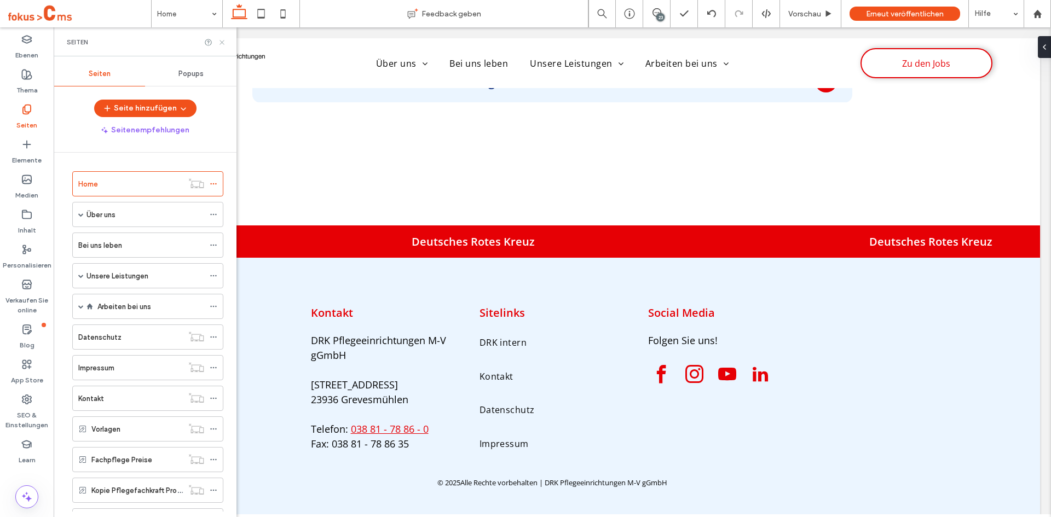
click at [223, 45] on icon at bounding box center [222, 42] width 8 height 8
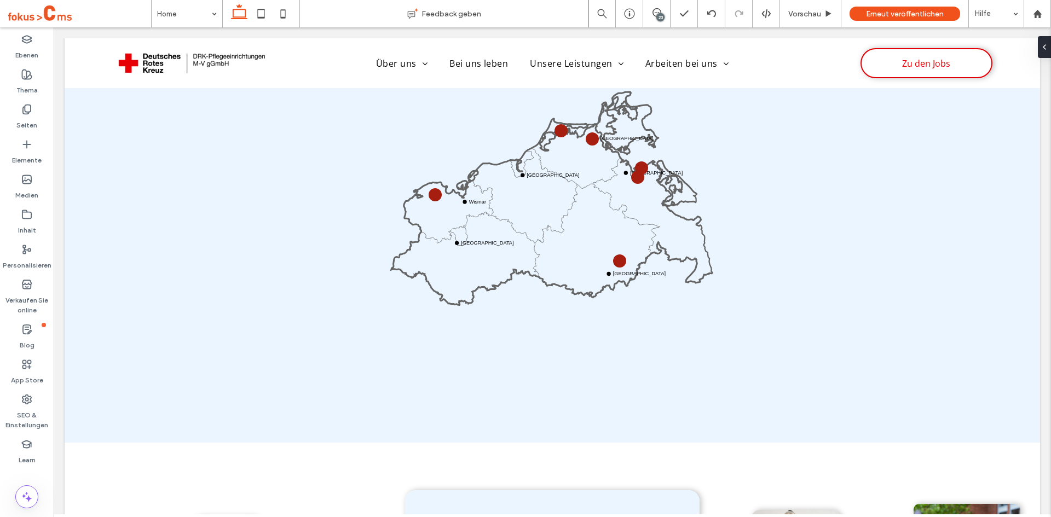
scroll to position [773, 0]
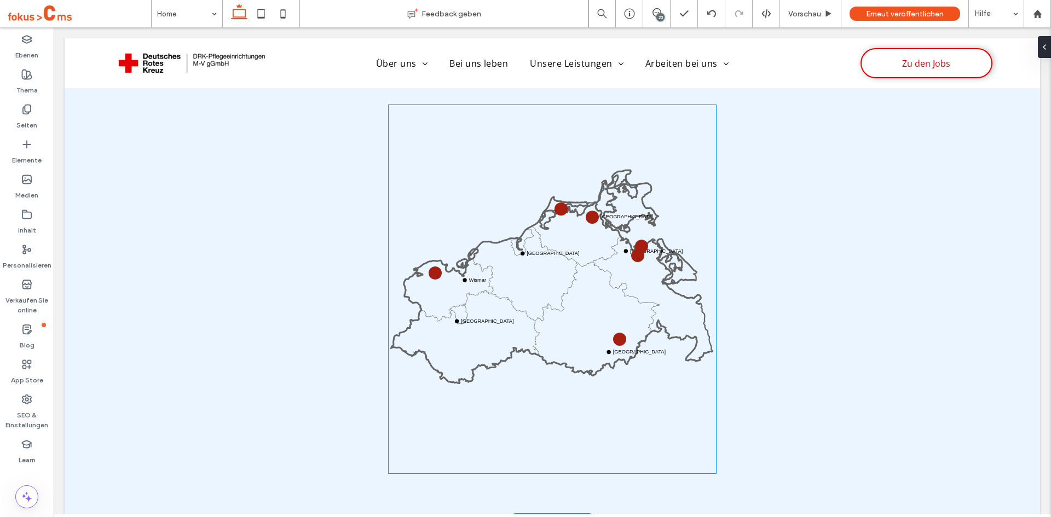
click at [544, 325] on icon at bounding box center [551, 290] width 321 height 186
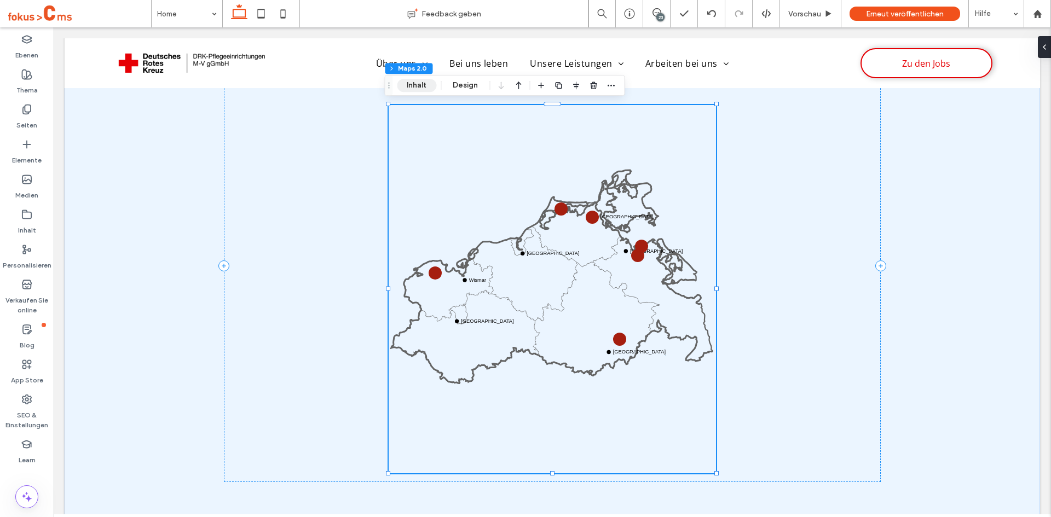
click at [421, 85] on button "Inhalt" at bounding box center [416, 85] width 39 height 13
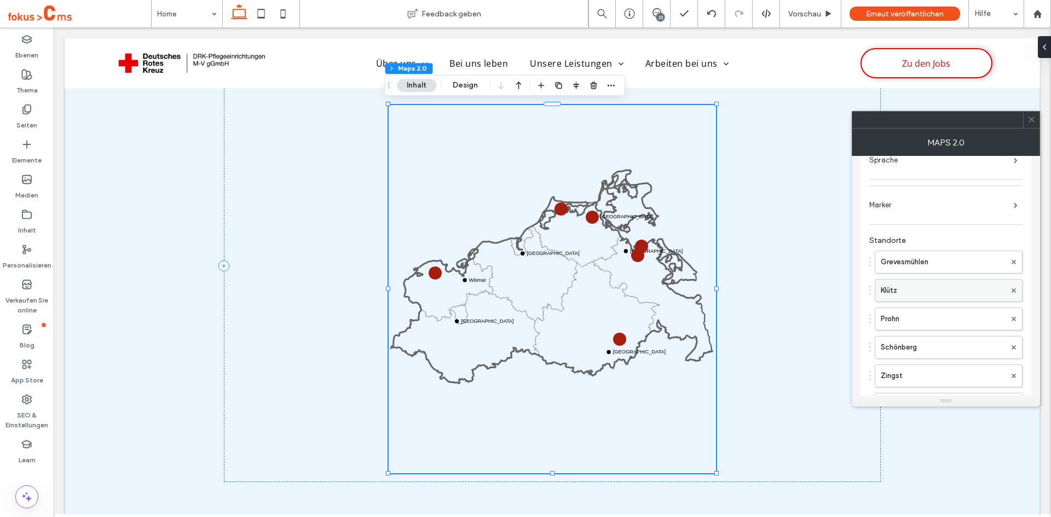
scroll to position [141, 0]
click at [898, 264] on label "Grevesmühlen" at bounding box center [943, 262] width 125 height 22
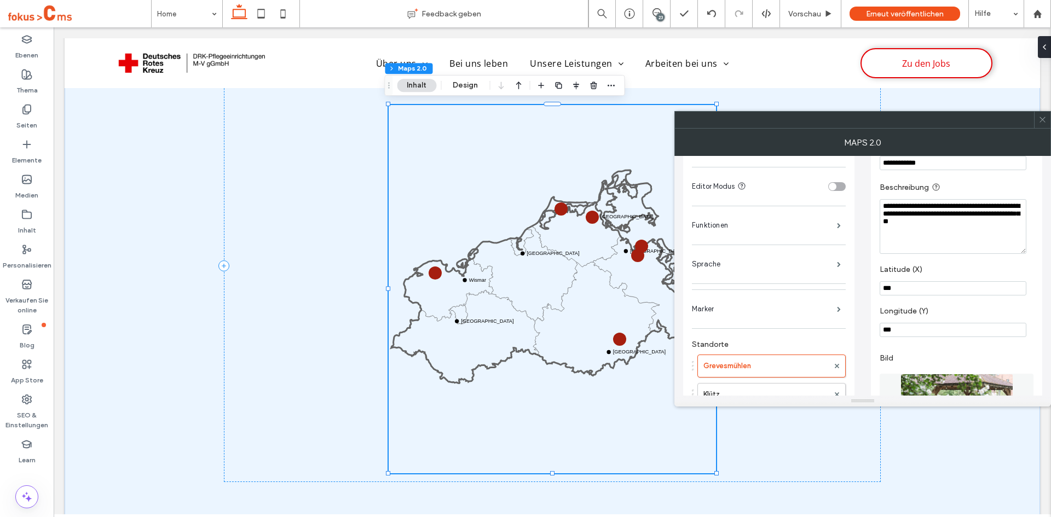
scroll to position [55, 0]
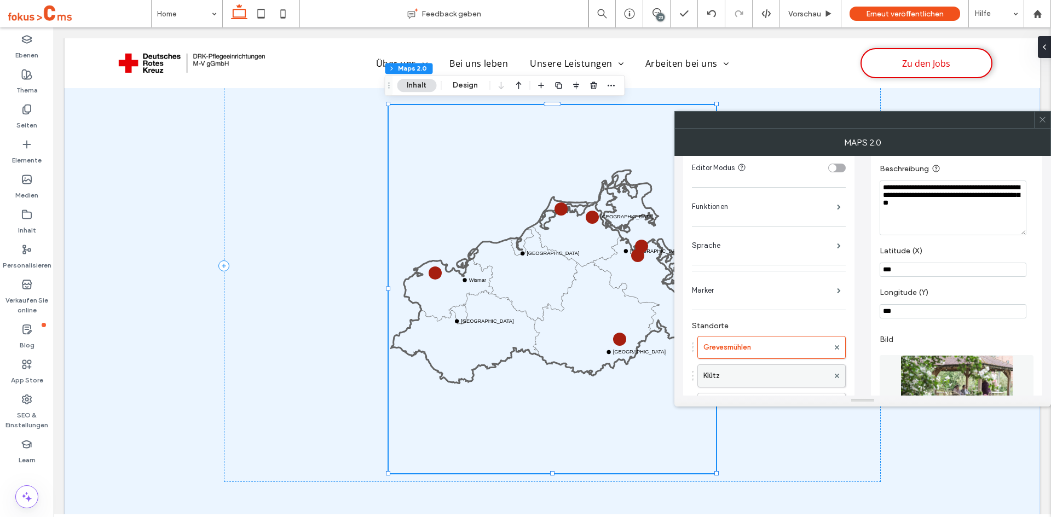
click at [738, 384] on label "Klütz" at bounding box center [765, 376] width 125 height 22
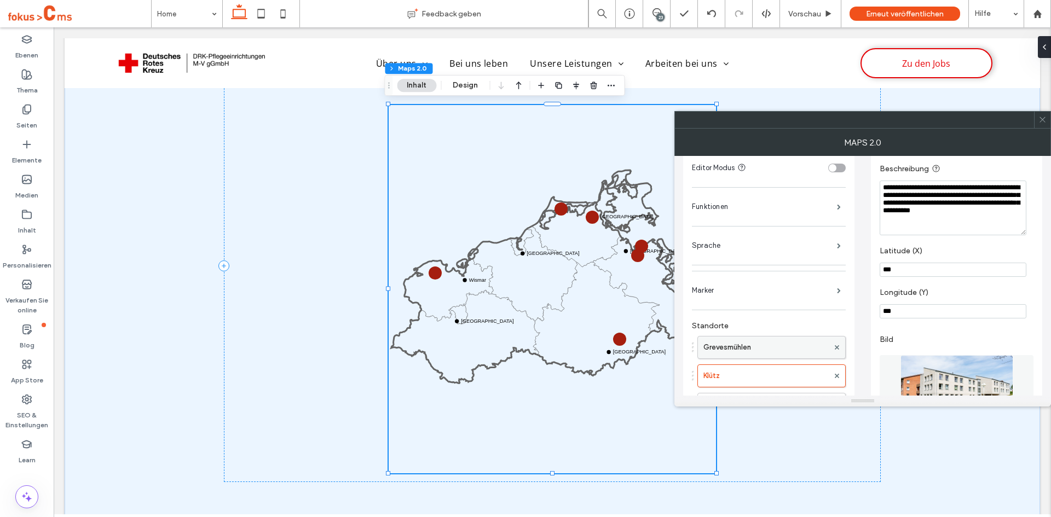
scroll to position [109, 0]
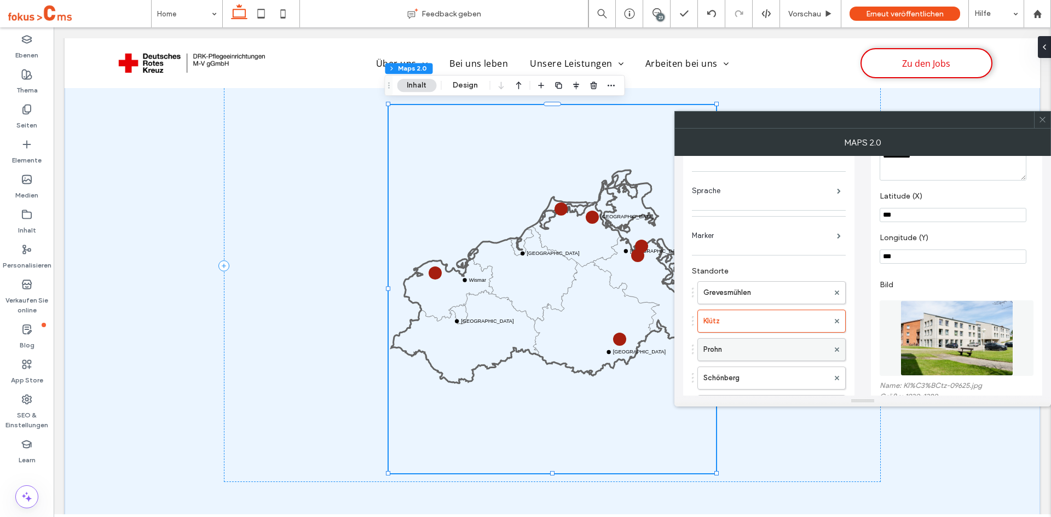
click at [721, 355] on label "Prohn" at bounding box center [765, 350] width 125 height 22
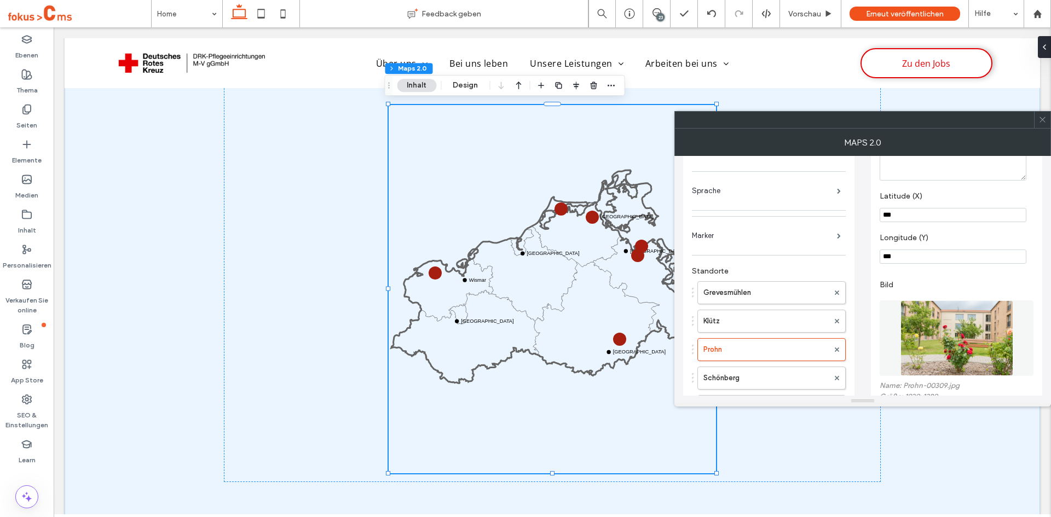
scroll to position [0, 0]
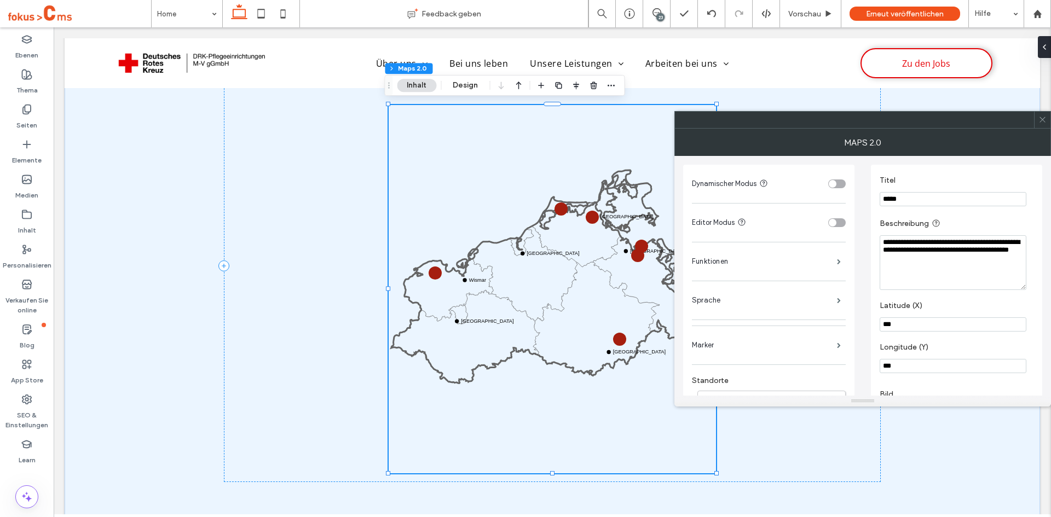
click at [1043, 120] on use at bounding box center [1041, 119] width 5 height 5
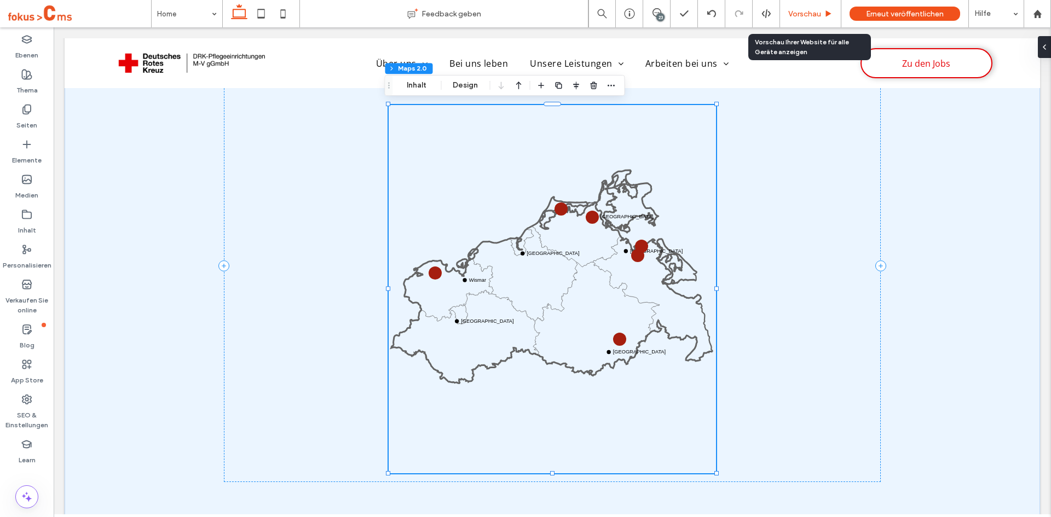
click at [818, 9] on span "Vorschau" at bounding box center [804, 13] width 33 height 9
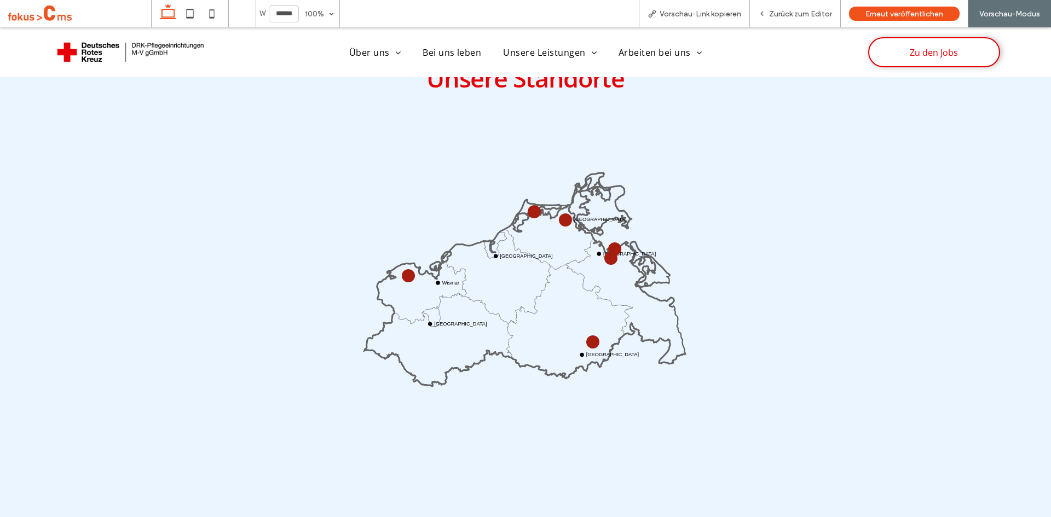
scroll to position [774, 0]
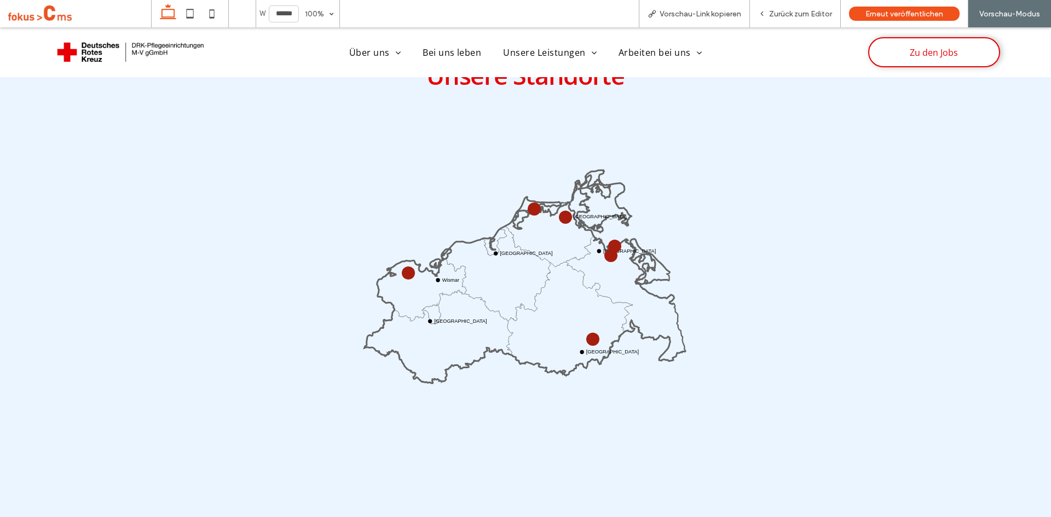
click at [402, 278] on icon at bounding box center [525, 290] width 321 height 186
click at [405, 273] on circle at bounding box center [407, 272] width 9 height 9
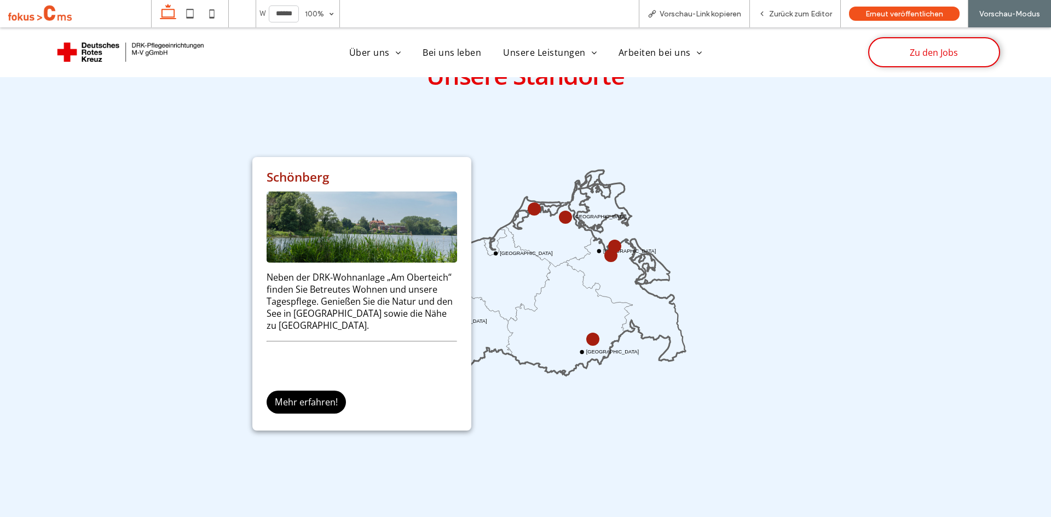
click at [494, 336] on icon at bounding box center [525, 290] width 321 height 186
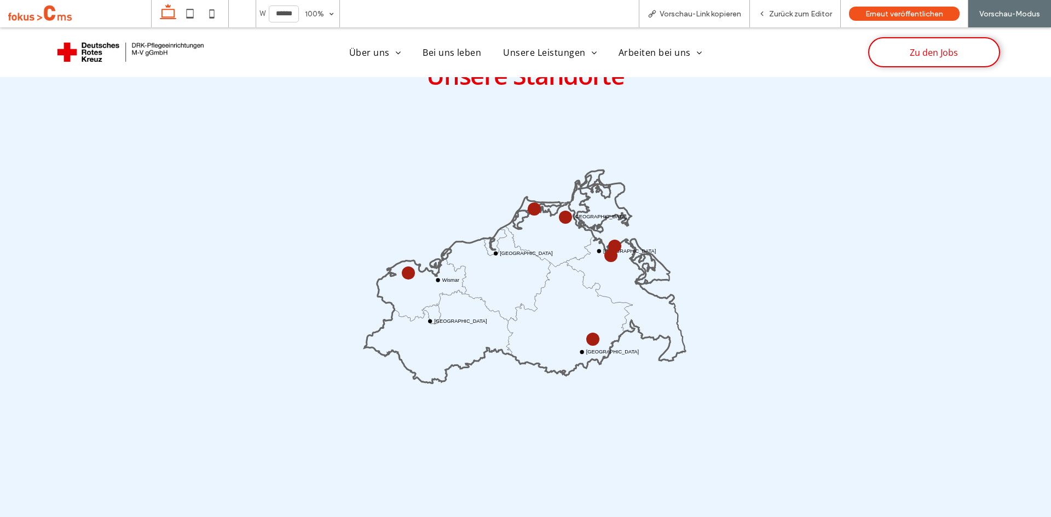
click at [528, 206] on circle at bounding box center [534, 209] width 13 height 13
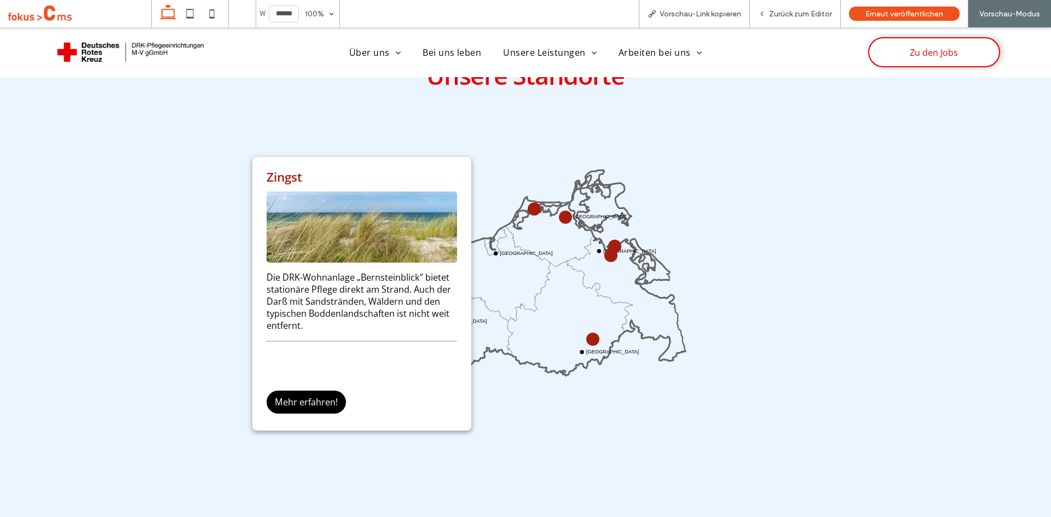
click at [494, 135] on icon "Wismar Rostock Stralsund Greifswald Neustrelitz Schwerin" at bounding box center [525, 295] width 327 height 327
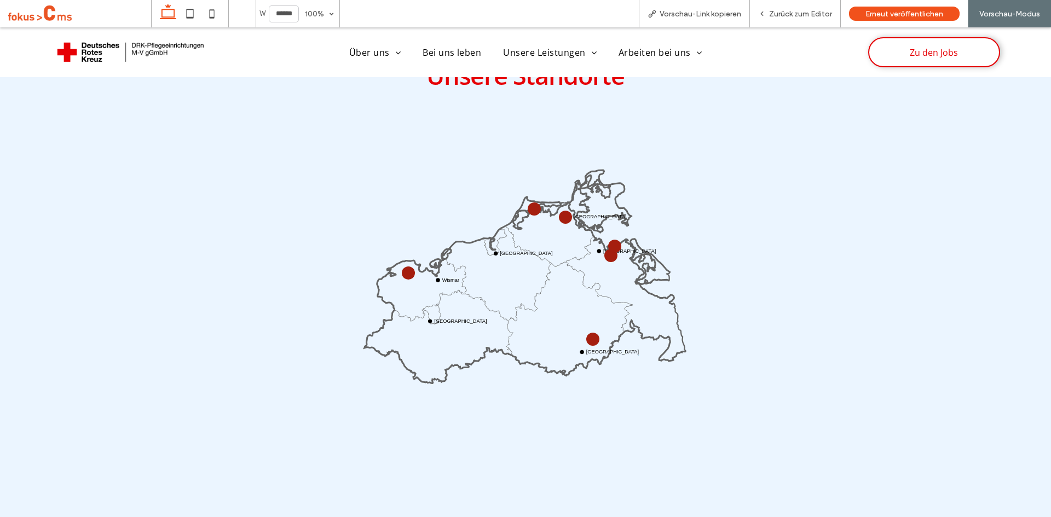
click at [562, 218] on circle at bounding box center [565, 217] width 13 height 13
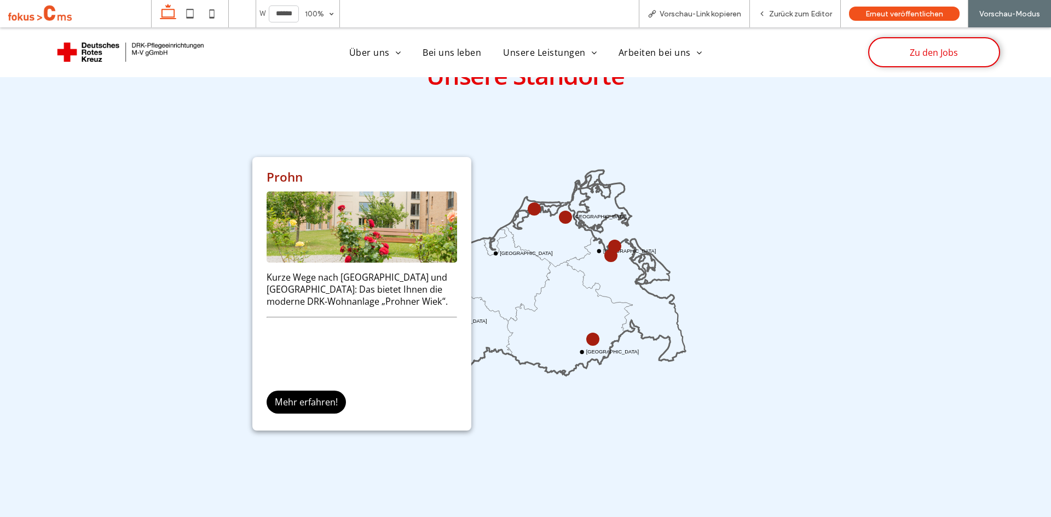
click at [513, 135] on icon "Wismar Rostock Stralsund Greifswald Neustrelitz Schwerin" at bounding box center [525, 295] width 327 height 327
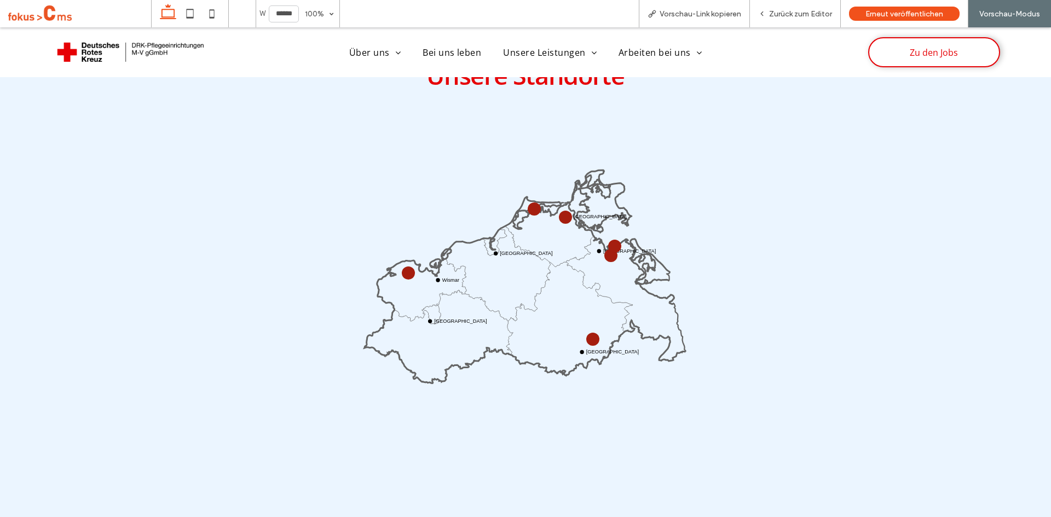
click at [605, 253] on circle at bounding box center [610, 255] width 11 height 11
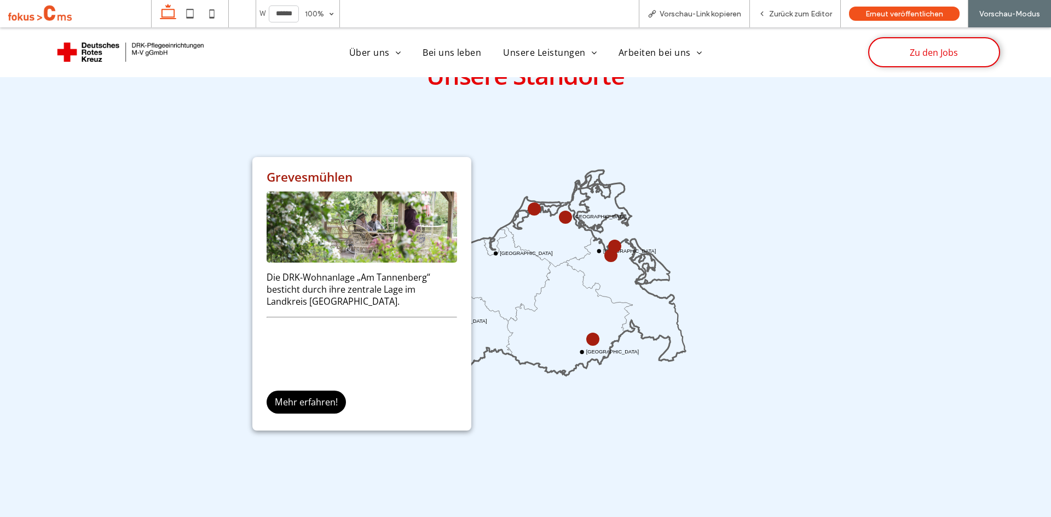
click at [776, 245] on div "Unsere Standorte Wismar Rostock Stralsund Greifswald Neustrelitz Schwerin Greve…" at bounding box center [525, 266] width 657 height 432
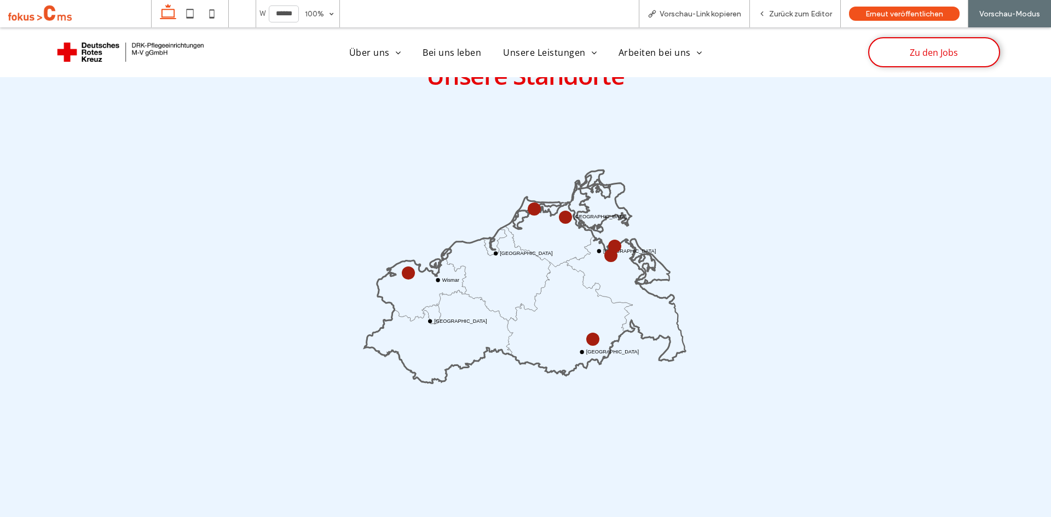
click at [610, 242] on circle at bounding box center [614, 246] width 9 height 9
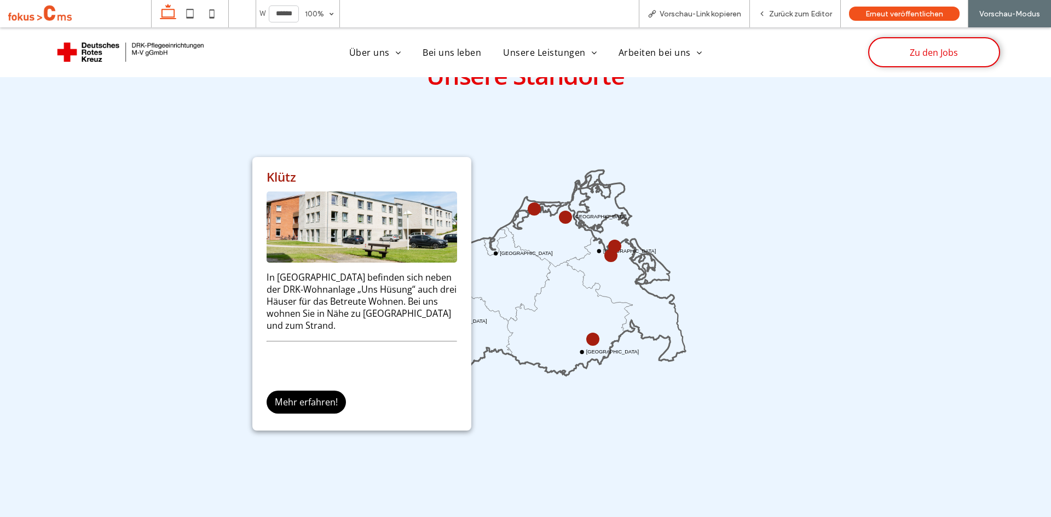
click at [808, 339] on div "Unsere Standorte Wismar Rostock Stralsund Greifswald Neustrelitz Schwerin Klütz…" at bounding box center [525, 266] width 657 height 432
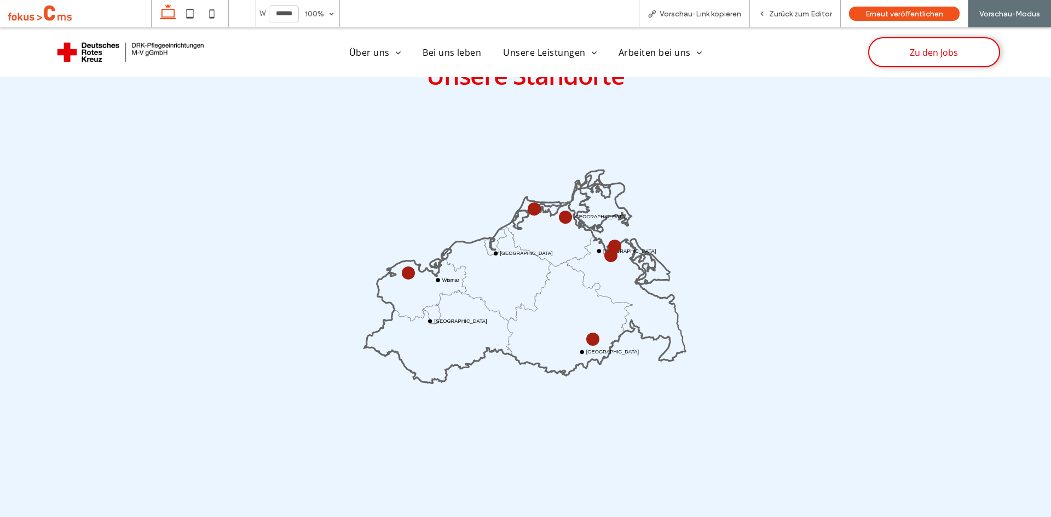
click at [404, 270] on circle at bounding box center [408, 272] width 9 height 9
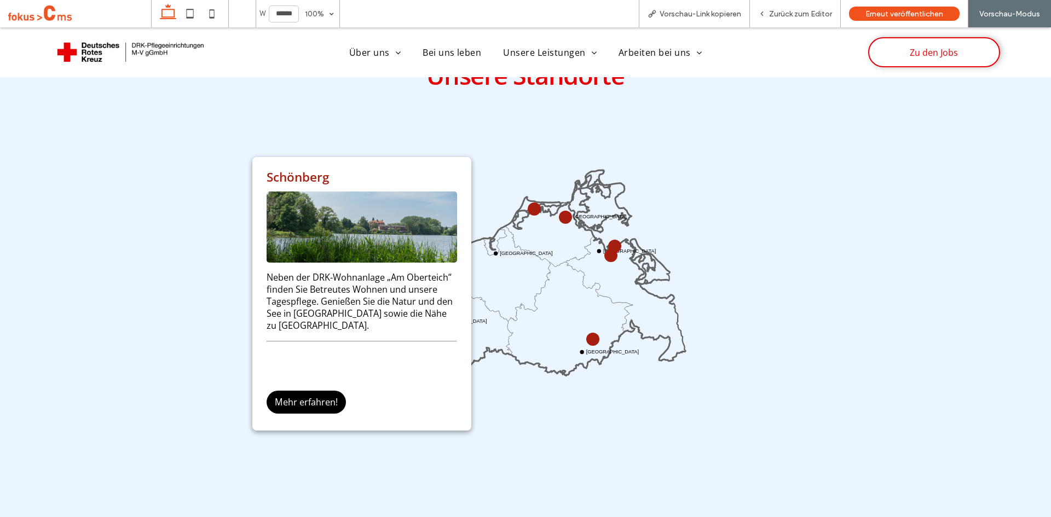
click at [147, 254] on div "Unsere Standorte Wismar Rostock Stralsund Greifswald Neustrelitz Schwerin Schön…" at bounding box center [525, 266] width 1051 height 517
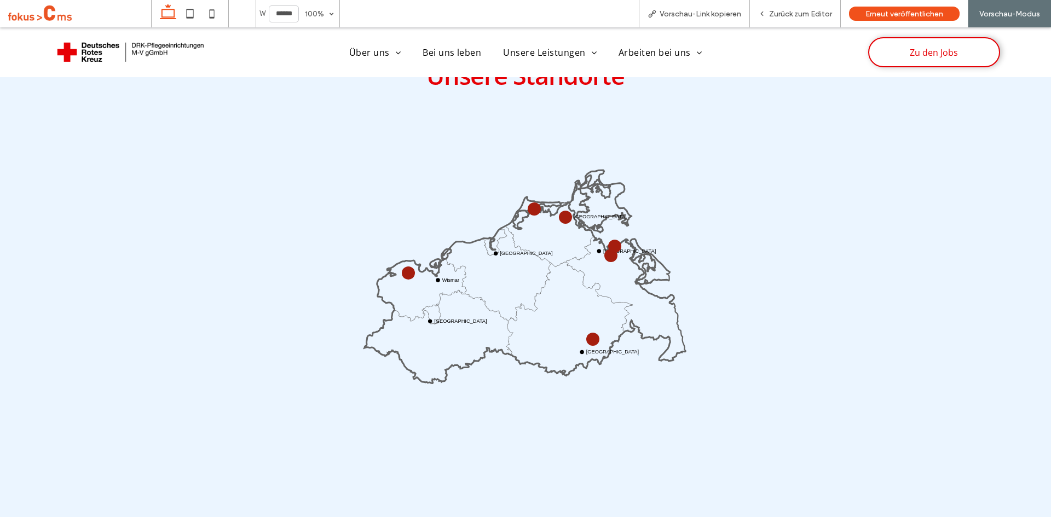
click at [606, 253] on circle at bounding box center [610, 255] width 9 height 9
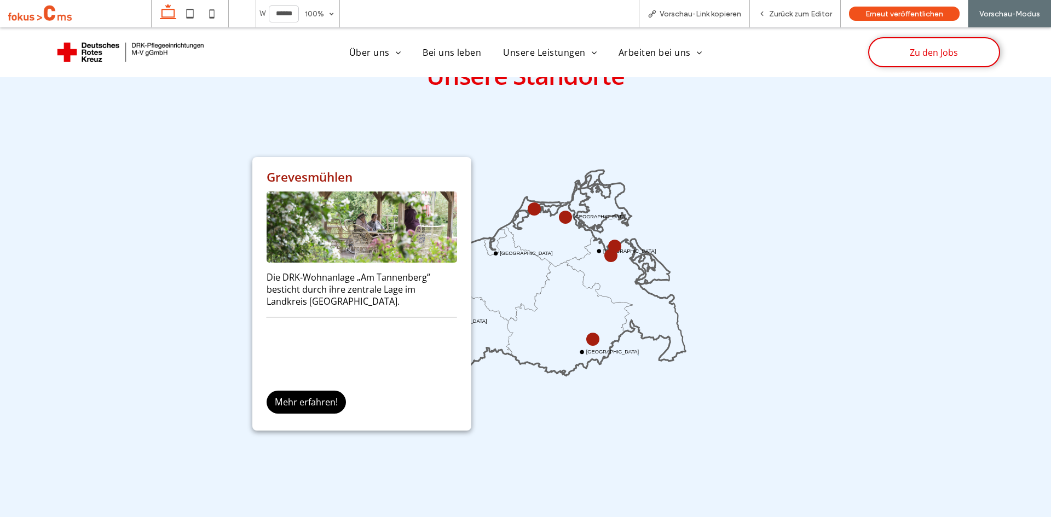
click at [129, 167] on div "Unsere Standorte Wismar Rostock Stralsund Greifswald Neustrelitz Schwerin Greve…" at bounding box center [525, 266] width 1051 height 517
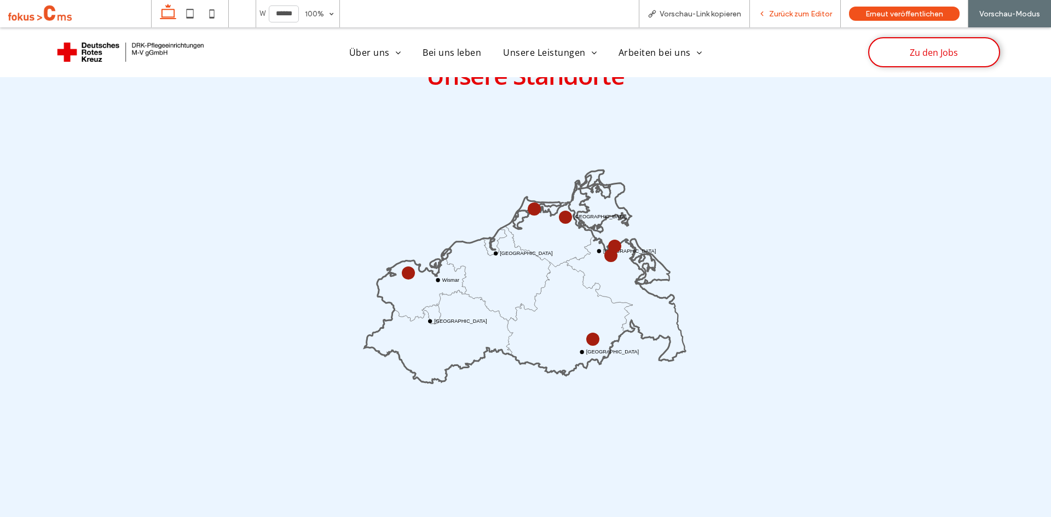
click at [775, 10] on span "Zurück zum Editor" at bounding box center [800, 13] width 63 height 9
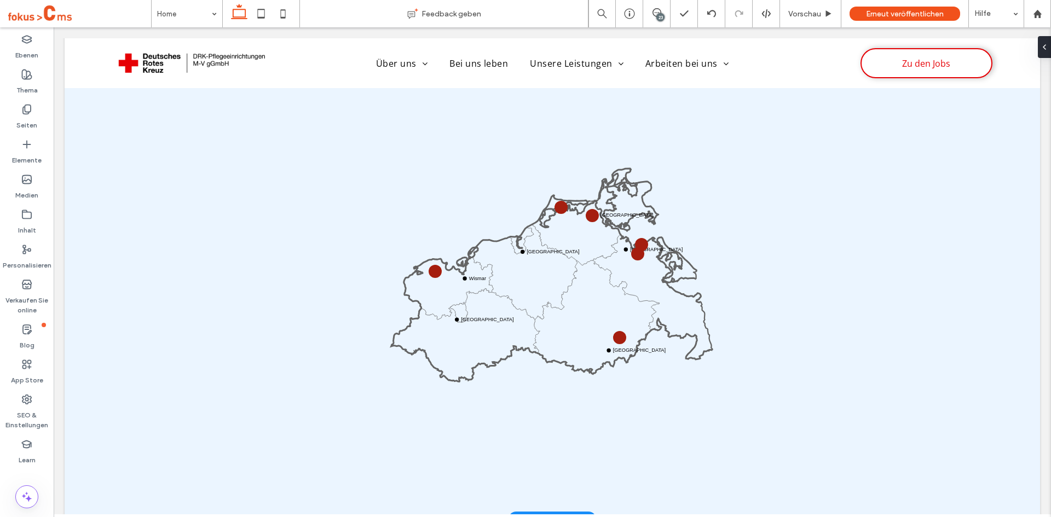
scroll to position [773, 0]
click at [559, 318] on icon at bounding box center [551, 290] width 321 height 186
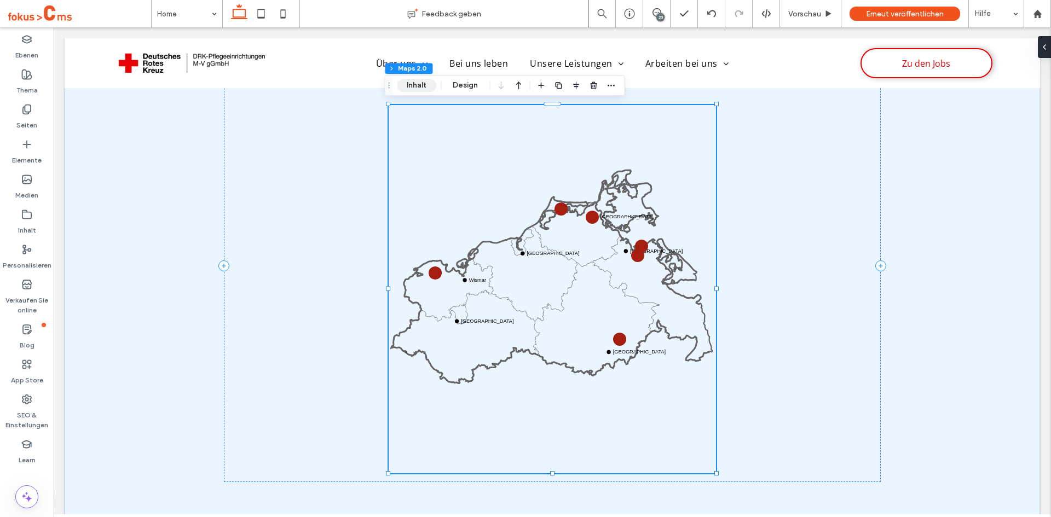
click at [415, 85] on button "Inhalt" at bounding box center [416, 85] width 39 height 13
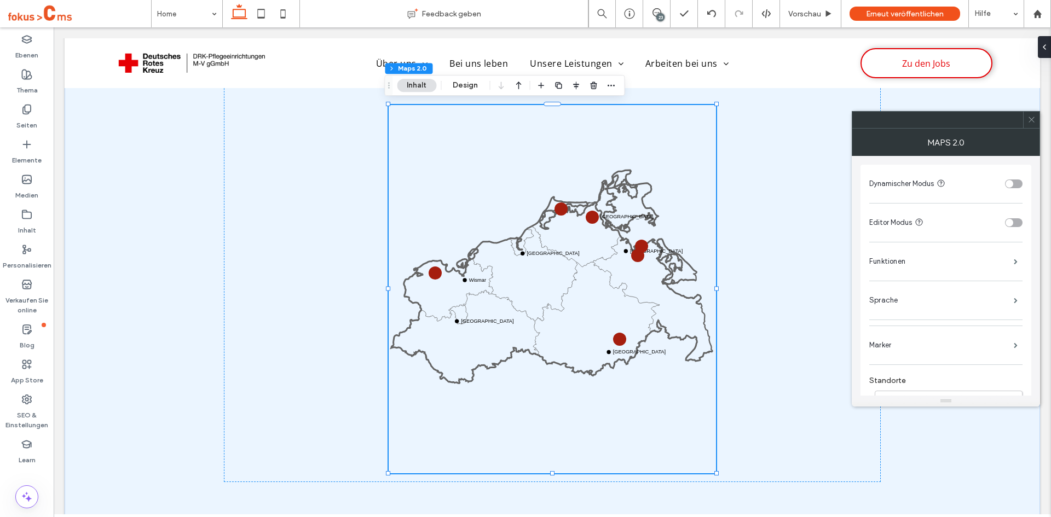
click at [1014, 222] on div "toggle" at bounding box center [1014, 222] width 18 height 9
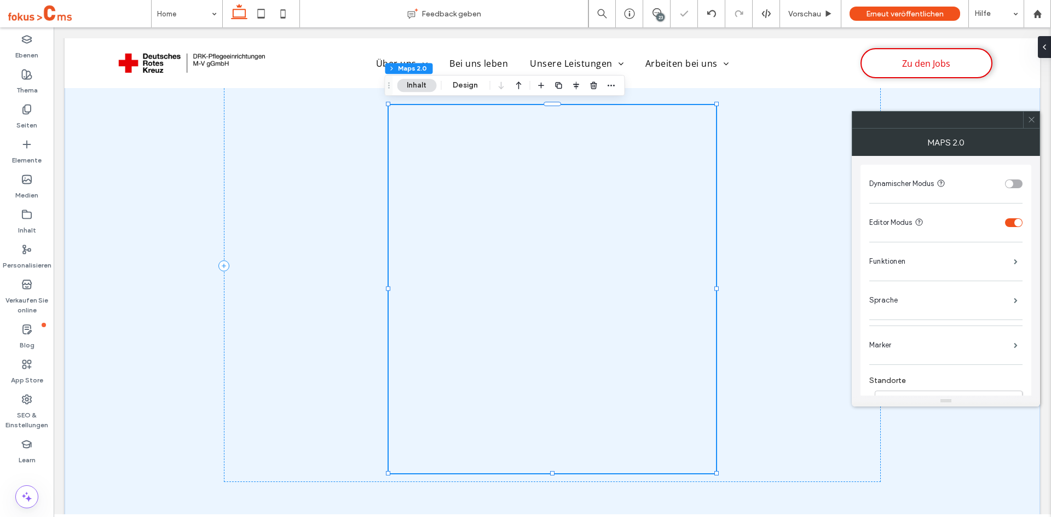
click at [1031, 121] on icon at bounding box center [1031, 119] width 8 height 8
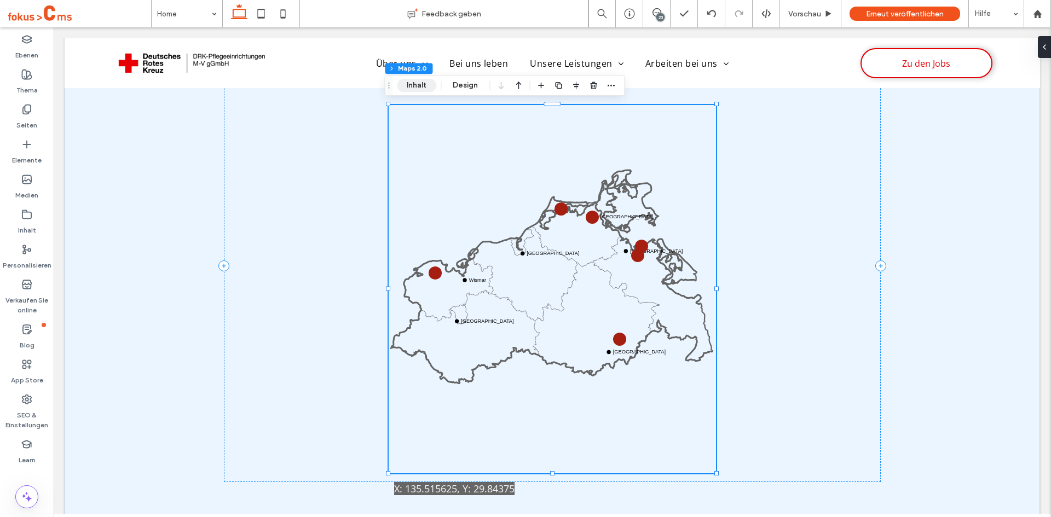
click at [423, 83] on button "Inhalt" at bounding box center [416, 85] width 39 height 13
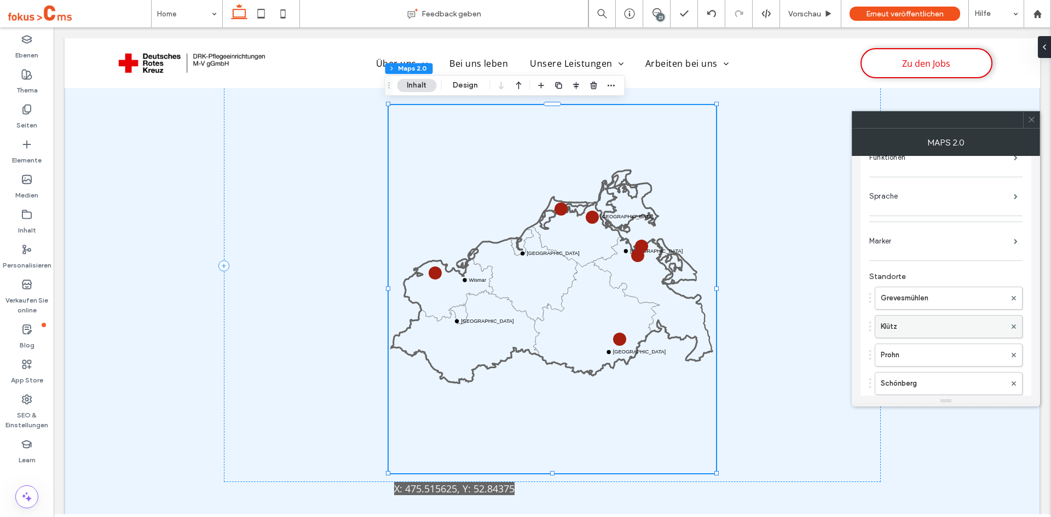
scroll to position [109, 0]
click at [922, 323] on label "Klütz" at bounding box center [943, 321] width 125 height 22
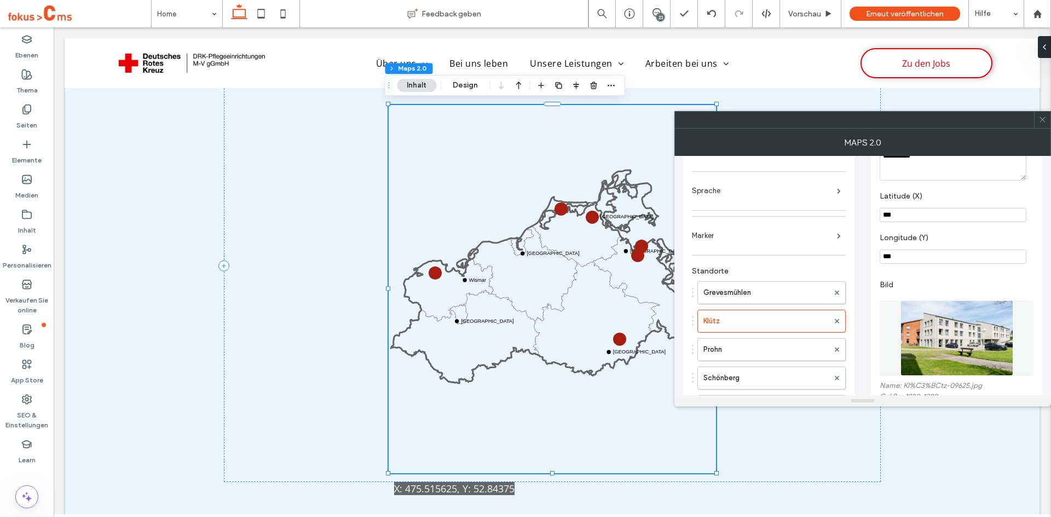
click at [902, 218] on input "***" at bounding box center [953, 215] width 147 height 14
type input "**"
type input "***"
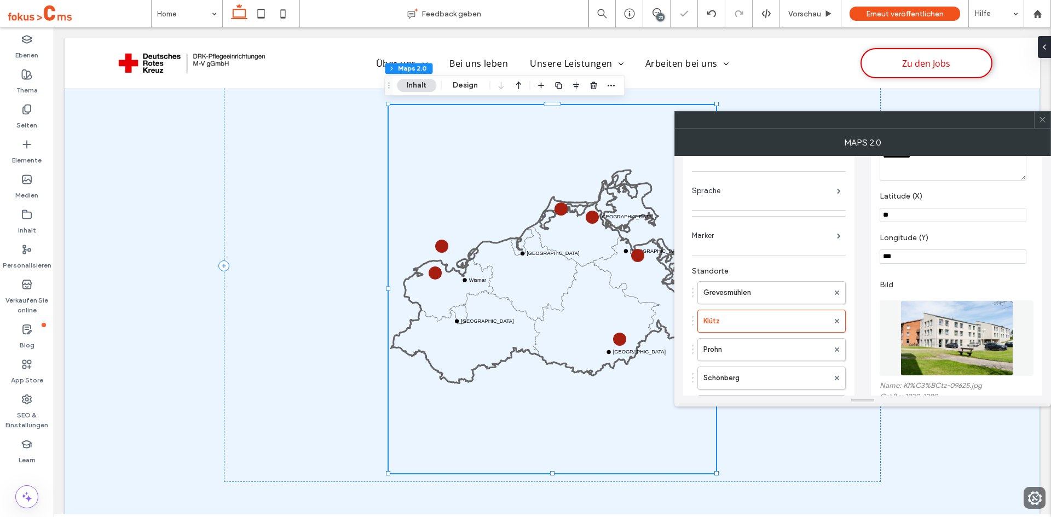
scroll to position [256, 0]
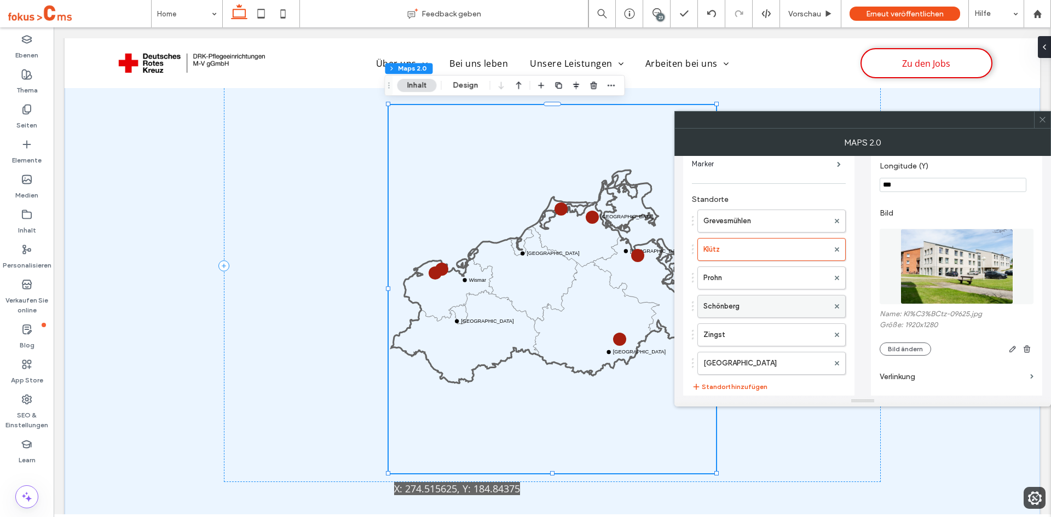
click at [726, 311] on label "Schönberg" at bounding box center [765, 307] width 125 height 22
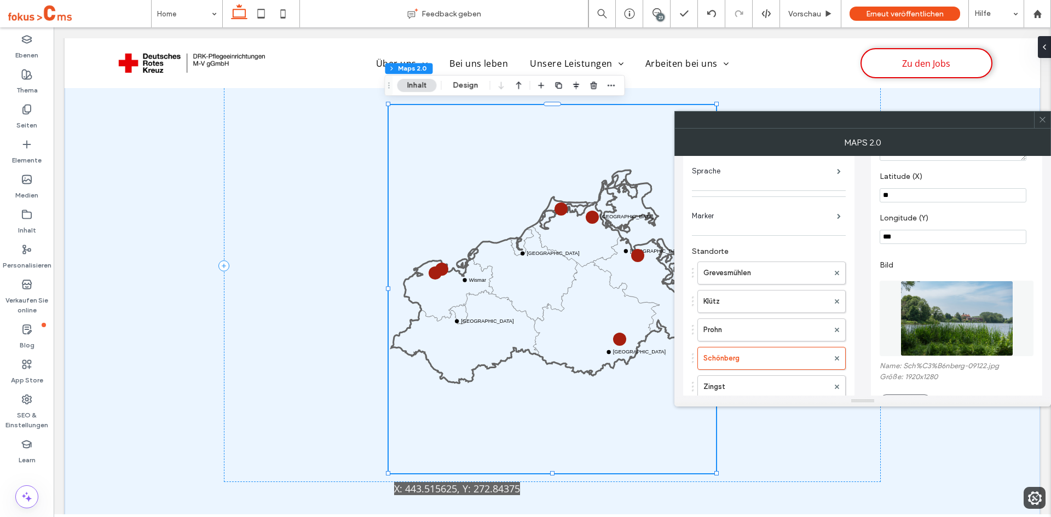
scroll to position [126, 0]
click at [891, 200] on input "**" at bounding box center [953, 198] width 147 height 14
type input "**"
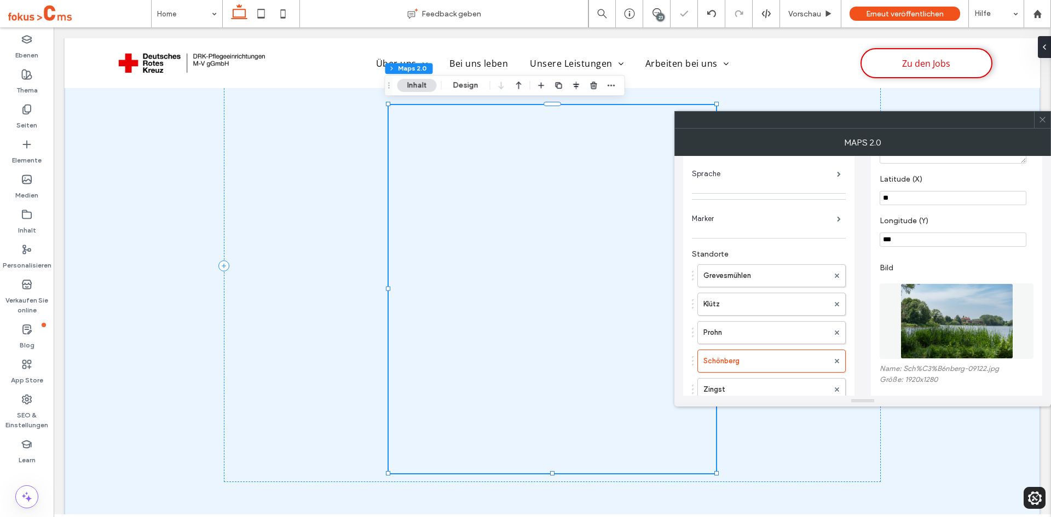
type input "***"
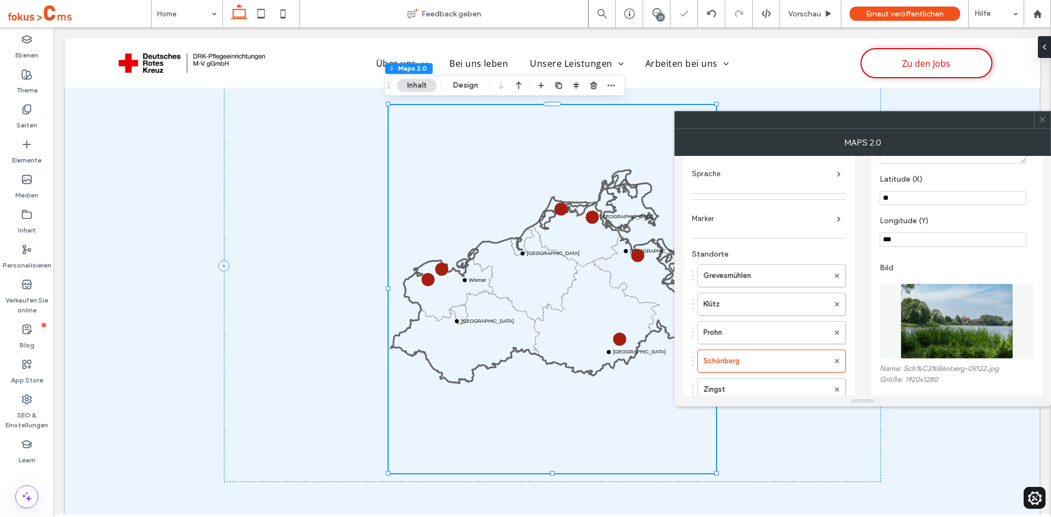
scroll to position [256, 0]
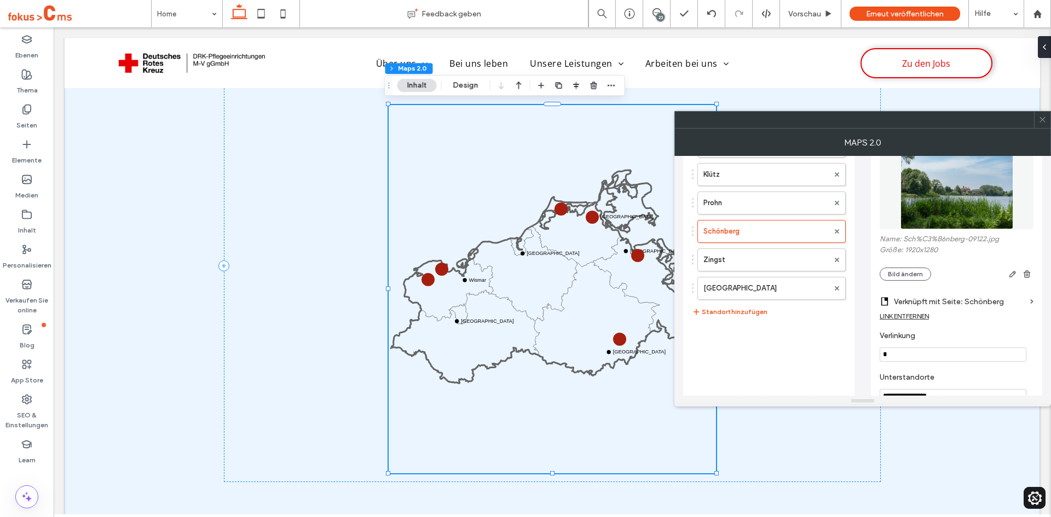
click at [1043, 120] on use at bounding box center [1041, 119] width 5 height 5
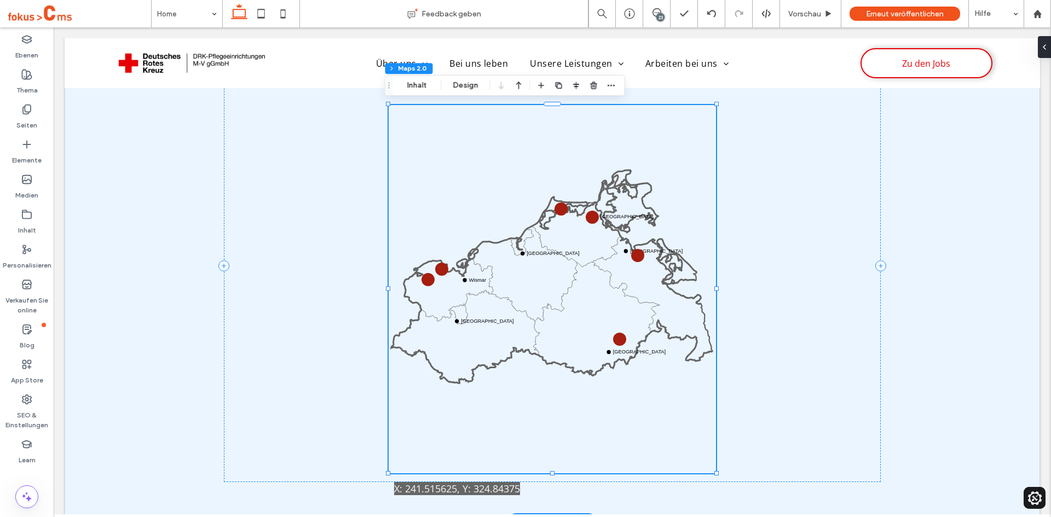
click at [517, 309] on icon at bounding box center [551, 290] width 321 height 186
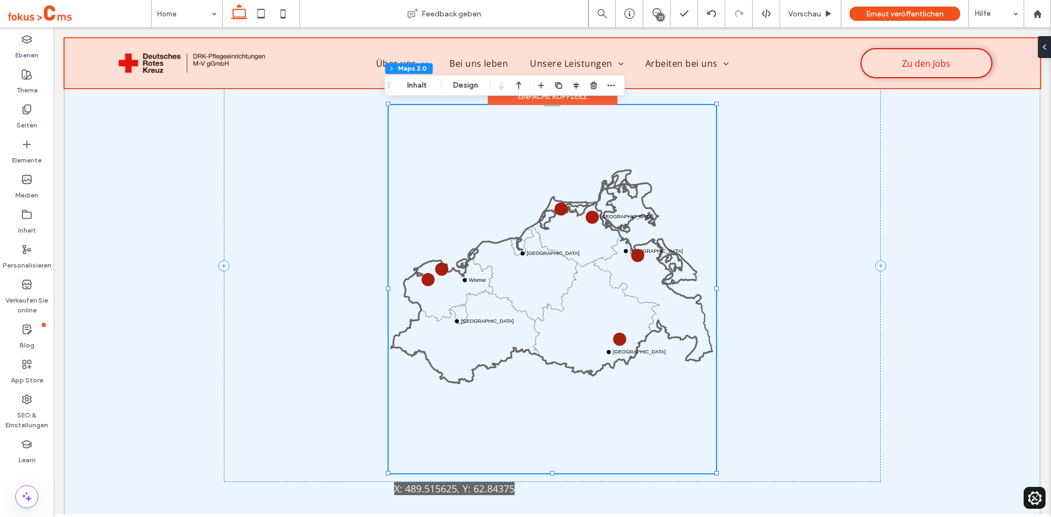
click at [408, 85] on button "Inhalt" at bounding box center [416, 85] width 39 height 13
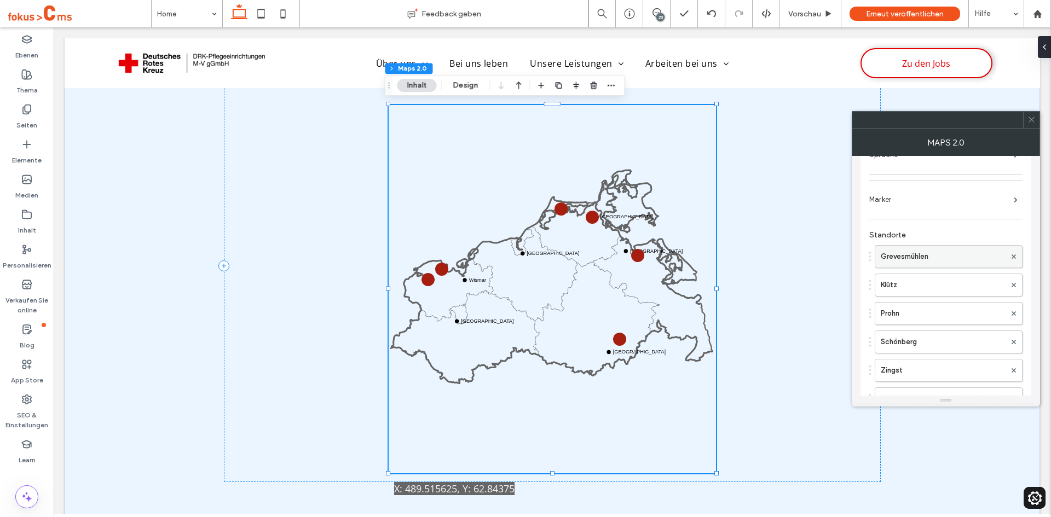
scroll to position [195, 0]
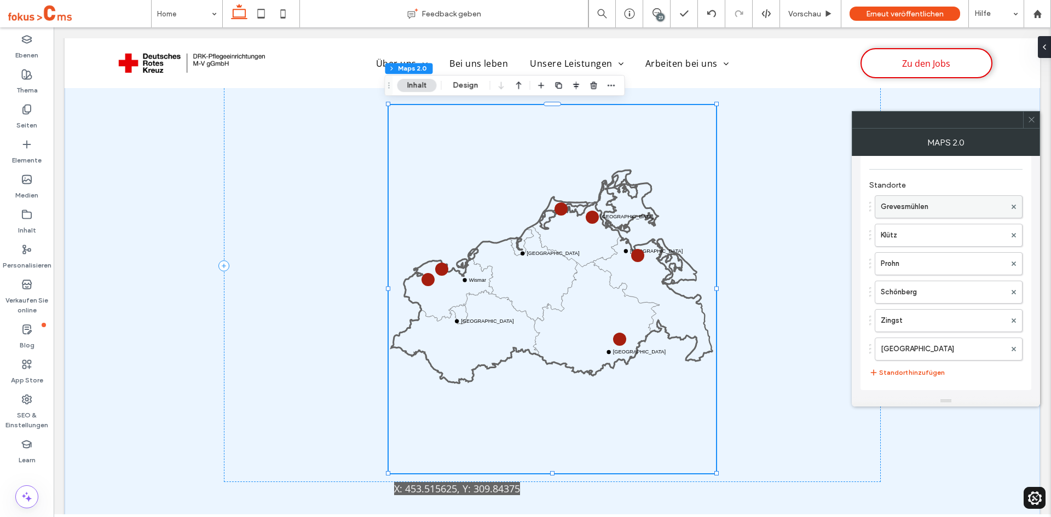
click at [901, 206] on label "Grevesmühlen" at bounding box center [943, 207] width 125 height 22
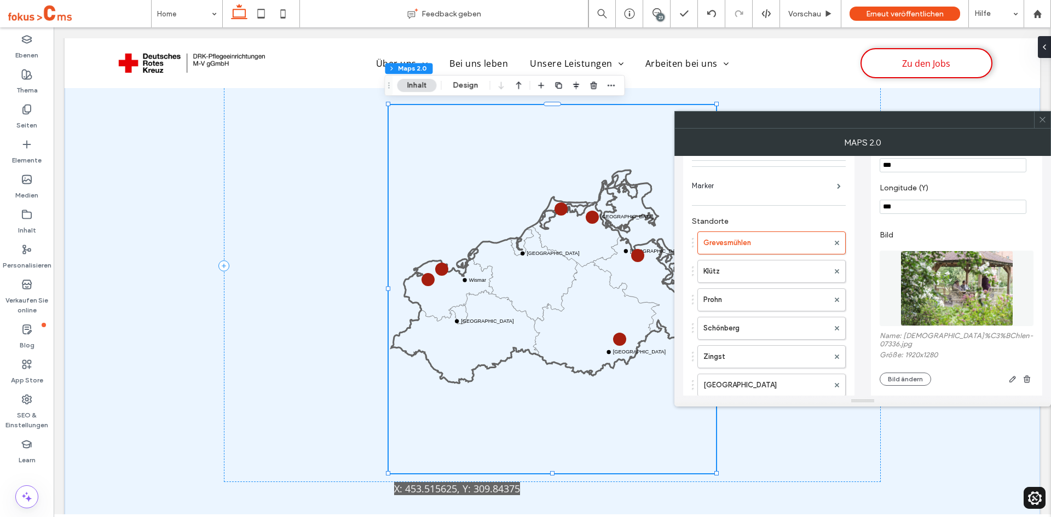
scroll to position [0, 0]
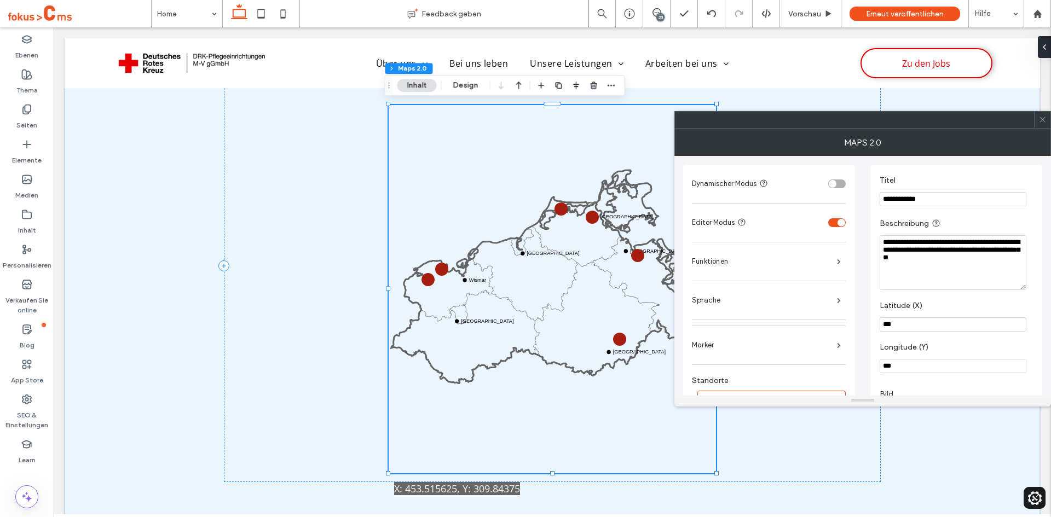
click at [896, 324] on input "***" at bounding box center [953, 324] width 147 height 14
click at [896, 324] on input "**" at bounding box center [953, 324] width 147 height 14
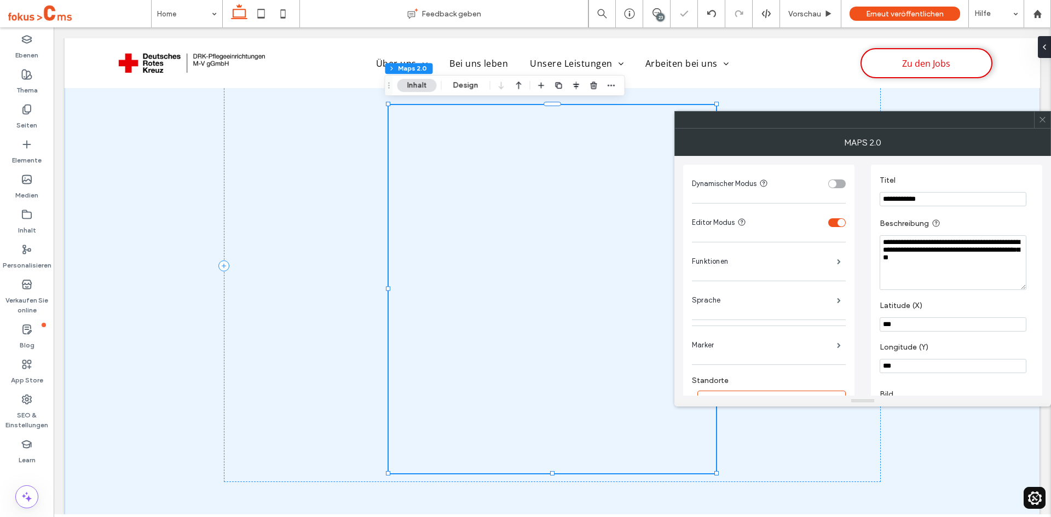
type input "***"
click at [898, 367] on input "***" at bounding box center [953, 366] width 147 height 14
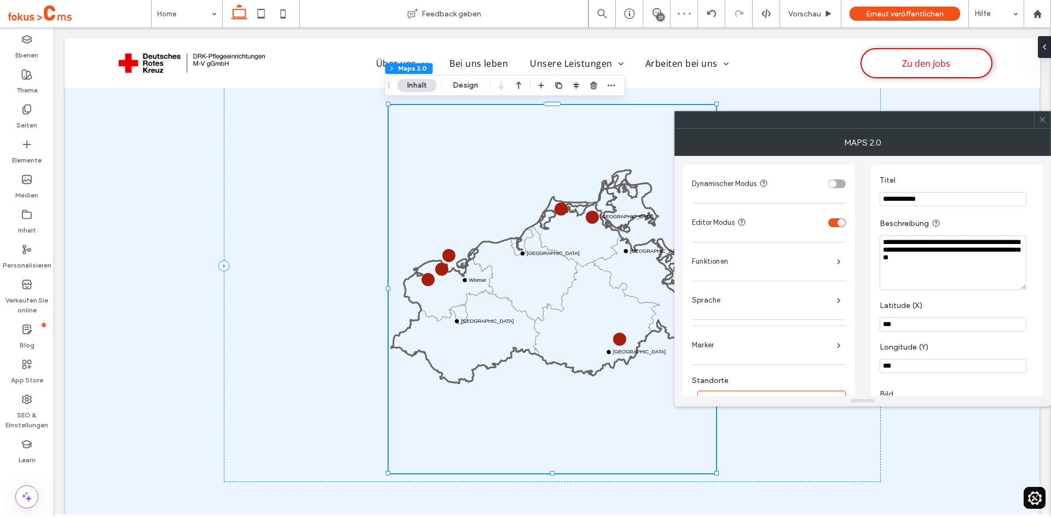
type input "***"
click at [958, 347] on label "Longitude (Y)" at bounding box center [954, 349] width 149 height 12
click at [1041, 120] on icon at bounding box center [1042, 119] width 8 height 8
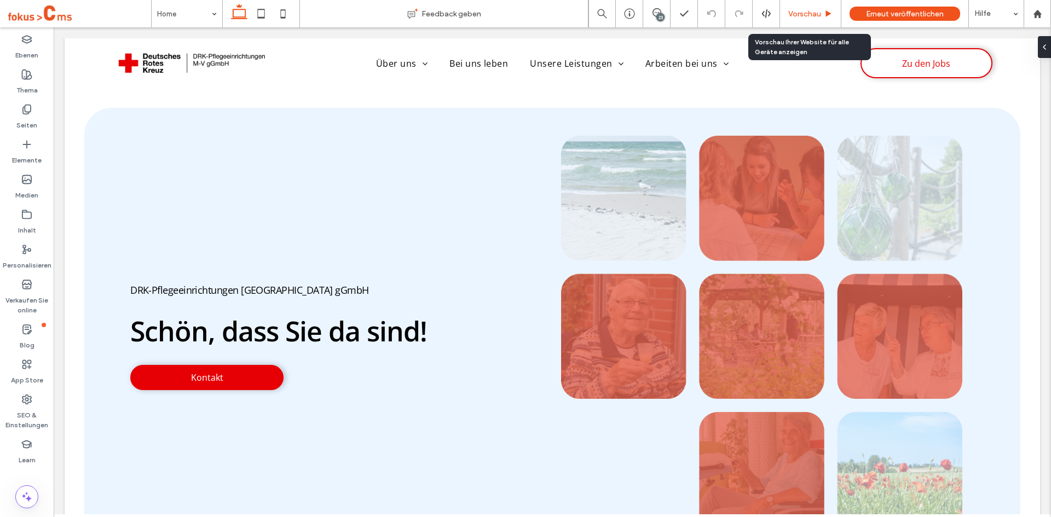
click at [816, 14] on span "Vorschau" at bounding box center [804, 13] width 33 height 9
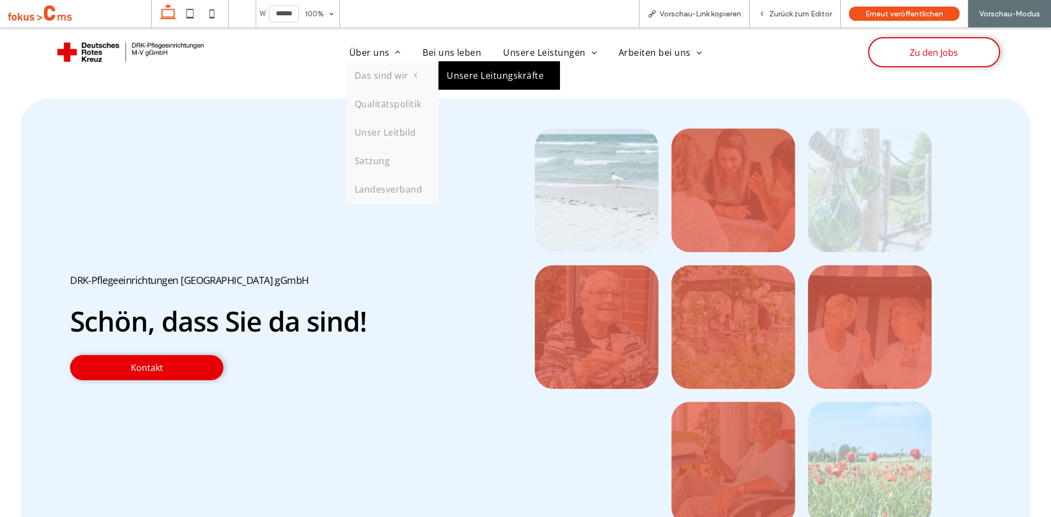
click at [454, 74] on link "Unsere Leitungskräfte" at bounding box center [499, 75] width 122 height 28
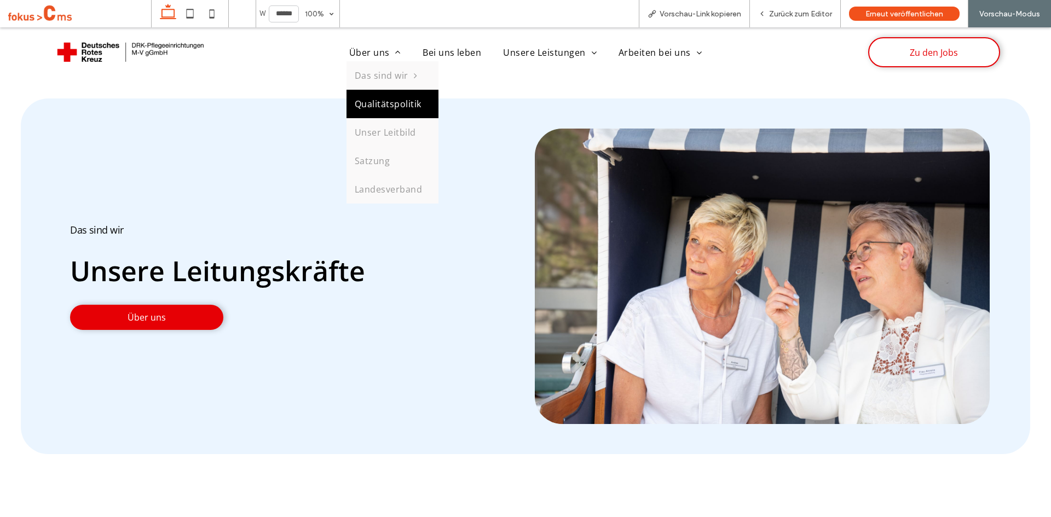
click at [376, 101] on span "Qualitätspolitik" at bounding box center [388, 104] width 67 height 12
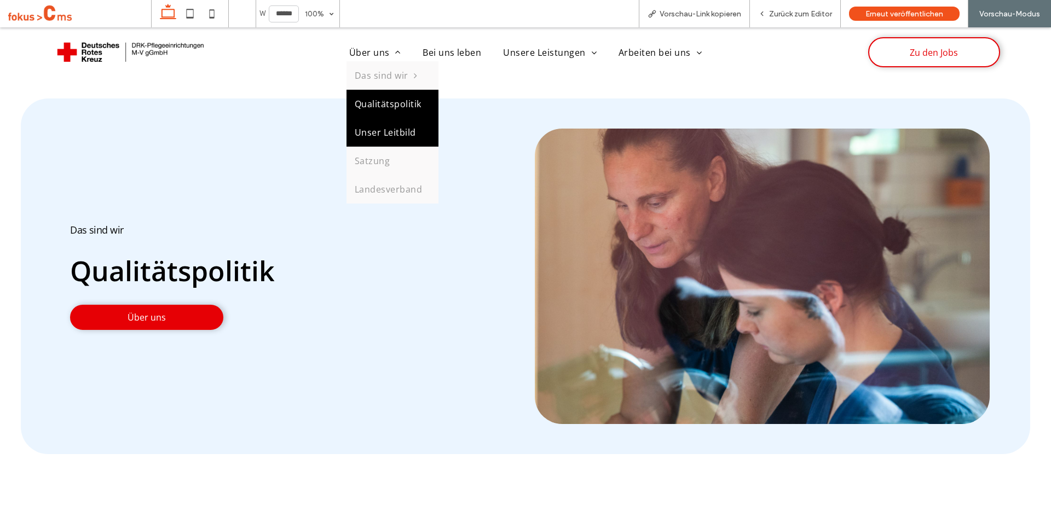
click at [373, 132] on span "Unser Leitbild" at bounding box center [385, 132] width 61 height 12
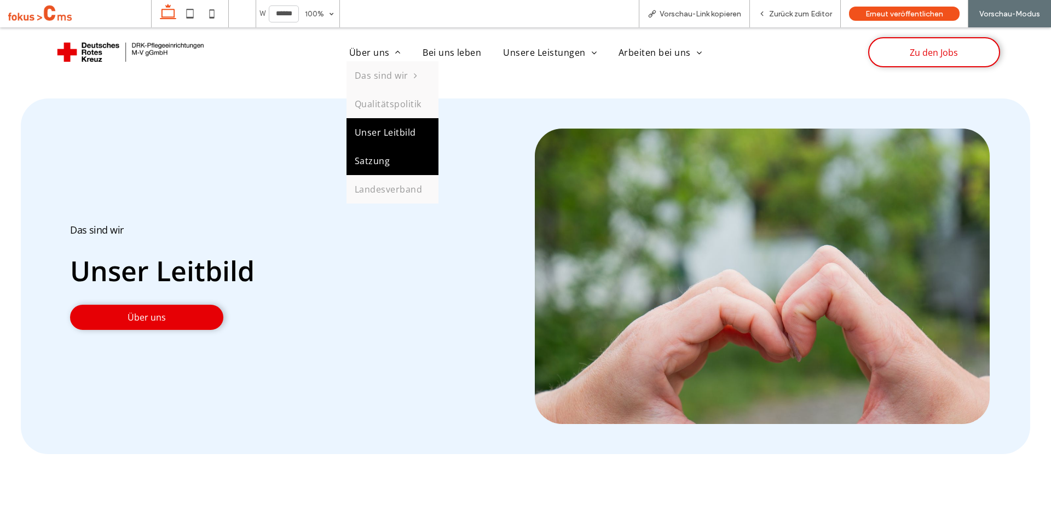
click at [386, 157] on link "Satzung" at bounding box center [392, 161] width 92 height 28
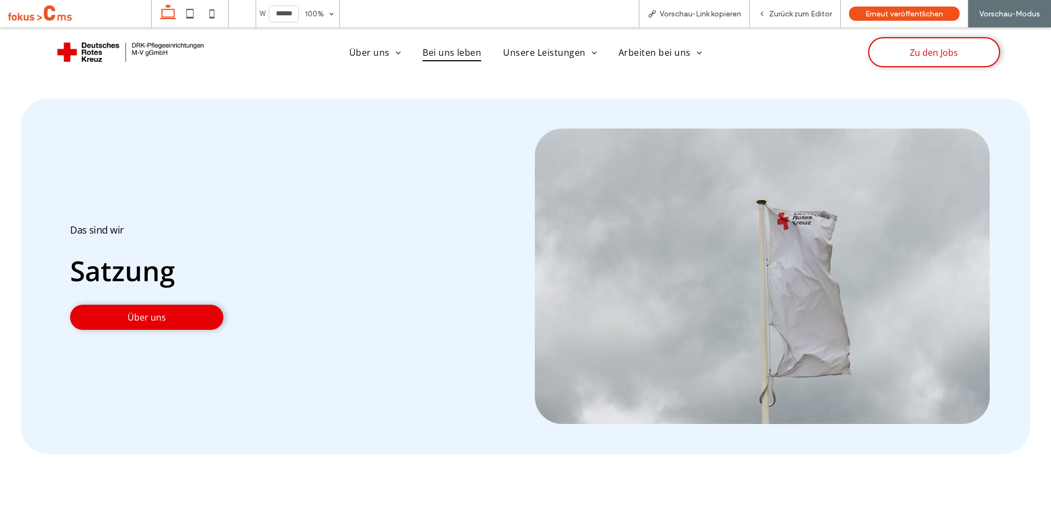
drag, startPoint x: 449, startPoint y: 54, endPoint x: 448, endPoint y: 81, distance: 27.4
click at [449, 54] on span "Bei uns leben" at bounding box center [452, 53] width 59 height 18
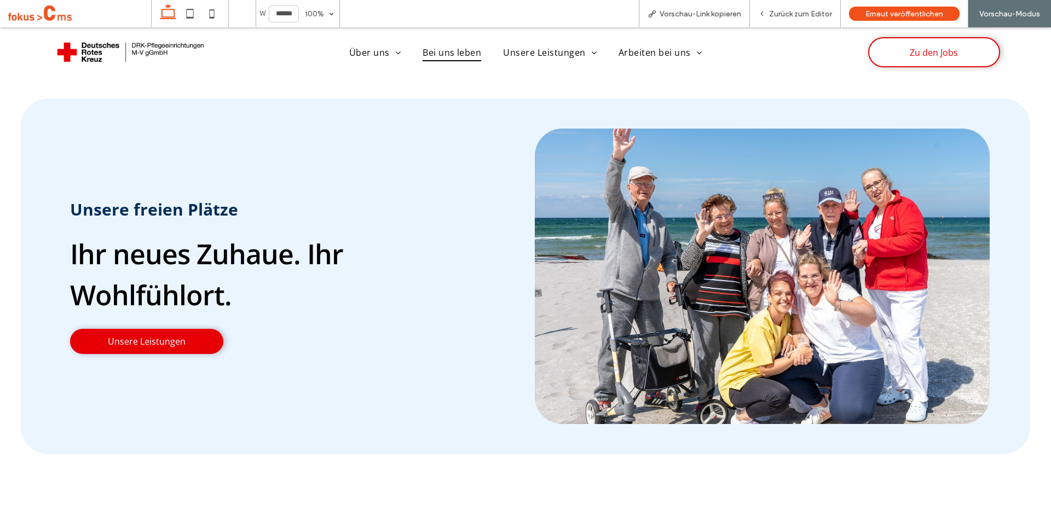
drag, startPoint x: 918, startPoint y: 370, endPoint x: 967, endPoint y: 53, distance: 320.7
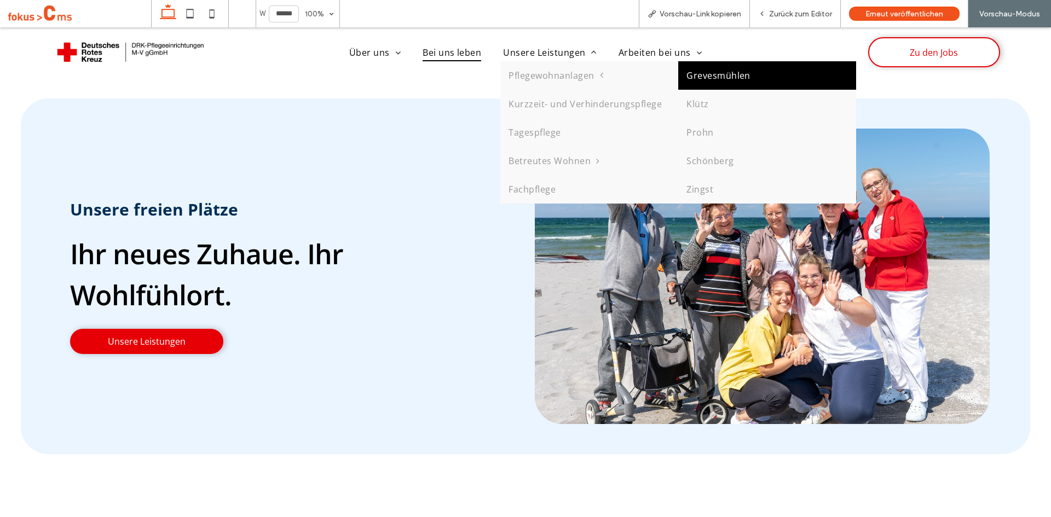
click at [708, 78] on link "Grevesmühlen" at bounding box center [767, 75] width 178 height 28
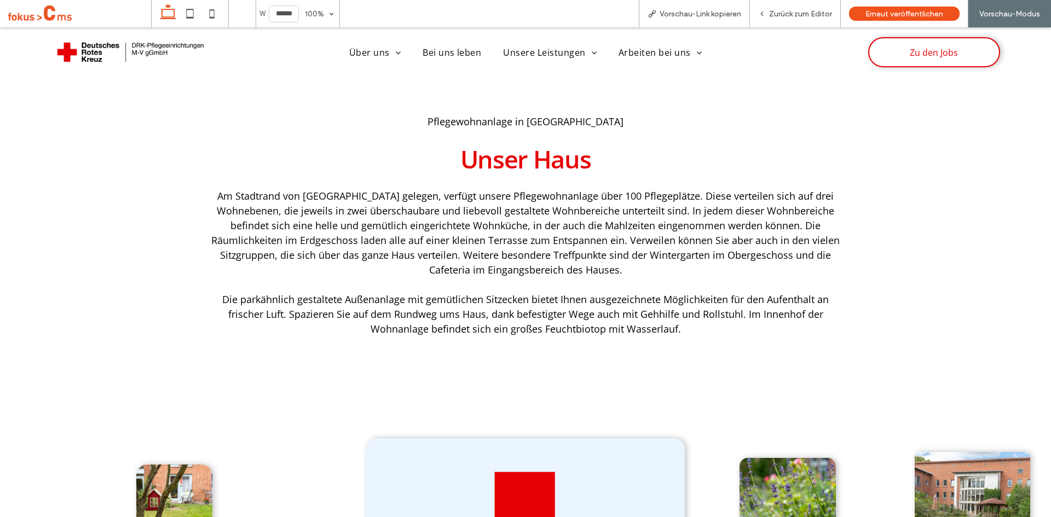
scroll to position [173, 0]
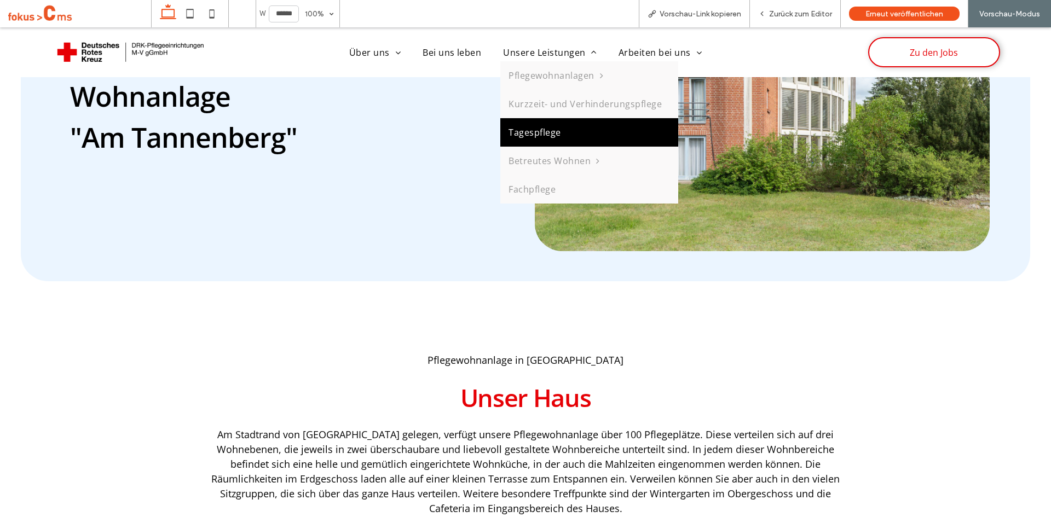
click at [522, 131] on span "Tagespflege" at bounding box center [535, 132] width 52 height 12
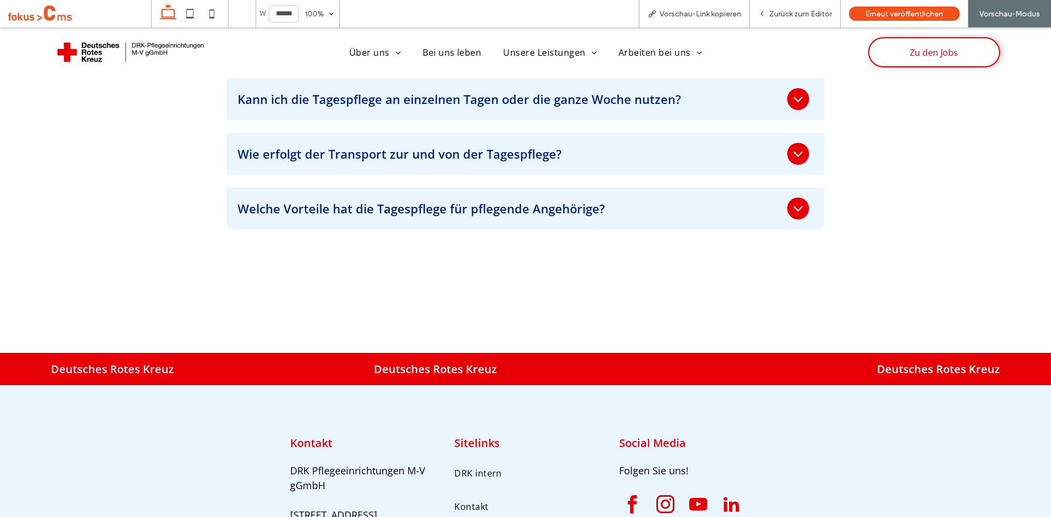
scroll to position [4206, 0]
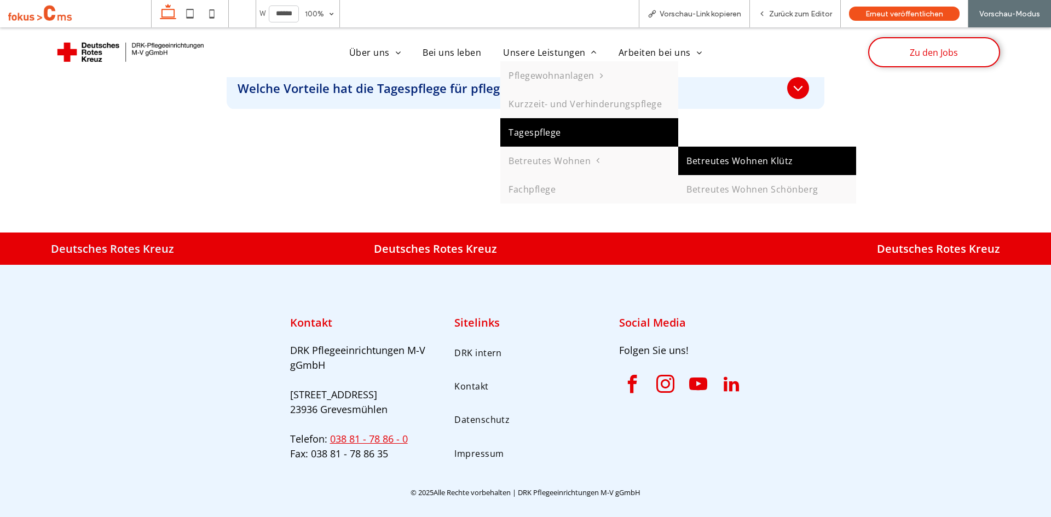
click at [709, 160] on link "Betreutes Wohnen Klütz" at bounding box center [767, 161] width 178 height 28
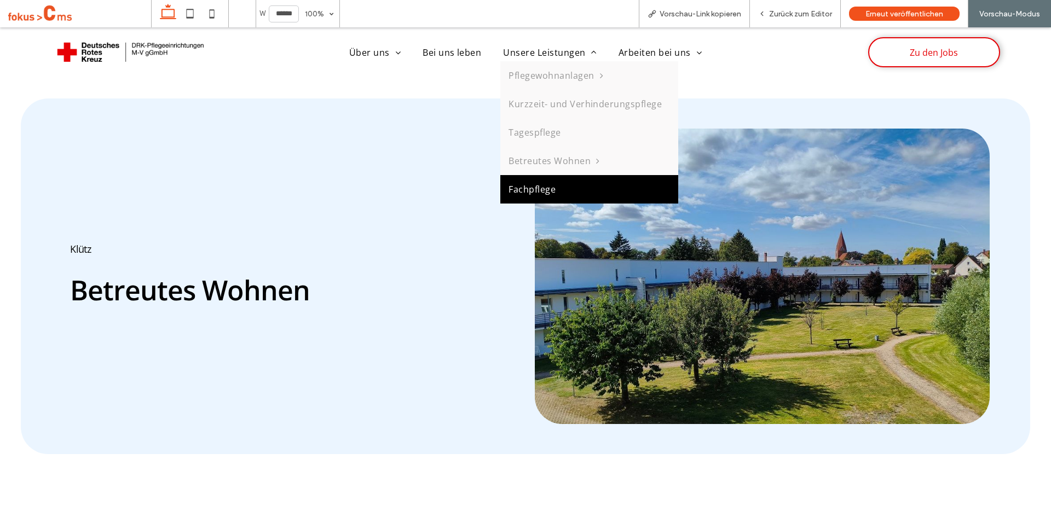
click at [521, 192] on span "Fachpflege" at bounding box center [532, 189] width 47 height 12
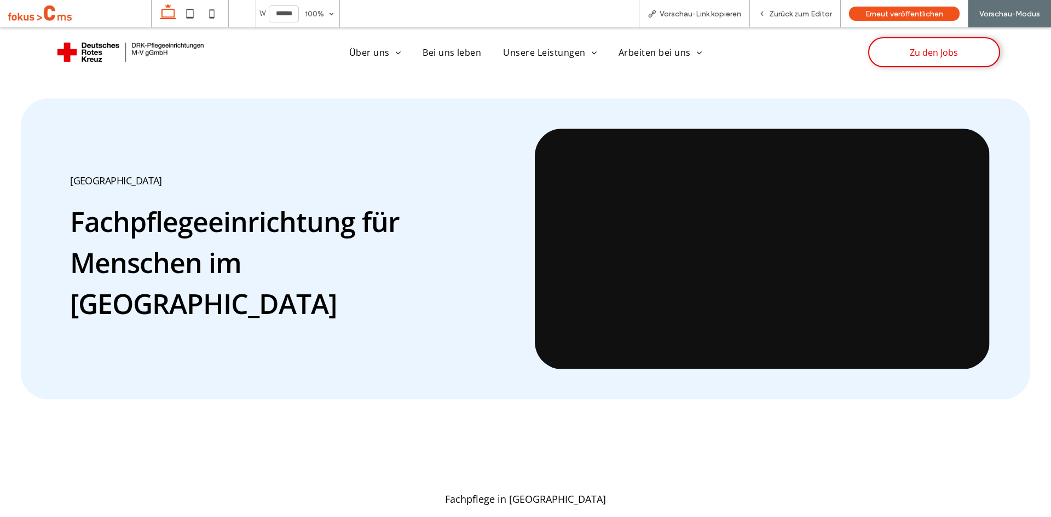
click at [134, 47] on img at bounding box center [130, 52] width 159 height 32
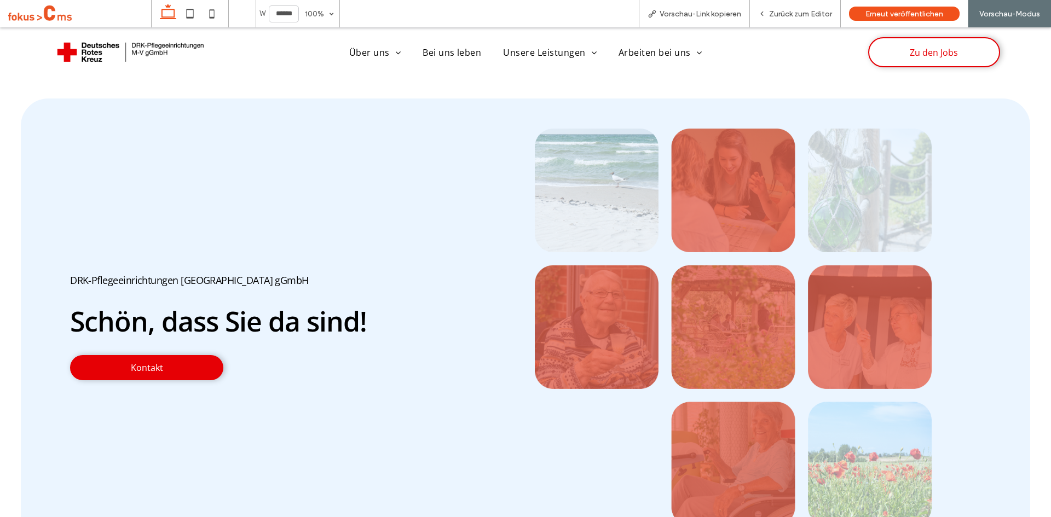
drag, startPoint x: 1045, startPoint y: 467, endPoint x: 1036, endPoint y: 51, distance: 416.1
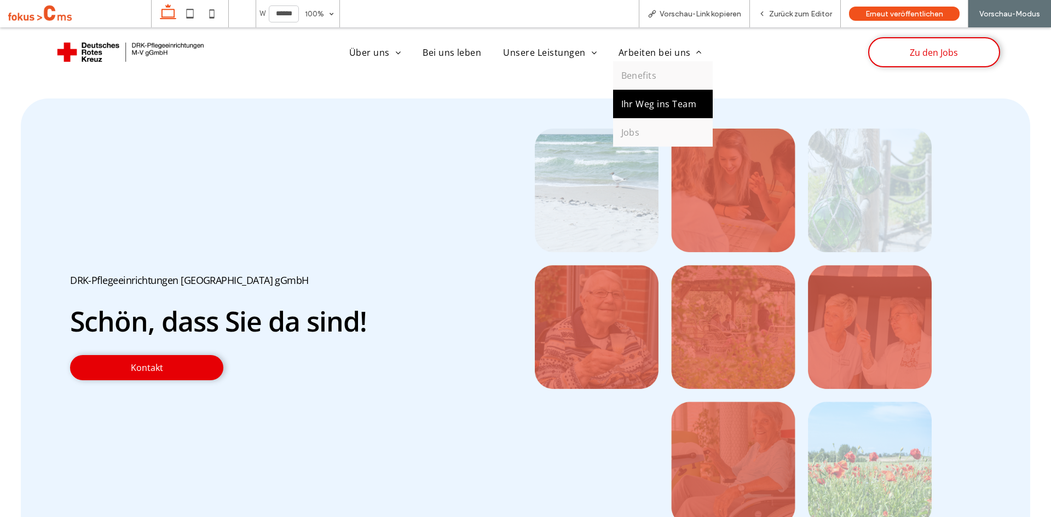
click at [649, 108] on span "Ihr Weg ins Team" at bounding box center [659, 104] width 76 height 12
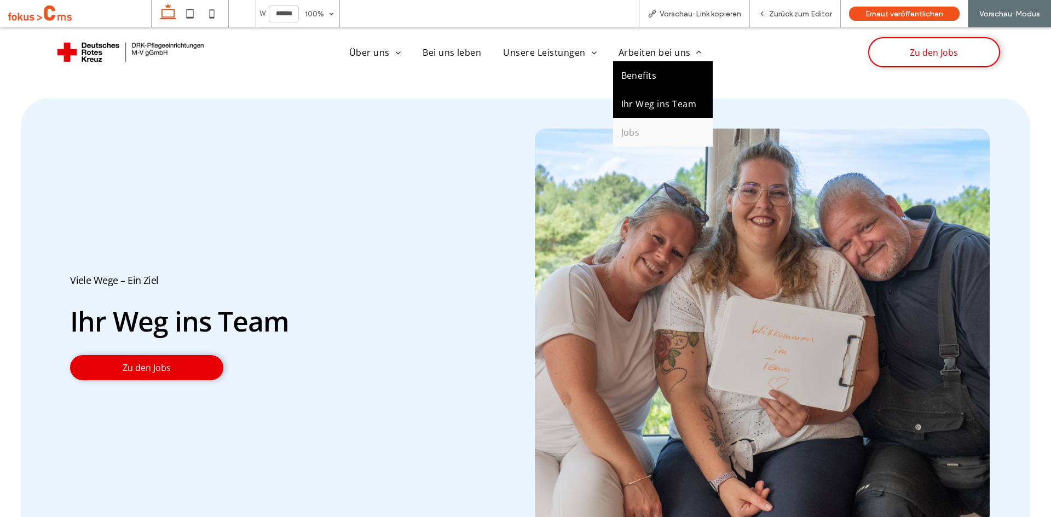
drag, startPoint x: 644, startPoint y: 72, endPoint x: 634, endPoint y: 109, distance: 38.0
click at [644, 72] on span "Benefits" at bounding box center [639, 76] width 36 height 12
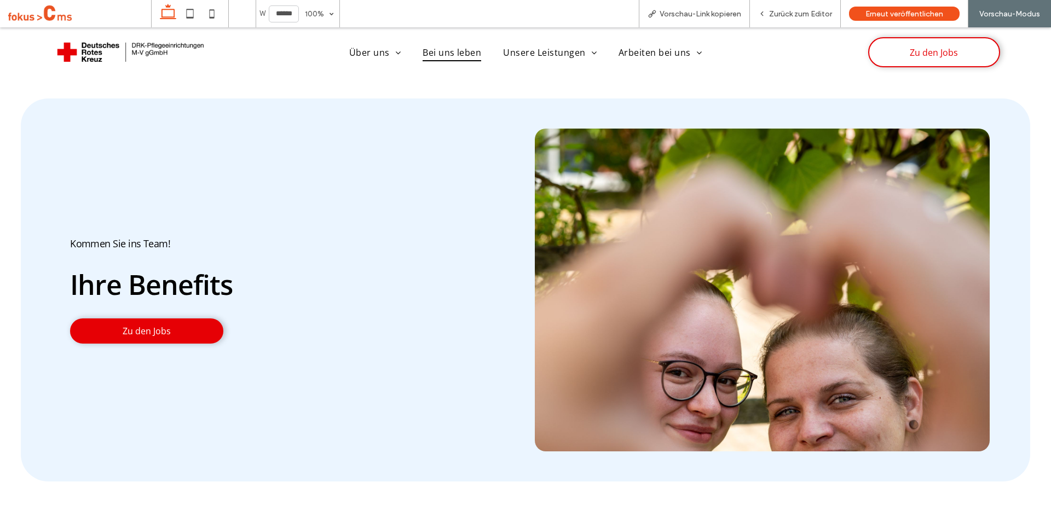
click at [455, 55] on span "Bei uns leben" at bounding box center [452, 53] width 59 height 18
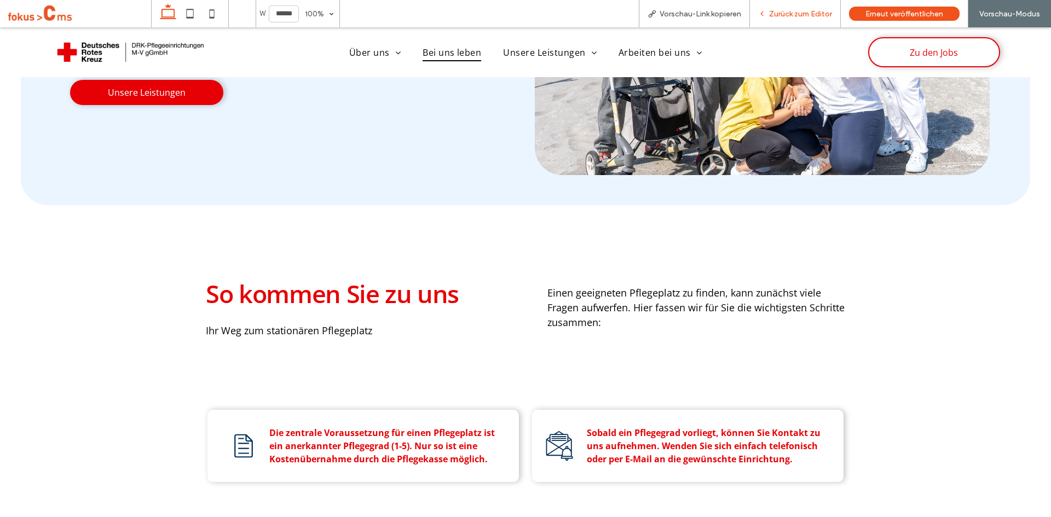
scroll to position [249, 0]
